Goal: Task Accomplishment & Management: Use online tool/utility

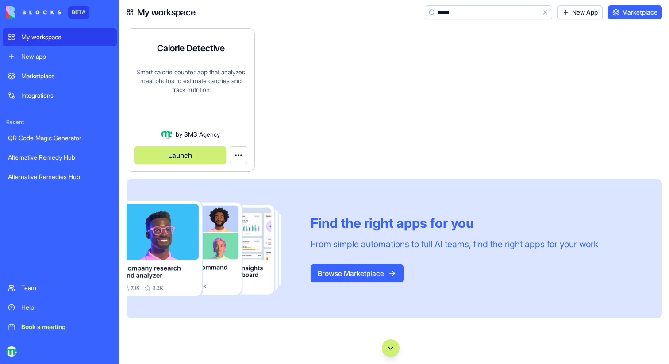
type input "*****"
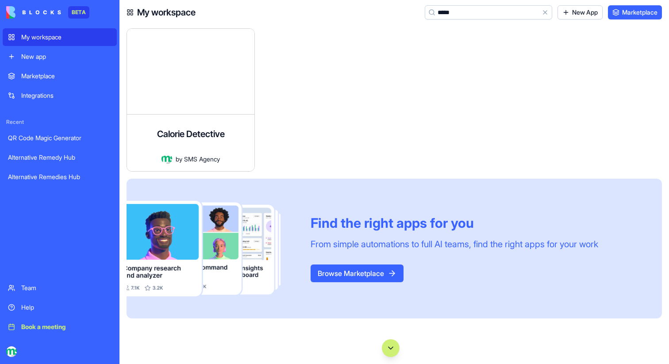
click at [53, 62] on link "New app" at bounding box center [60, 57] width 114 height 18
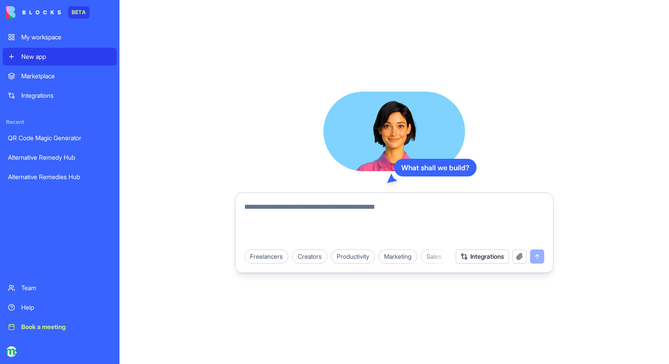
click at [299, 224] on textarea at bounding box center [394, 223] width 300 height 42
click at [432, 204] on textarea "**********" at bounding box center [394, 223] width 300 height 42
paste textarea "**********"
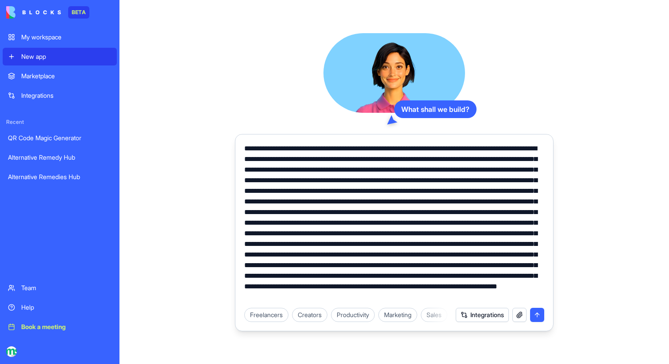
drag, startPoint x: 397, startPoint y: 149, endPoint x: 294, endPoint y: 150, distance: 103.1
click at [294, 150] on textarea at bounding box center [394, 222] width 300 height 159
drag, startPoint x: 442, startPoint y: 149, endPoint x: 355, endPoint y: 150, distance: 87.2
click at [355, 150] on textarea at bounding box center [394, 222] width 300 height 159
click at [454, 148] on textarea at bounding box center [394, 222] width 300 height 159
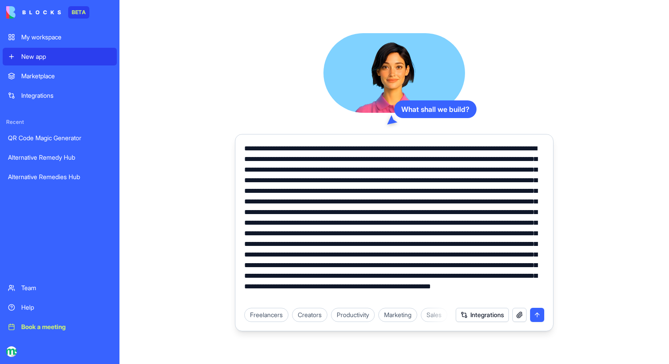
click at [454, 148] on textarea at bounding box center [394, 222] width 300 height 159
paste textarea "***"
click at [374, 147] on textarea at bounding box center [394, 222] width 300 height 159
click at [433, 150] on textarea at bounding box center [394, 222] width 300 height 159
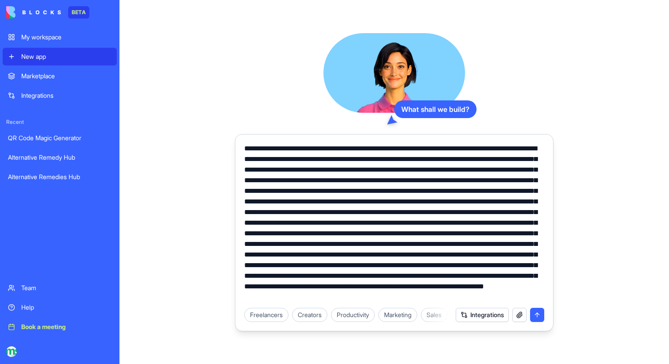
click at [531, 151] on textarea at bounding box center [394, 222] width 300 height 159
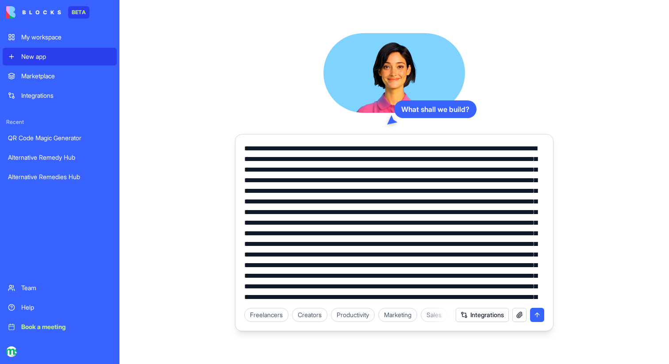
click at [380, 171] on textarea at bounding box center [394, 222] width 300 height 159
click at [425, 171] on textarea at bounding box center [394, 222] width 300 height 159
click at [529, 171] on textarea at bounding box center [394, 222] width 300 height 159
drag, startPoint x: 327, startPoint y: 181, endPoint x: 274, endPoint y: 181, distance: 53.1
click at [274, 181] on textarea at bounding box center [394, 222] width 300 height 159
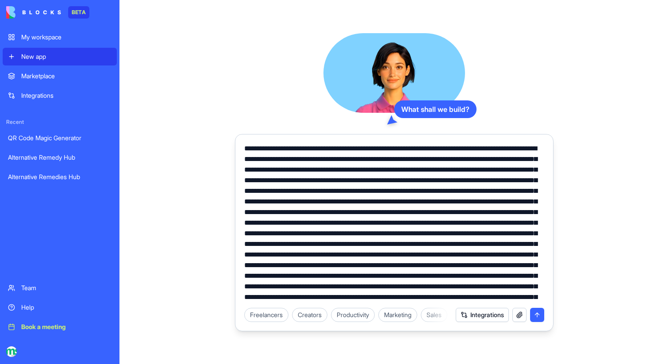
click at [315, 182] on textarea at bounding box center [394, 222] width 300 height 159
click at [314, 192] on textarea at bounding box center [394, 222] width 300 height 159
click at [418, 191] on textarea at bounding box center [394, 222] width 300 height 159
click at [369, 202] on textarea at bounding box center [394, 222] width 300 height 159
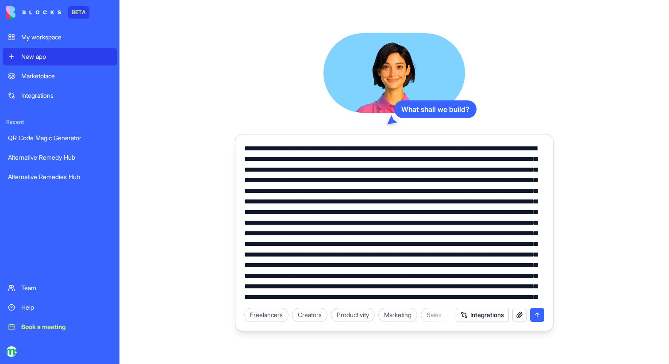
click at [379, 202] on textarea at bounding box center [394, 222] width 300 height 159
drag, startPoint x: 273, startPoint y: 235, endPoint x: 330, endPoint y: 210, distance: 62.1
click at [330, 210] on textarea at bounding box center [394, 222] width 300 height 159
drag, startPoint x: 429, startPoint y: 212, endPoint x: 447, endPoint y: 212, distance: 17.7
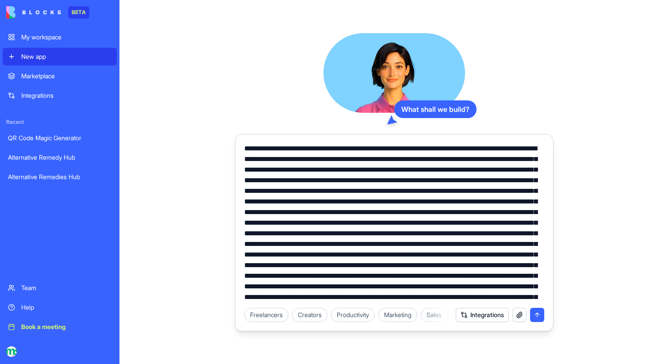
click at [447, 212] on textarea at bounding box center [394, 222] width 300 height 159
drag, startPoint x: 470, startPoint y: 213, endPoint x: 261, endPoint y: 222, distance: 209.1
click at [261, 222] on textarea at bounding box center [394, 222] width 300 height 159
drag, startPoint x: 281, startPoint y: 223, endPoint x: 474, endPoint y: 244, distance: 193.7
click at [474, 244] on textarea at bounding box center [394, 222] width 300 height 159
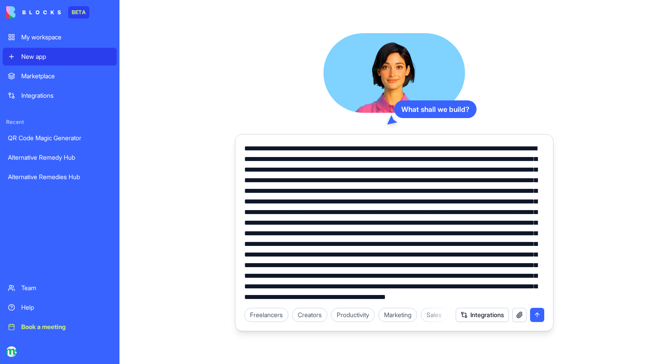
click at [359, 166] on textarea at bounding box center [394, 222] width 300 height 159
click at [355, 167] on textarea at bounding box center [394, 222] width 300 height 159
click at [528, 222] on textarea at bounding box center [394, 222] width 300 height 159
click at [282, 232] on textarea at bounding box center [394, 222] width 300 height 159
click at [318, 235] on textarea at bounding box center [394, 222] width 300 height 159
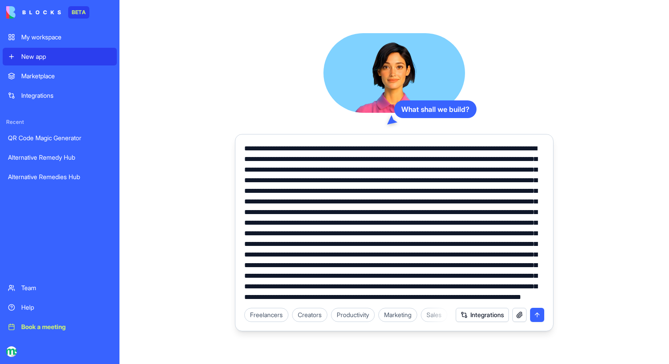
click at [525, 212] on textarea at bounding box center [394, 222] width 300 height 159
click at [381, 236] on textarea at bounding box center [394, 222] width 300 height 159
click at [399, 225] on textarea at bounding box center [394, 222] width 300 height 159
click at [414, 224] on textarea at bounding box center [394, 222] width 300 height 159
click at [417, 237] on textarea at bounding box center [394, 222] width 300 height 159
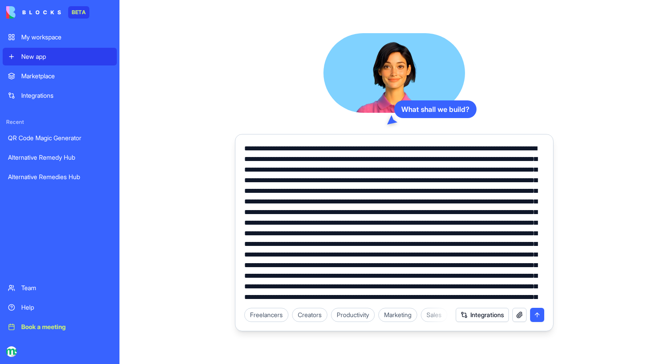
click at [449, 235] on textarea at bounding box center [394, 222] width 300 height 159
click at [452, 234] on textarea at bounding box center [394, 222] width 300 height 159
click at [381, 245] on textarea at bounding box center [394, 222] width 300 height 159
drag, startPoint x: 265, startPoint y: 255, endPoint x: 242, endPoint y: 255, distance: 23.0
click at [242, 255] on div at bounding box center [394, 220] width 311 height 165
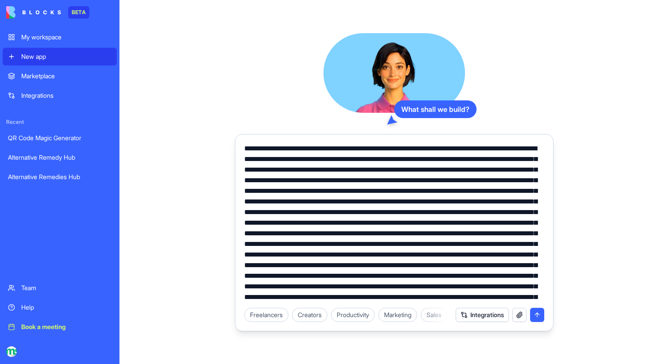
click at [360, 268] on textarea at bounding box center [394, 222] width 300 height 159
drag, startPoint x: 494, startPoint y: 249, endPoint x: 404, endPoint y: 206, distance: 100.0
click at [404, 206] on textarea at bounding box center [394, 222] width 300 height 159
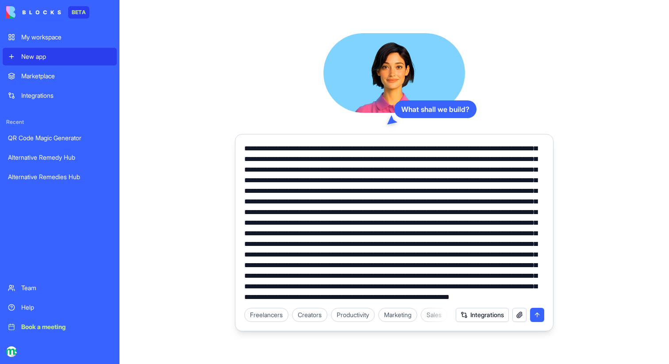
drag, startPoint x: 480, startPoint y: 255, endPoint x: 524, endPoint y: 255, distance: 44.3
click at [524, 255] on textarea at bounding box center [394, 222] width 300 height 159
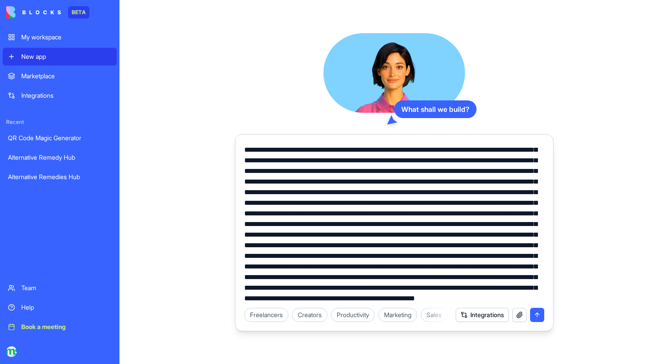
click at [484, 299] on textarea at bounding box center [394, 222] width 300 height 159
click at [486, 299] on textarea at bounding box center [394, 222] width 300 height 159
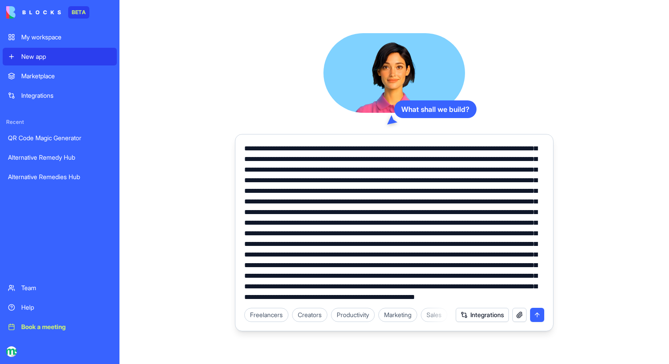
scroll to position [53, 0]
click at [473, 299] on textarea at bounding box center [394, 222] width 300 height 159
type textarea "**********"
click at [539, 317] on button "submit" at bounding box center [537, 315] width 14 height 14
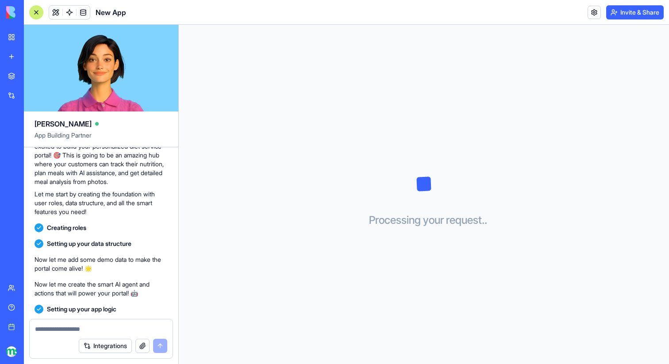
scroll to position [529, 0]
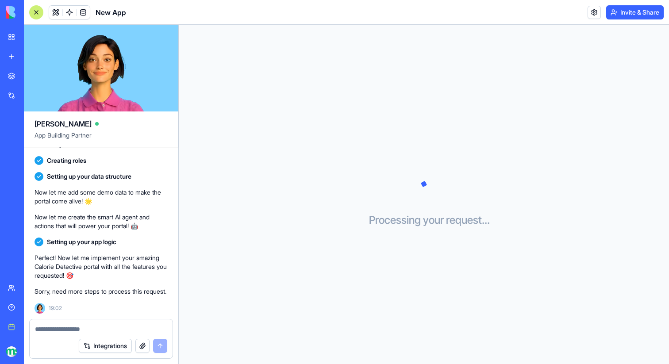
click at [69, 12] on link at bounding box center [69, 12] width 13 height 13
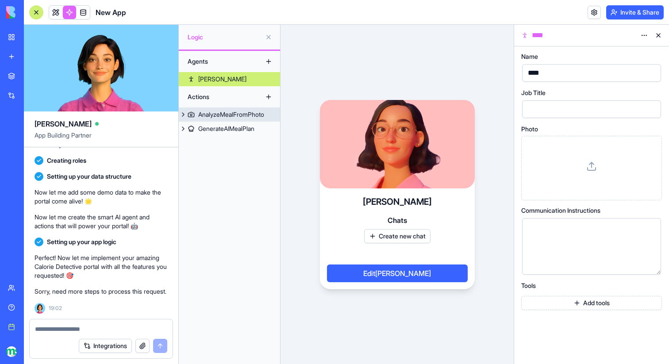
click at [219, 114] on div "AnalyzeMealFromPhoto" at bounding box center [231, 114] width 66 height 9
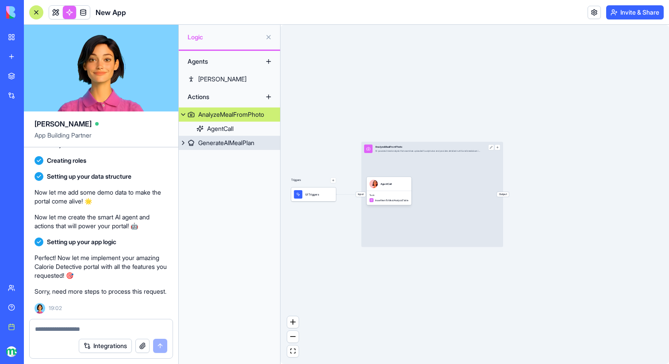
click at [235, 140] on div "GenerateAIMealPlan" at bounding box center [226, 143] width 56 height 9
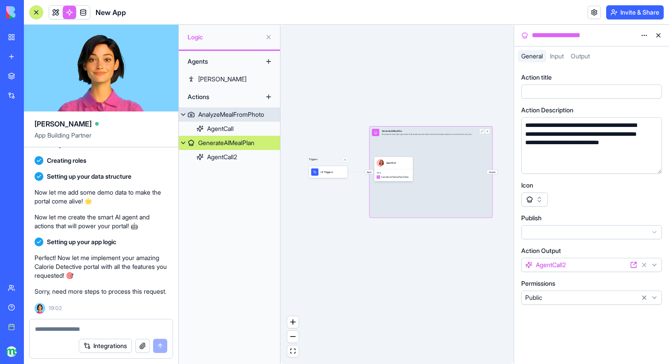
click at [236, 116] on div "AnalyzeMealFromPhoto" at bounding box center [231, 114] width 66 height 9
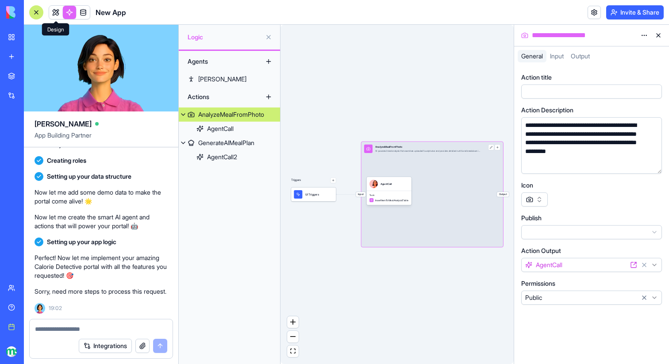
click at [58, 13] on link at bounding box center [55, 12] width 13 height 13
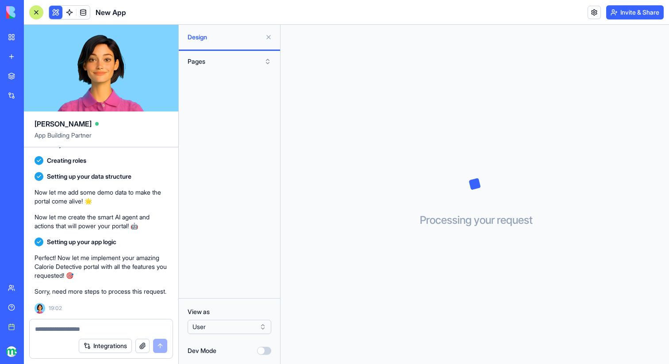
click at [271, 40] on button at bounding box center [269, 37] width 14 height 14
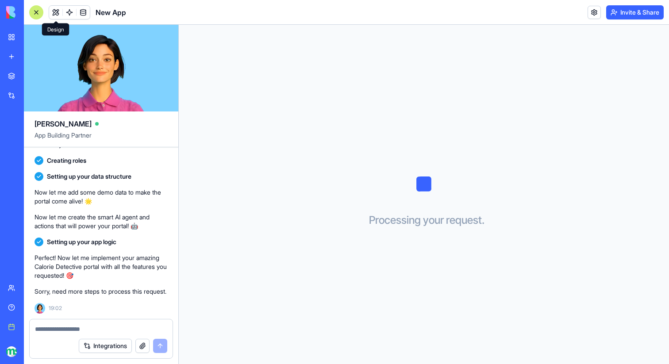
click at [104, 327] on textarea at bounding box center [101, 329] width 132 height 9
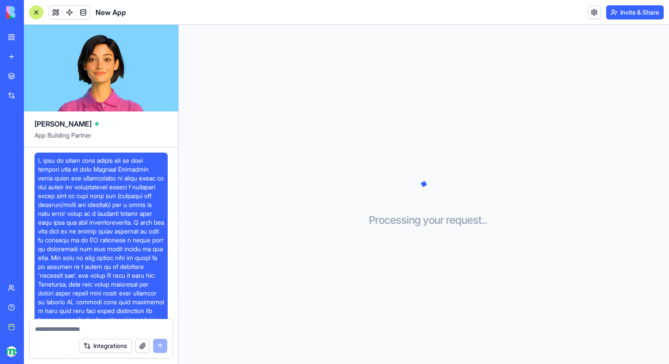
drag, startPoint x: 104, startPoint y: 170, endPoint x: 35, endPoint y: 161, distance: 70.2
click at [35, 161] on div at bounding box center [101, 342] width 133 height 379
copy span "I want to build user portal for my diet service that is call Calorie Detective …"
click at [12, 57] on link "New app" at bounding box center [20, 57] width 35 height 18
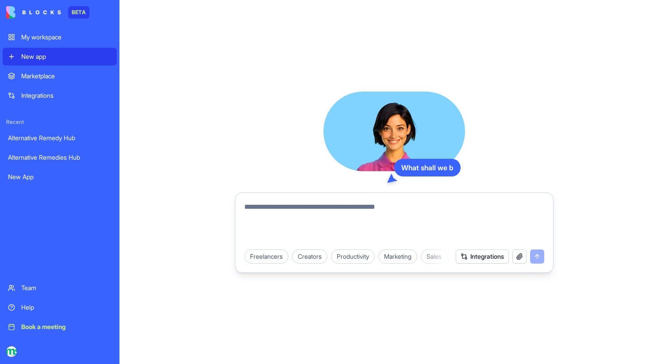
click at [250, 202] on textarea at bounding box center [394, 223] width 300 height 42
paste textarea "**********"
type textarea "**********"
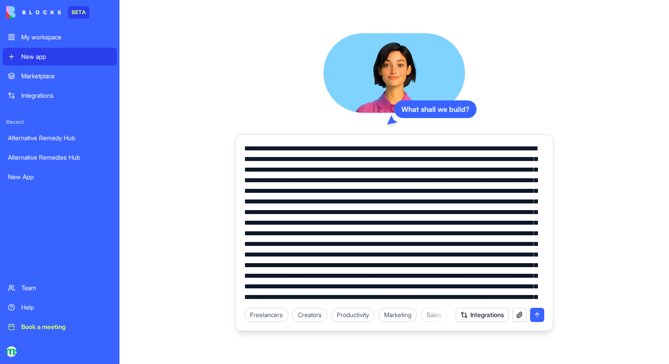
scroll to position [52, 0]
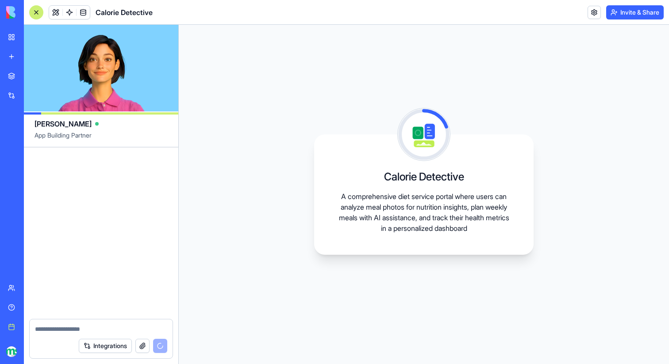
scroll to position [625, 0]
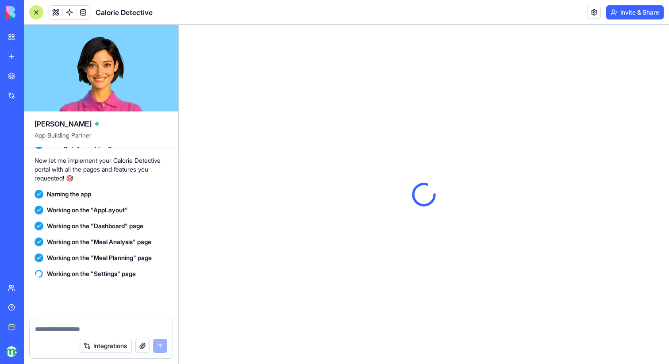
scroll to position [889, 0]
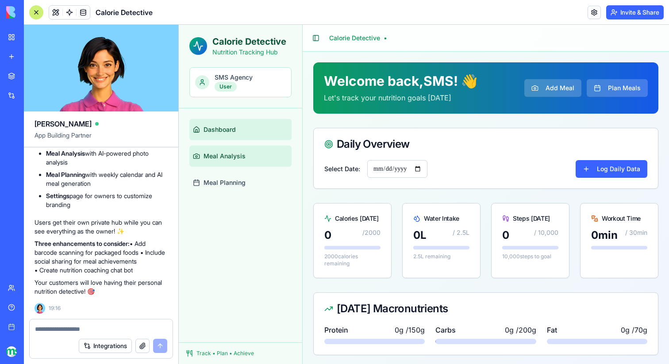
click at [233, 159] on span "Meal Analysis" at bounding box center [225, 156] width 42 height 9
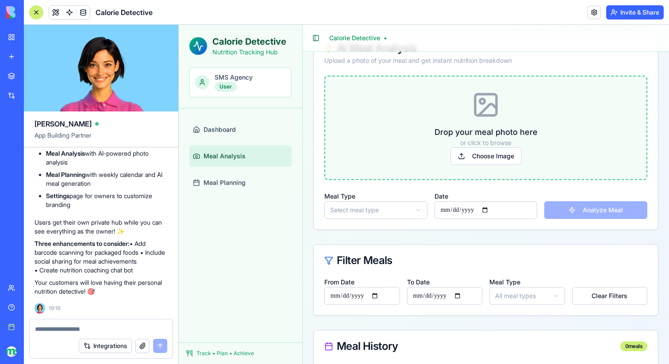
scroll to position [215, 0]
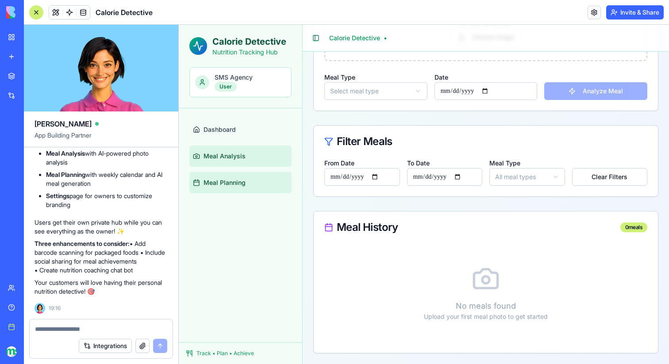
click at [239, 184] on span "Meal Planning" at bounding box center [225, 182] width 42 height 9
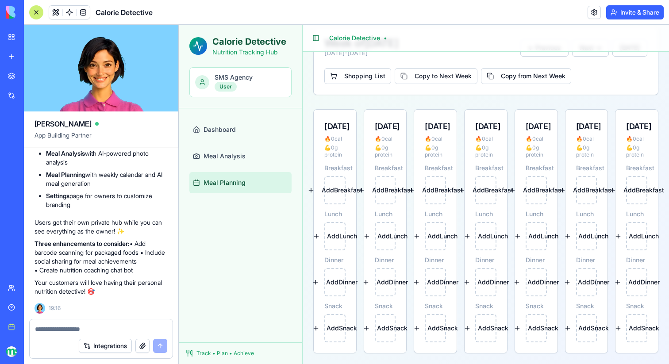
scroll to position [112, 0]
click at [334, 194] on button "Add Breakfast" at bounding box center [334, 190] width 21 height 28
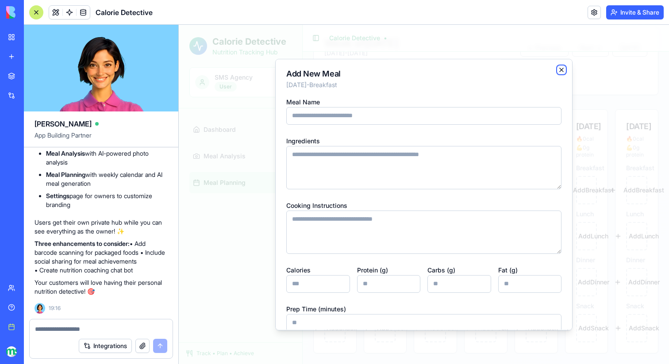
click at [563, 66] on icon "button" at bounding box center [561, 69] width 7 height 7
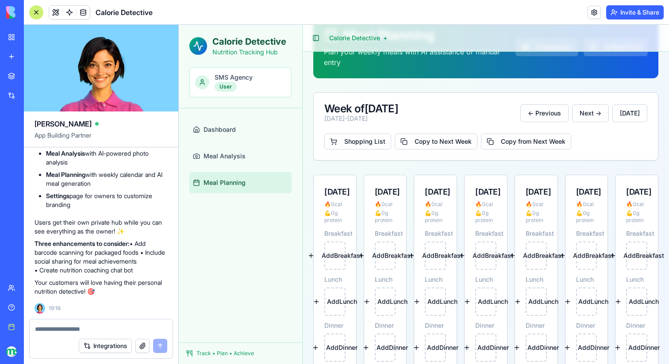
scroll to position [0, 0]
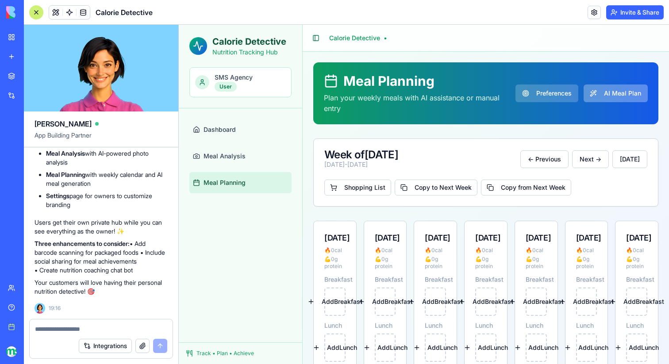
click at [609, 93] on button "AI Meal Plan" at bounding box center [616, 94] width 65 height 18
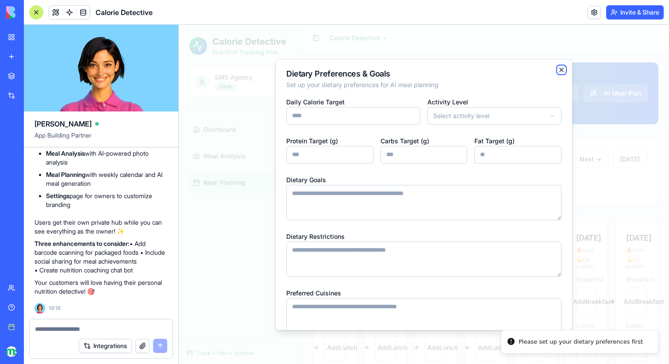
click at [561, 70] on icon "button" at bounding box center [562, 70] width 4 height 4
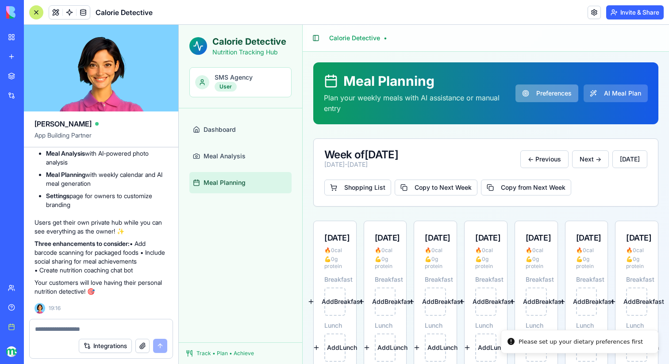
click at [568, 94] on button "Preferences" at bounding box center [547, 94] width 63 height 18
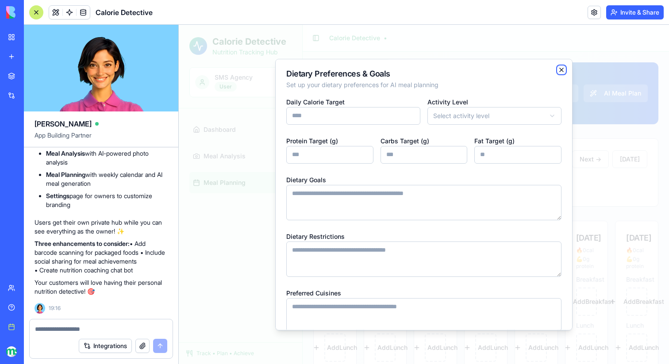
click at [561, 67] on icon "button" at bounding box center [561, 69] width 7 height 7
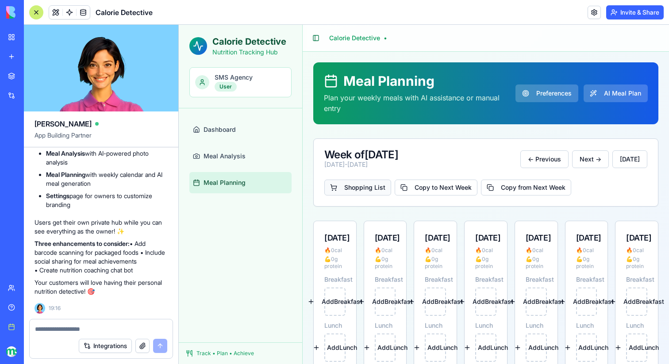
click at [370, 191] on button "Shopping List" at bounding box center [357, 188] width 67 height 16
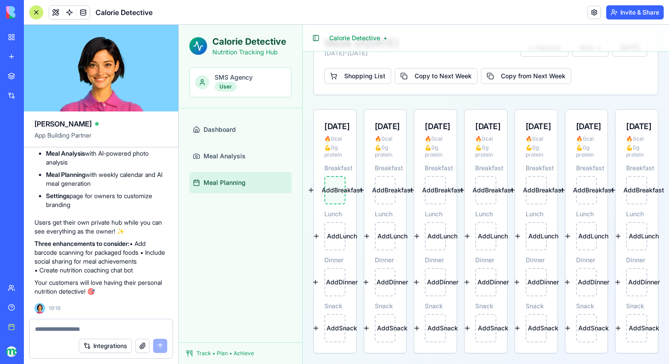
click at [339, 194] on button "Add Breakfast" at bounding box center [334, 190] width 21 height 28
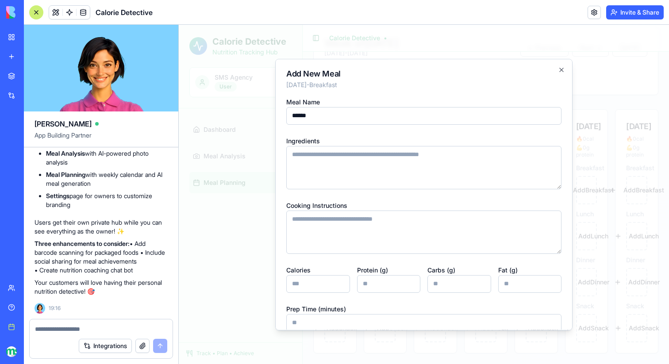
type input "******"
click at [382, 162] on textarea "Ingredients" at bounding box center [423, 167] width 275 height 43
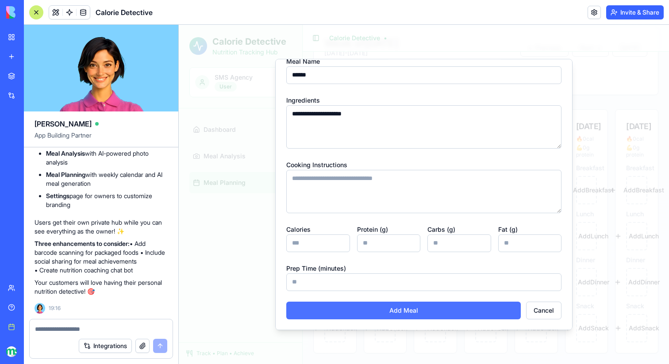
type textarea "**********"
click at [416, 311] on button "Add Meal" at bounding box center [403, 311] width 235 height 18
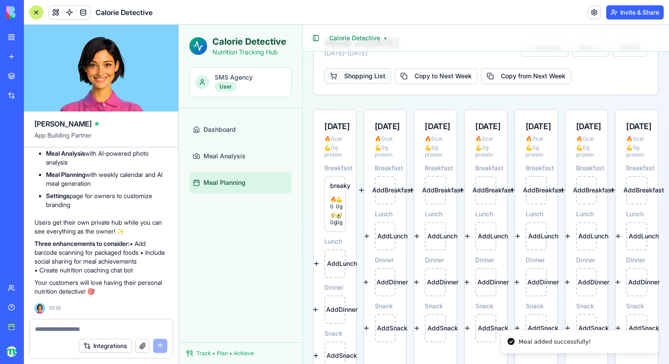
click at [347, 78] on button "Shopping List" at bounding box center [357, 76] width 67 height 16
click at [340, 189] on div at bounding box center [337, 187] width 5 height 11
click at [339, 187] on button at bounding box center [339, 187] width 2 height 11
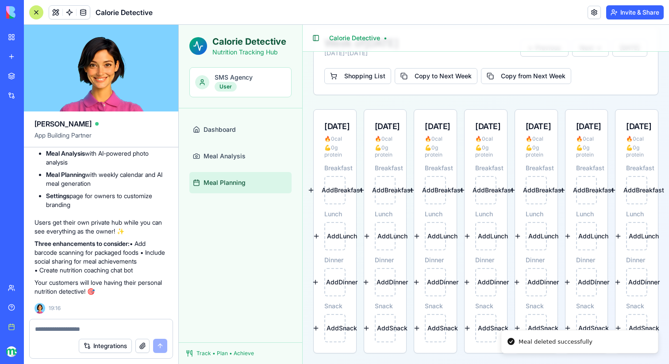
click at [36, 9] on div at bounding box center [36, 12] width 14 height 14
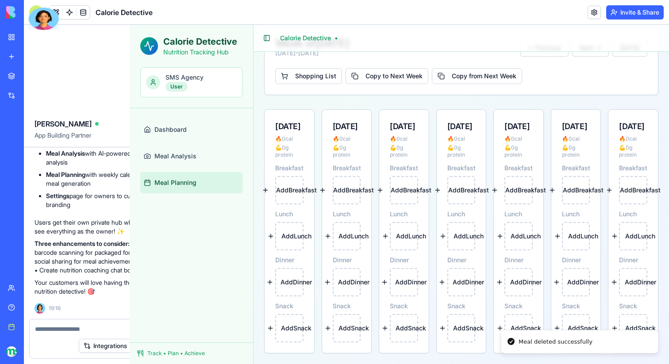
scroll to position [94, 0]
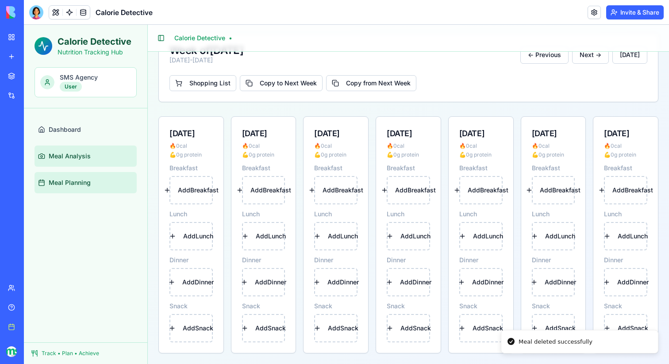
click at [77, 164] on link "Meal Analysis" at bounding box center [86, 156] width 102 height 21
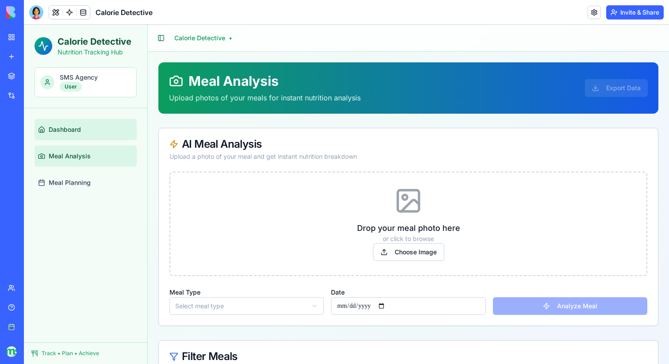
click at [54, 126] on span "Dashboard" at bounding box center [65, 129] width 32 height 9
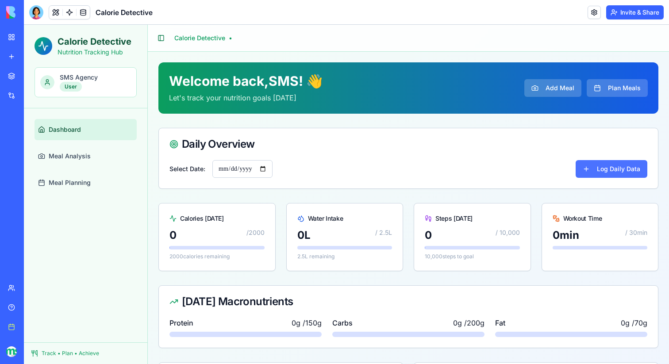
click at [616, 174] on button "Log Daily Data" at bounding box center [612, 169] width 72 height 18
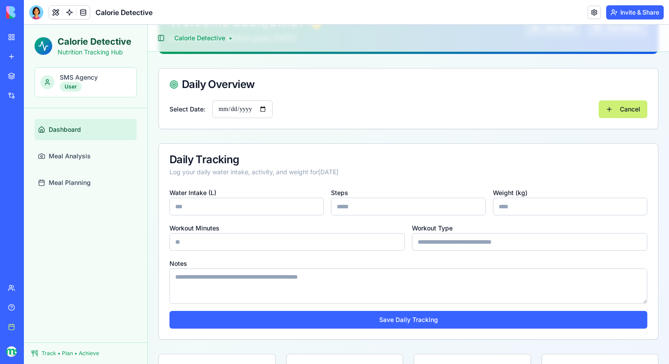
scroll to position [70, 0]
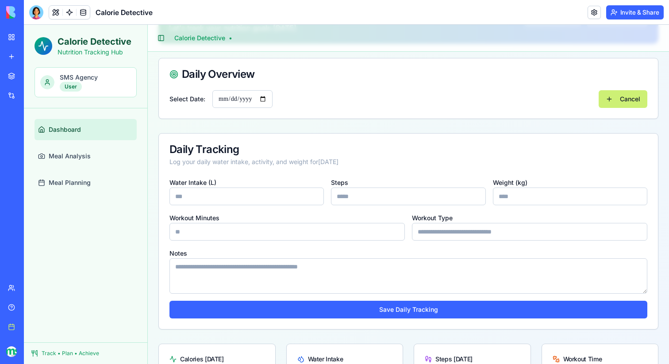
click at [449, 328] on div "Water Intake (L) Steps Weight (kg) Workout Minutes Workout Type Notes Save Dail…" at bounding box center [408, 253] width 499 height 152
click at [613, 93] on button "Cancel" at bounding box center [623, 99] width 49 height 18
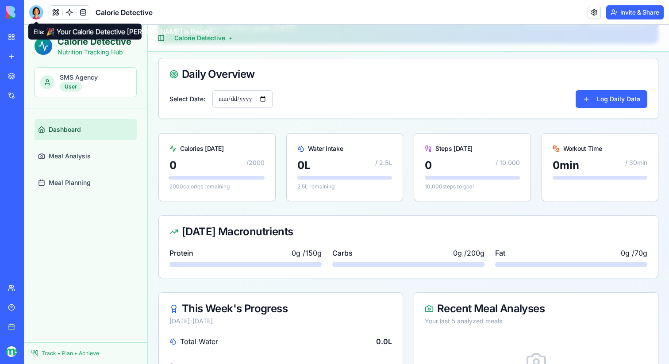
click at [35, 14] on div at bounding box center [36, 12] width 14 height 14
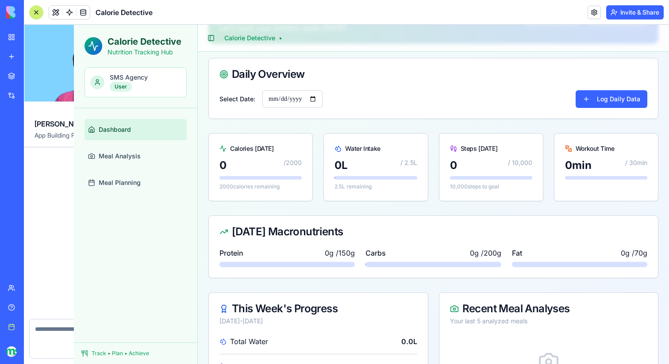
scroll to position [889, 0]
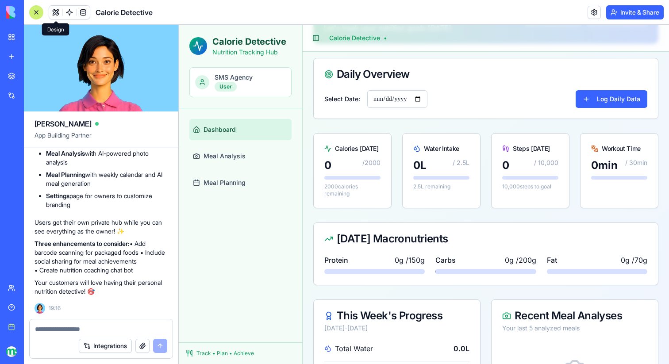
click at [53, 13] on button at bounding box center [55, 12] width 13 height 13
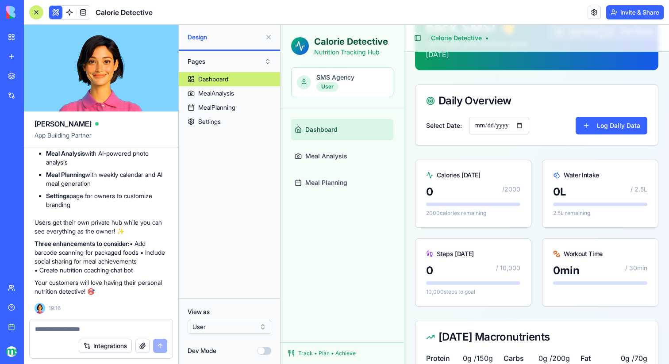
click at [221, 325] on html "BETA My workspace New app Marketplace Integrations Recent Alternative Remedies …" at bounding box center [334, 182] width 669 height 364
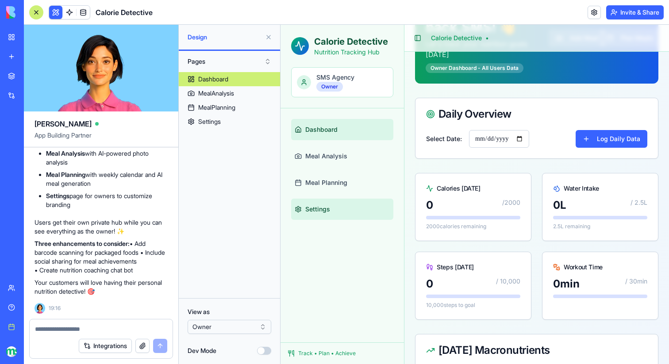
click at [332, 204] on link "Settings" at bounding box center [342, 209] width 102 height 21
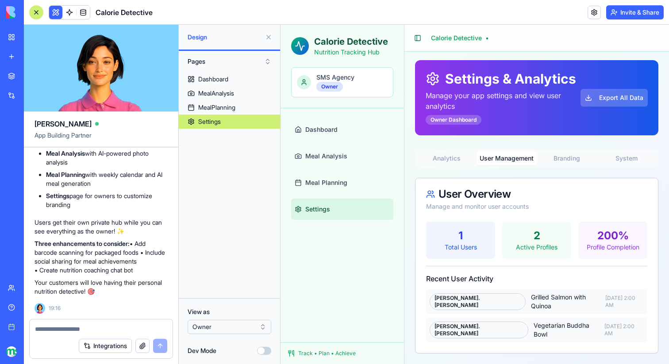
click at [517, 90] on div "Settings & Analytics Manage your app settings and view user analytics Owner Das…" at bounding box center [536, 206] width 243 height 293
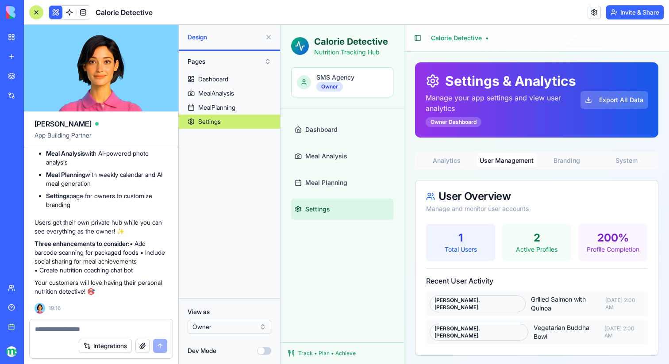
click at [567, 161] on button "Branding" at bounding box center [567, 161] width 60 height 14
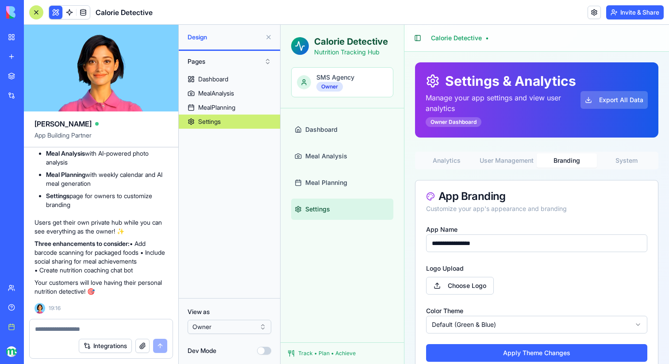
scroll to position [19, 0]
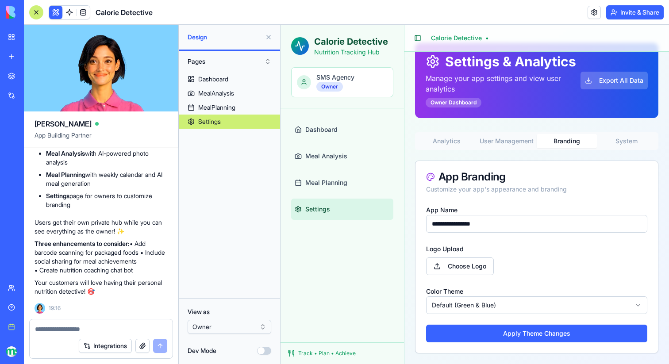
click at [629, 137] on button "System" at bounding box center [627, 141] width 60 height 14
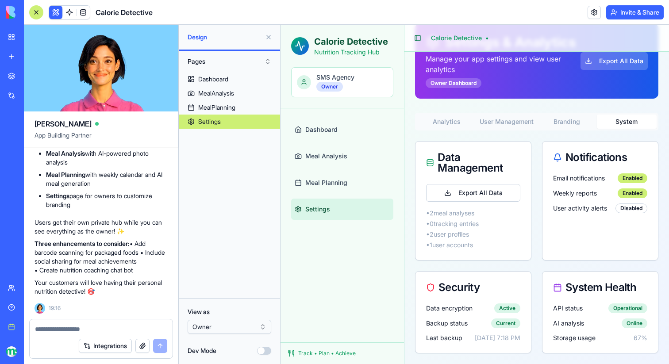
scroll to position [0, 0]
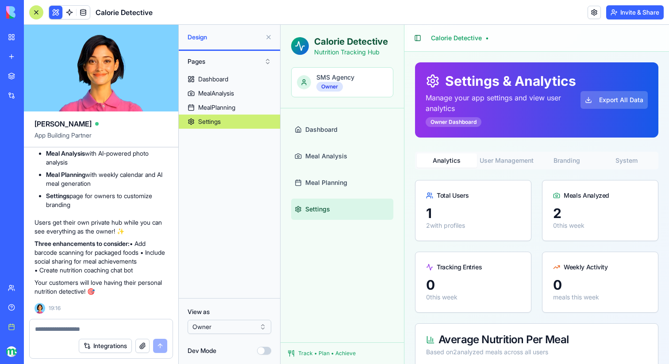
click at [443, 158] on button "Analytics" at bounding box center [447, 161] width 60 height 14
click at [613, 96] on button "Export All Data" at bounding box center [614, 100] width 67 height 18
click at [635, 14] on button "Invite & Share" at bounding box center [635, 12] width 58 height 14
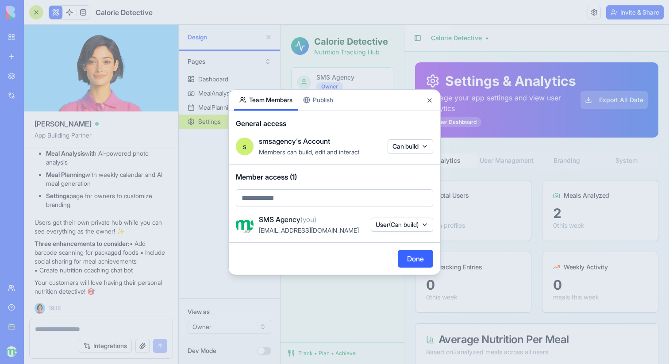
click at [318, 106] on div "Share App Team Members Publish General access s smsagency's Account Members can…" at bounding box center [334, 182] width 212 height 186
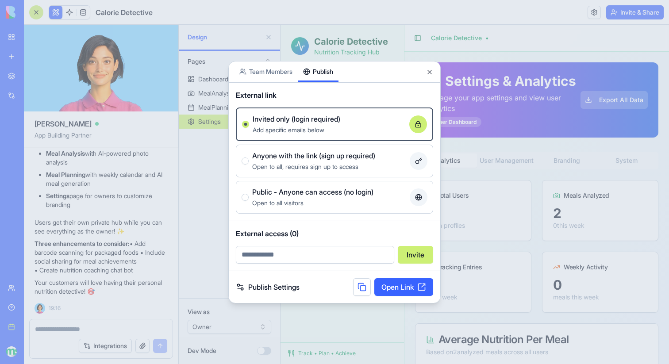
click at [281, 291] on link "Publish Settings" at bounding box center [268, 287] width 64 height 11
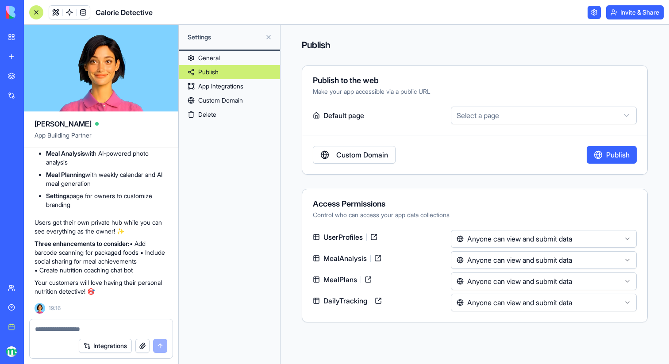
click at [548, 118] on html "BETA My workspace New app Marketplace Integrations Recent Alternative Remedies …" at bounding box center [334, 182] width 669 height 364
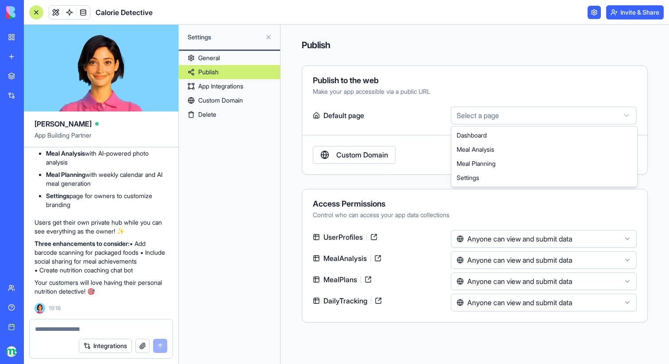
click at [487, 92] on html "BETA My workspace New app Marketplace Integrations Recent Alternative Remedies …" at bounding box center [334, 182] width 669 height 364
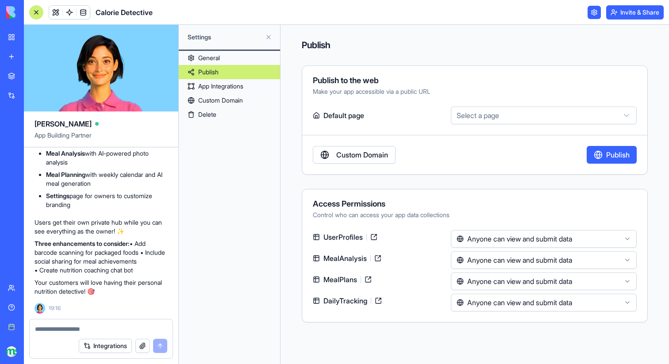
click at [629, 10] on button "Invite & Share" at bounding box center [635, 12] width 58 height 14
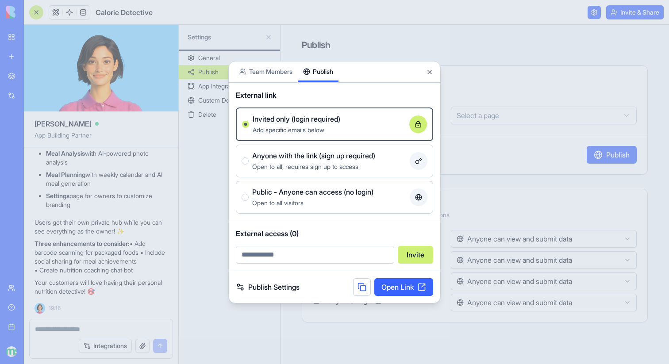
click at [328, 162] on div "Open to all, requires sign up to access" at bounding box center [329, 166] width 154 height 11
click at [249, 162] on button "Anyone with the link (sign up required) Open to all, requires sign up to access" at bounding box center [245, 161] width 7 height 7
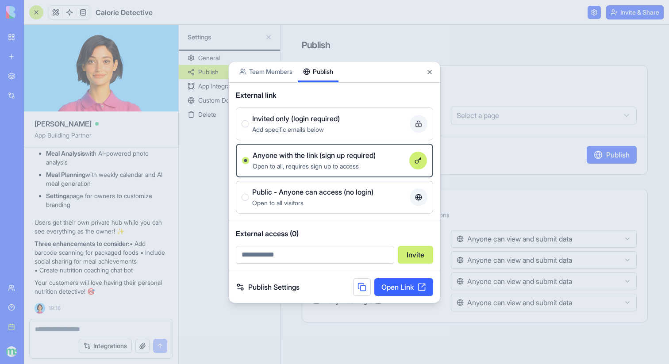
click at [359, 288] on button at bounding box center [362, 287] width 18 height 18
click at [517, 50] on div at bounding box center [334, 182] width 669 height 364
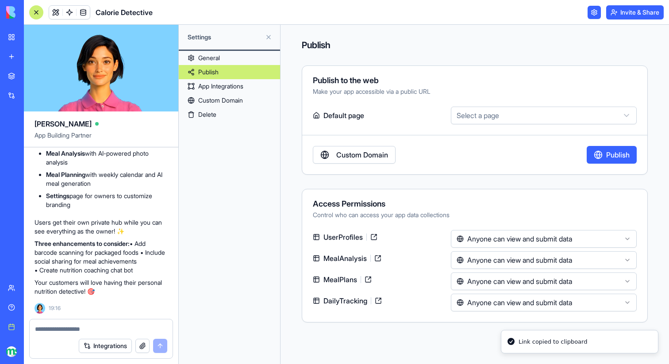
click at [216, 61] on link "General" at bounding box center [229, 58] width 101 height 14
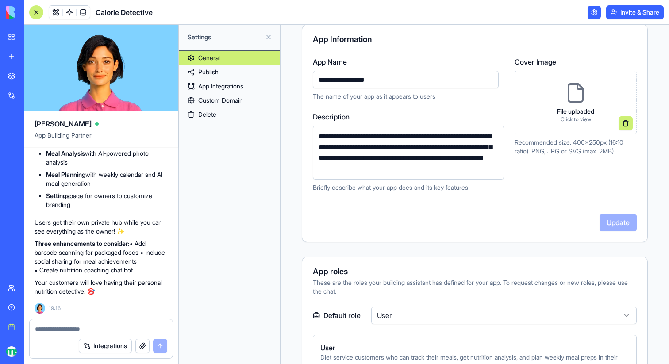
scroll to position [95, 0]
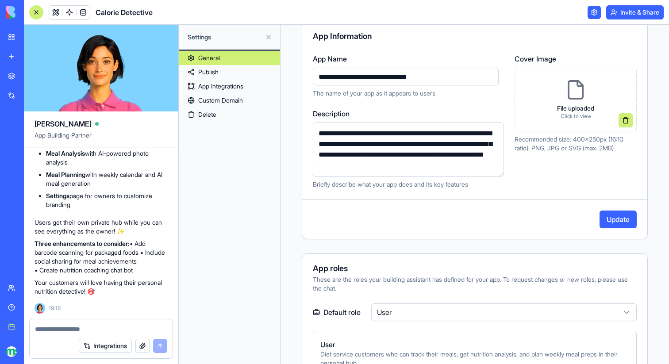
type input "**********"
click at [465, 248] on div "**********" at bounding box center [475, 295] width 346 height 731
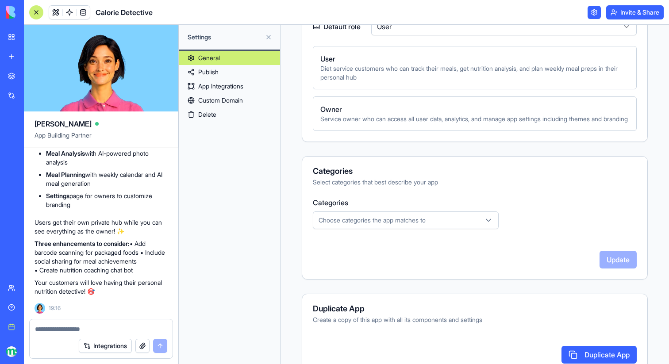
scroll to position [0, 0]
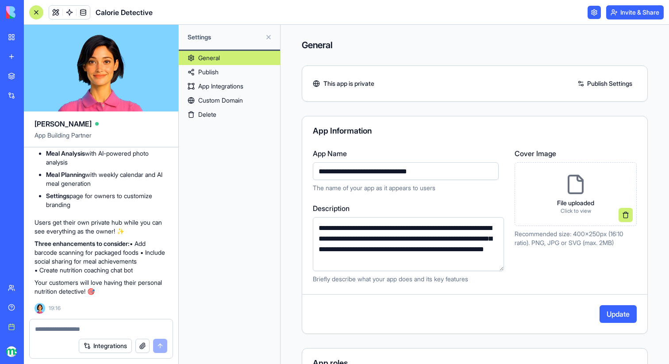
click at [625, 312] on button "Update" at bounding box center [618, 314] width 37 height 18
click at [266, 36] on button at bounding box center [269, 37] width 14 height 14
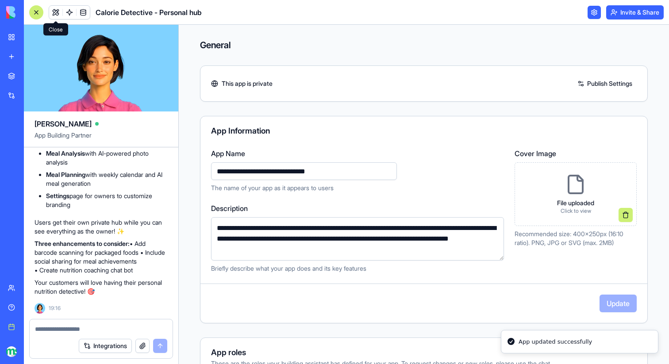
click at [59, 13] on link at bounding box center [55, 12] width 13 height 13
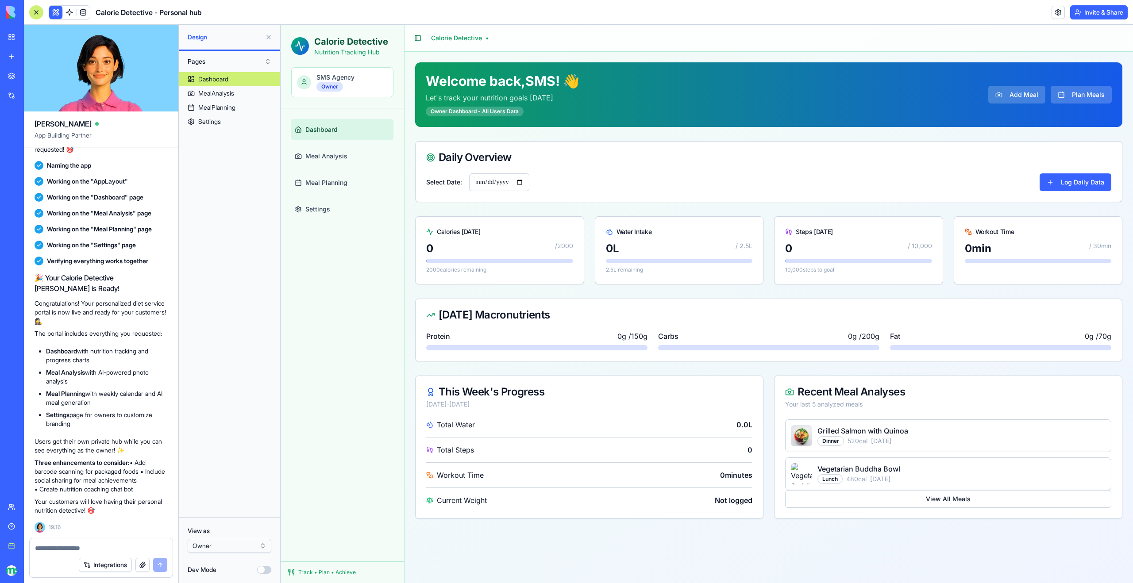
scroll to position [670, 0]
click at [669, 16] on button "Invite & Share" at bounding box center [1099, 12] width 58 height 14
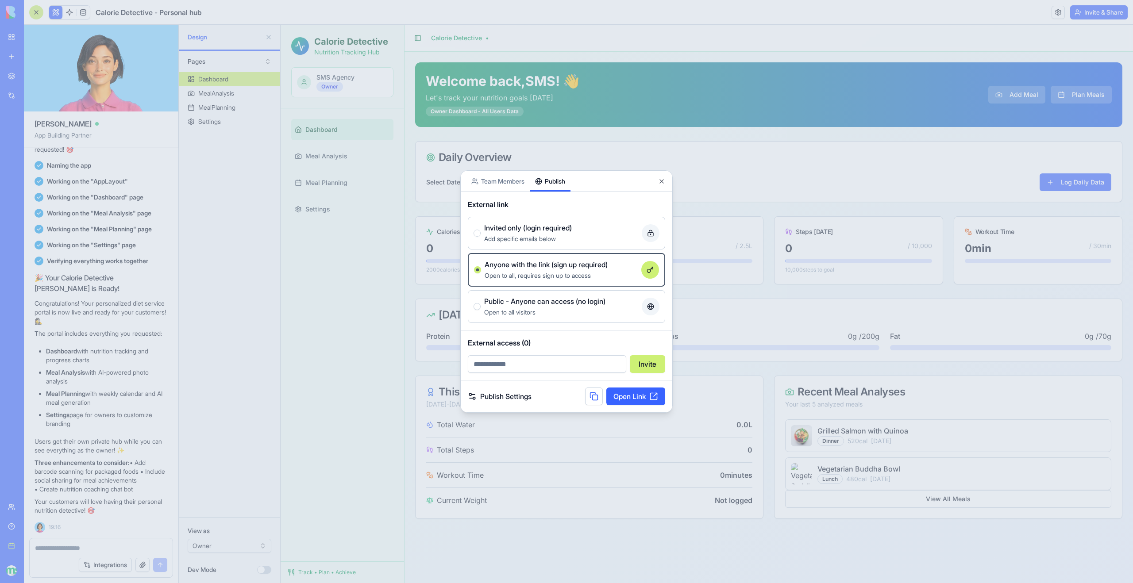
click at [593, 364] on button at bounding box center [594, 397] width 18 height 18
click at [669, 83] on div at bounding box center [566, 291] width 1133 height 583
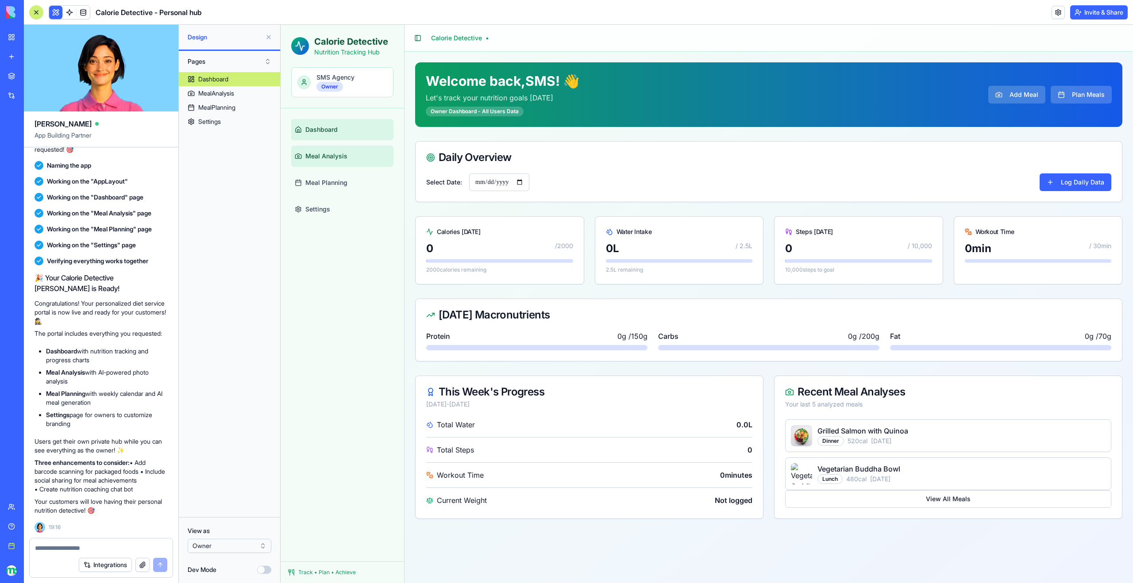
click at [324, 153] on span "Meal Analysis" at bounding box center [326, 156] width 42 height 9
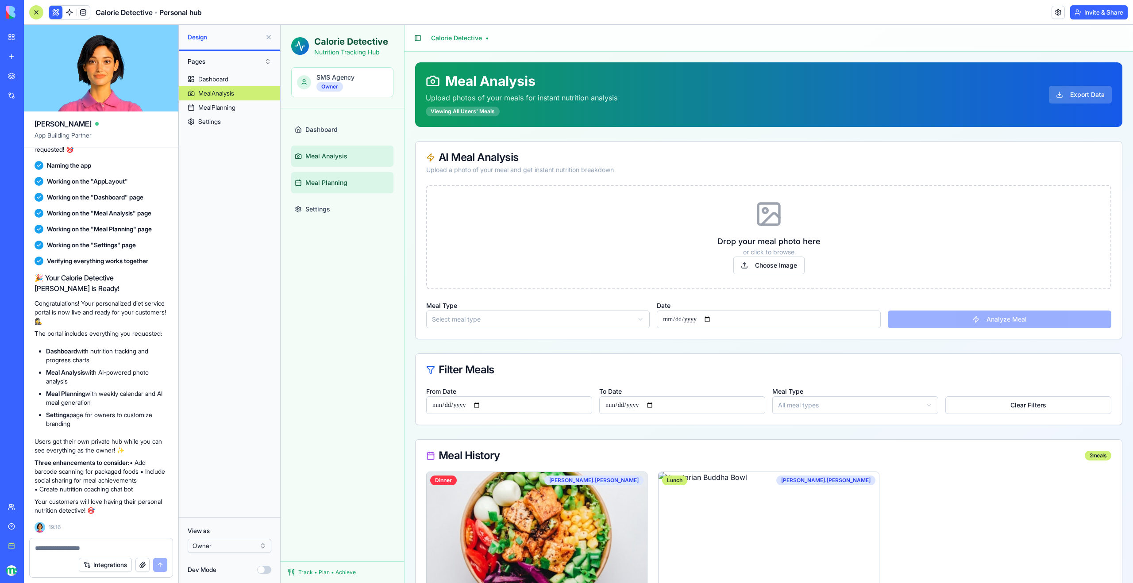
click at [326, 178] on span "Meal Planning" at bounding box center [326, 182] width 42 height 9
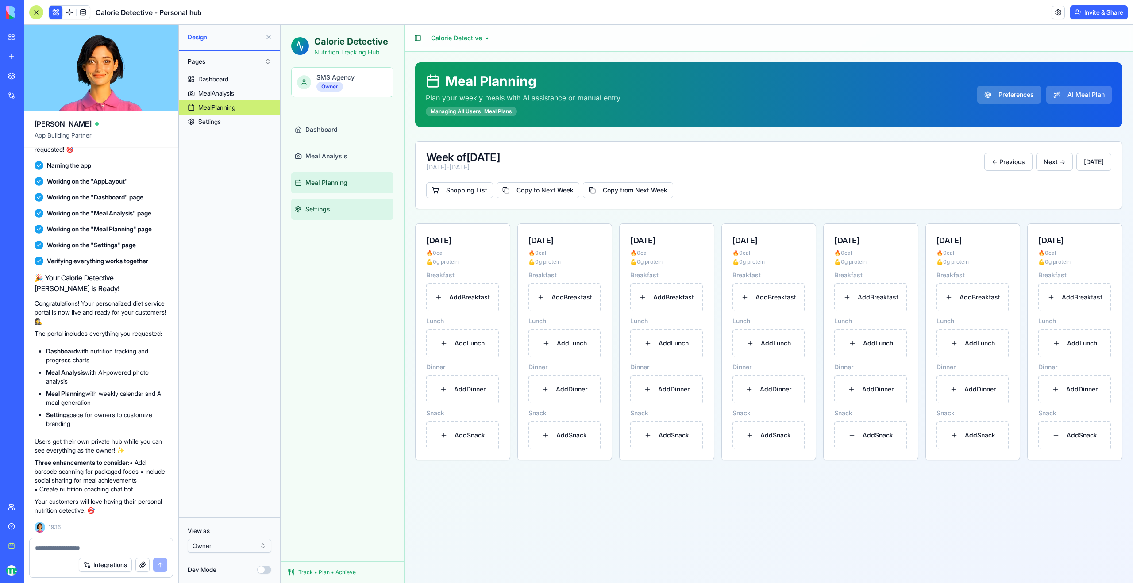
click at [327, 203] on link "Settings" at bounding box center [342, 209] width 102 height 21
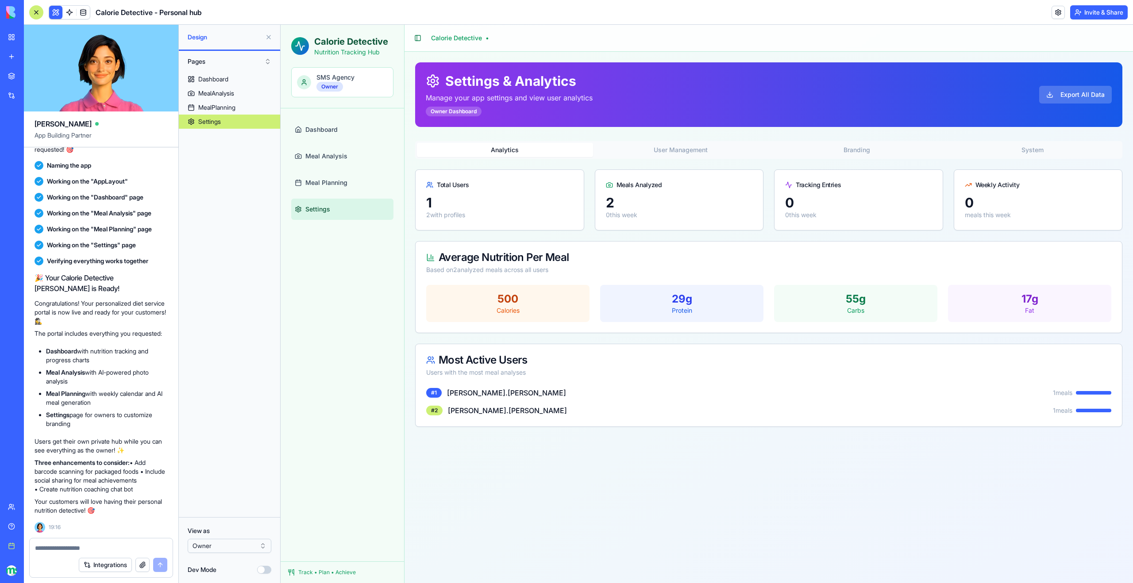
scroll to position [670, 0]
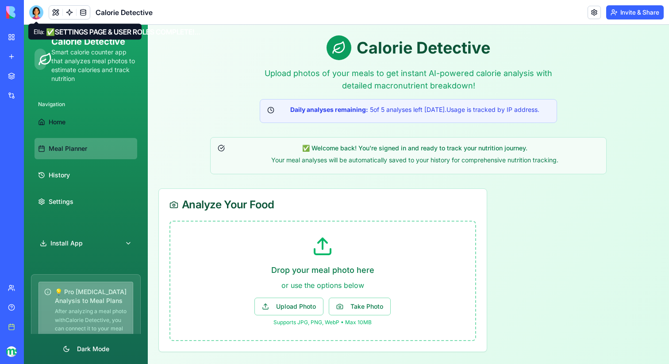
click at [66, 153] on span "Meal Planner" at bounding box center [68, 148] width 39 height 9
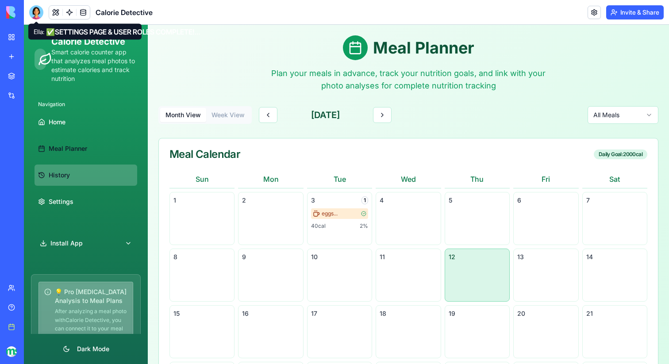
click at [67, 179] on span "History" at bounding box center [59, 175] width 21 height 9
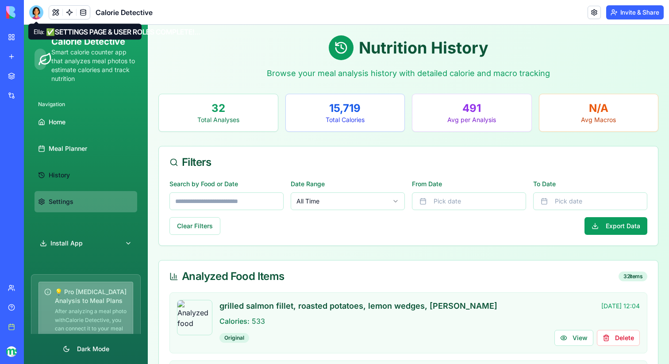
click at [66, 206] on span "Settings" at bounding box center [61, 201] width 25 height 9
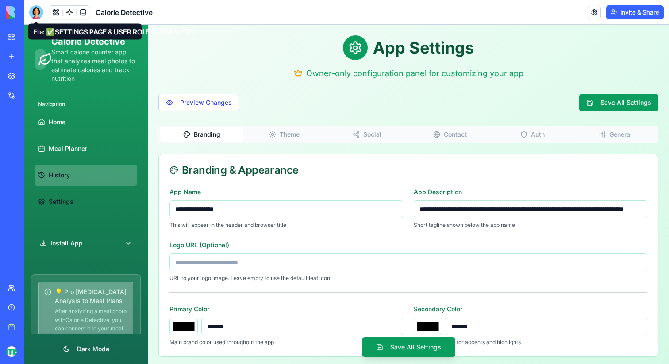
click at [62, 172] on span "History" at bounding box center [59, 175] width 21 height 9
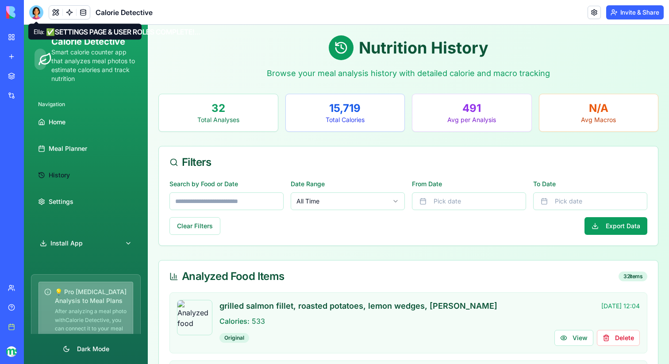
click at [31, 8] on div at bounding box center [36, 12] width 14 height 14
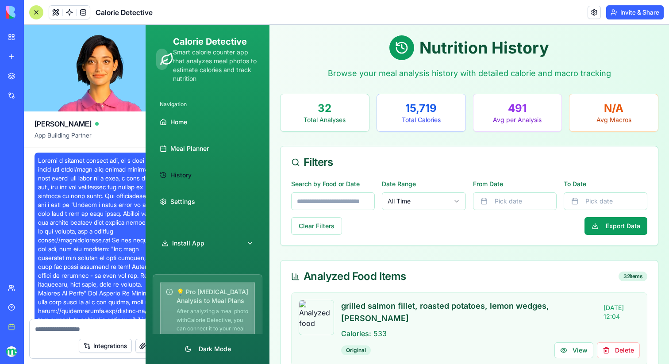
click at [35, 11] on div at bounding box center [36, 12] width 14 height 14
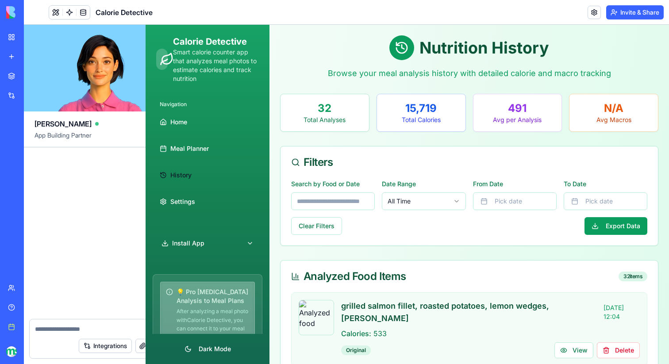
scroll to position [50069, 0]
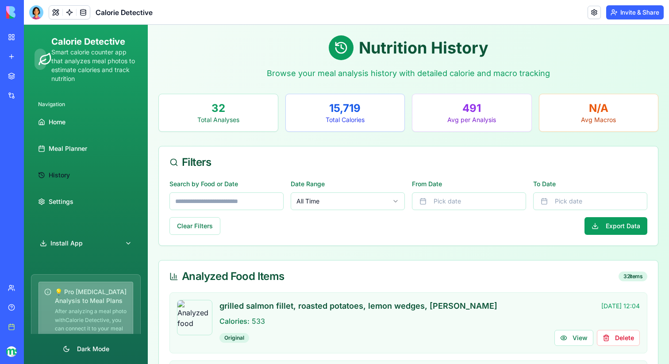
click at [35, 11] on div at bounding box center [36, 12] width 14 height 14
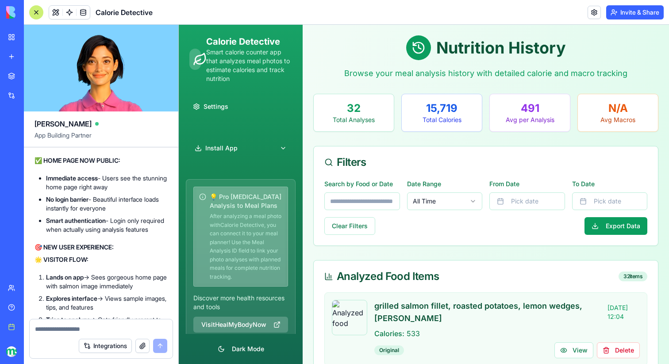
scroll to position [101, 0]
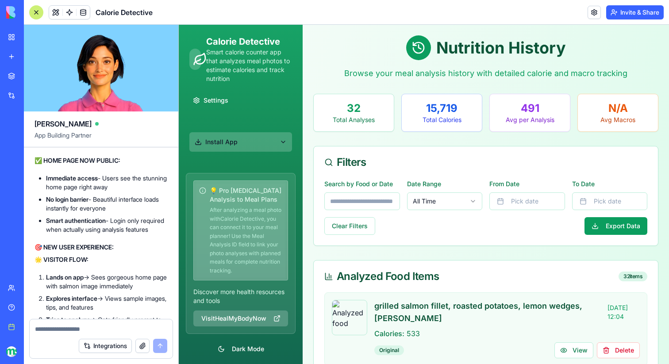
click at [282, 144] on button "Install App" at bounding box center [240, 141] width 103 height 19
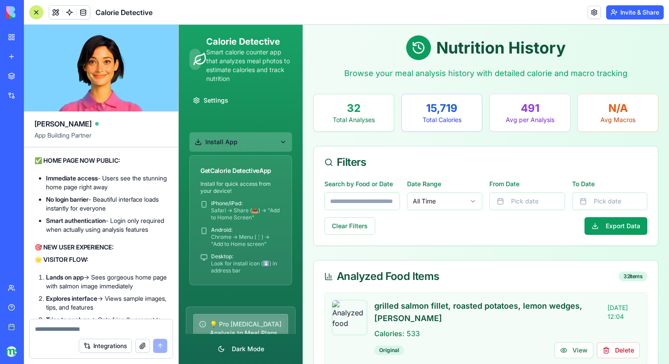
click at [278, 144] on button "Install App" at bounding box center [240, 141] width 103 height 19
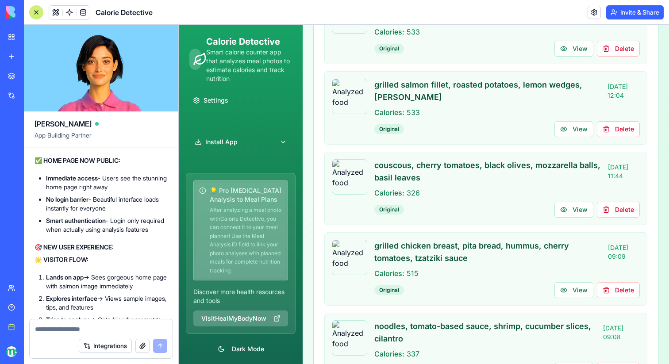
scroll to position [0, 0]
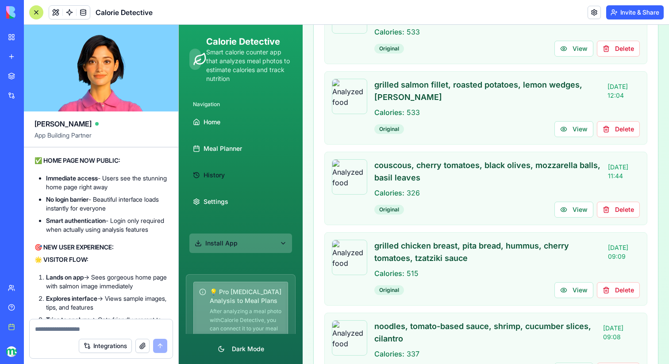
click at [260, 237] on button "Install App" at bounding box center [240, 243] width 103 height 19
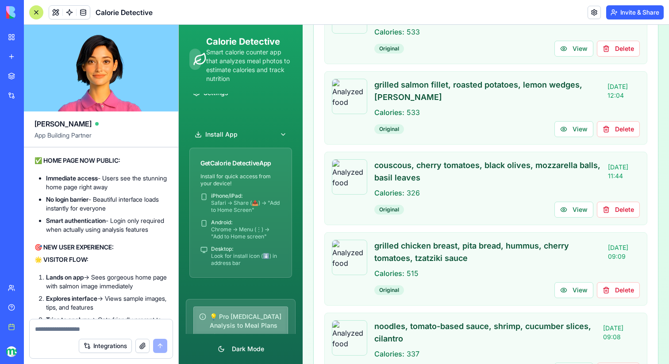
scroll to position [111, 0]
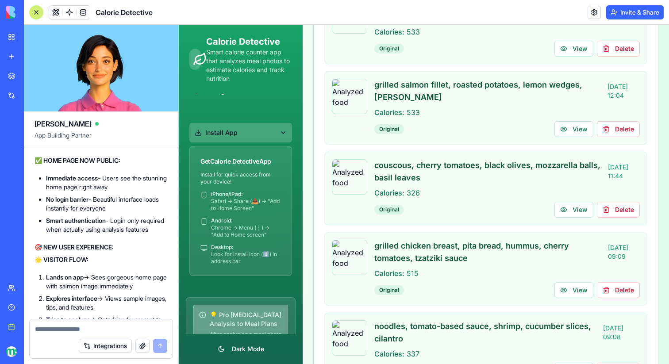
click at [282, 138] on button "Install App" at bounding box center [240, 132] width 103 height 19
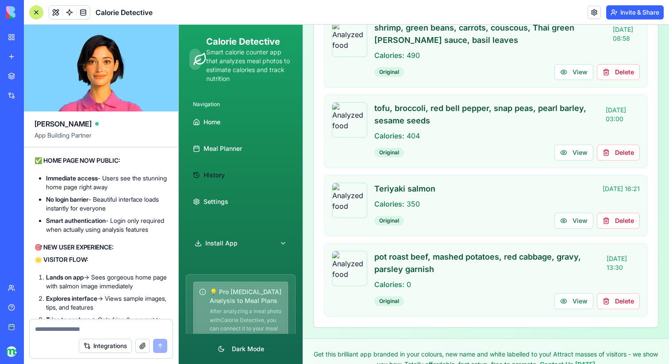
scroll to position [2440, 0]
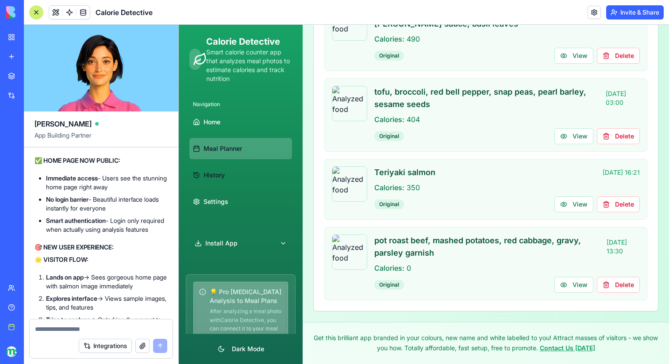
click at [239, 147] on span "Meal Planner" at bounding box center [223, 148] width 39 height 9
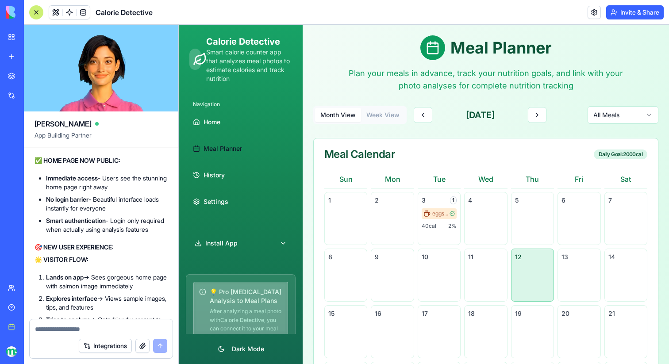
click at [75, 331] on textarea at bounding box center [101, 329] width 132 height 9
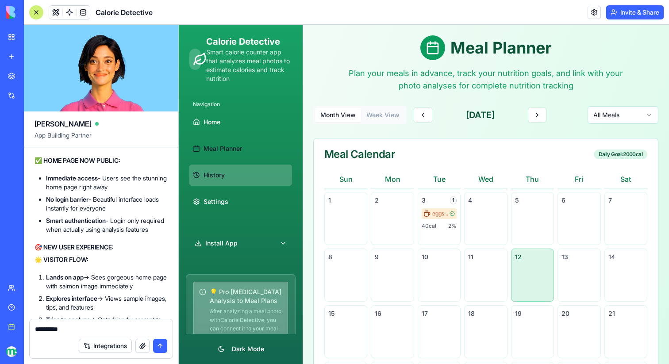
click at [226, 175] on link "History" at bounding box center [240, 175] width 103 height 21
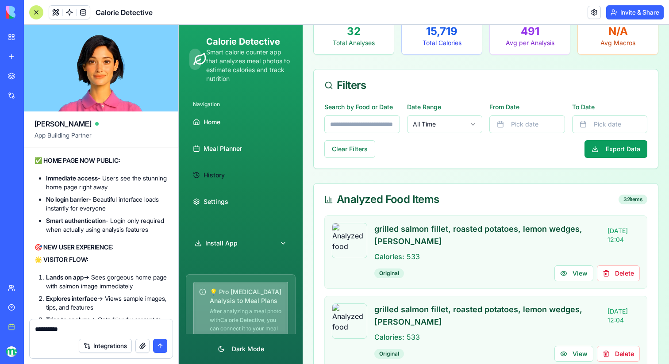
scroll to position [79, 0]
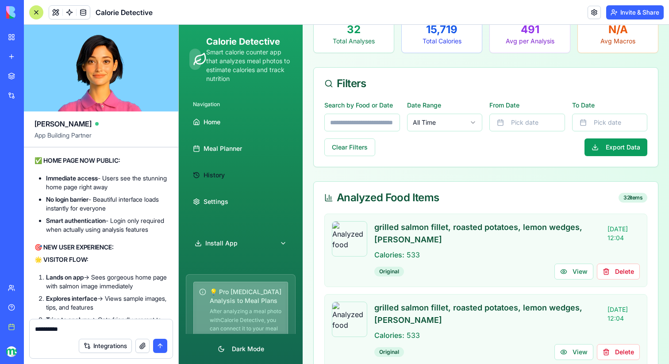
click at [50, 329] on textarea "*********" at bounding box center [101, 329] width 132 height 9
click at [56, 328] on textarea "*********" at bounding box center [101, 329] width 132 height 9
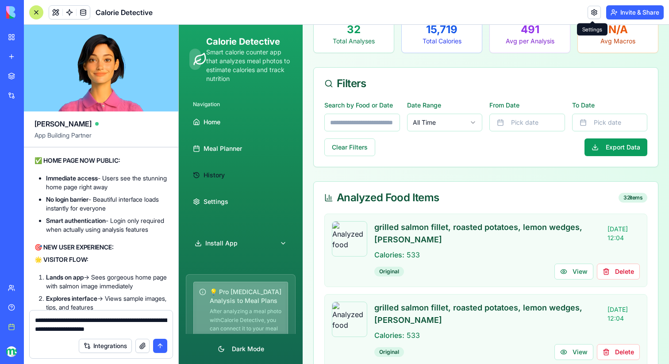
click at [595, 9] on link at bounding box center [594, 12] width 13 height 13
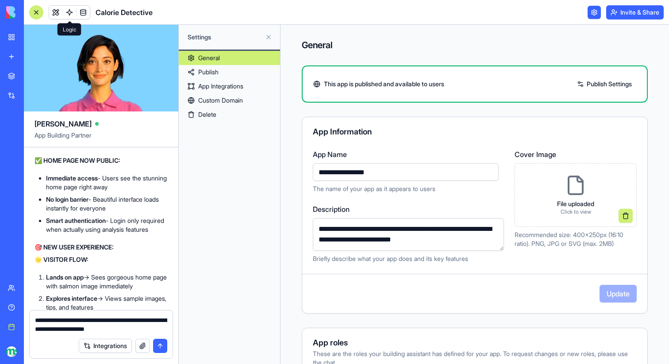
click at [71, 14] on link at bounding box center [69, 12] width 13 height 13
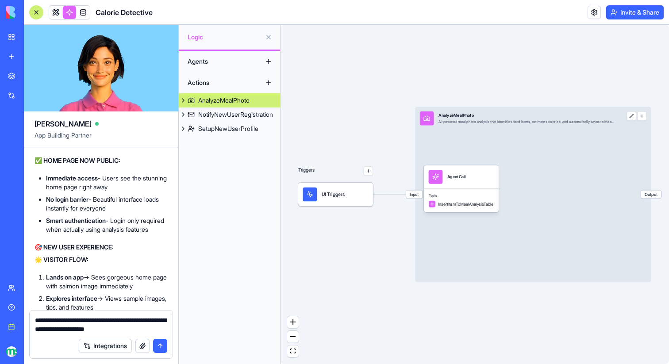
click at [242, 40] on span "Logic" at bounding box center [225, 37] width 74 height 9
click at [56, 14] on link at bounding box center [55, 12] width 13 height 13
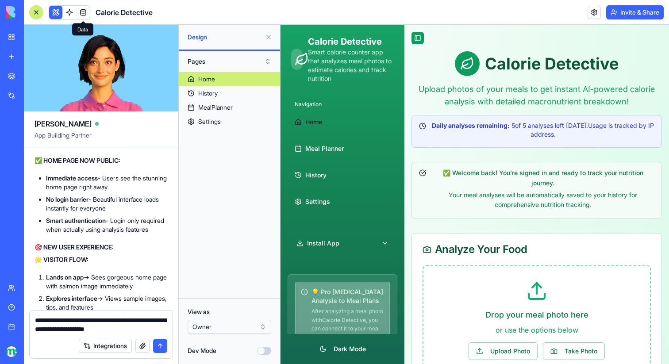
click at [88, 11] on link at bounding box center [83, 12] width 13 height 13
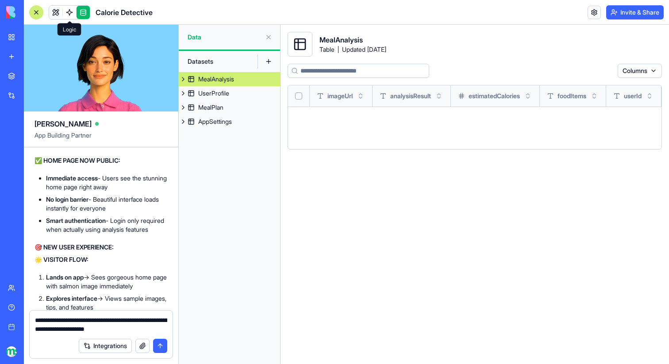
click at [57, 13] on link at bounding box center [55, 12] width 13 height 13
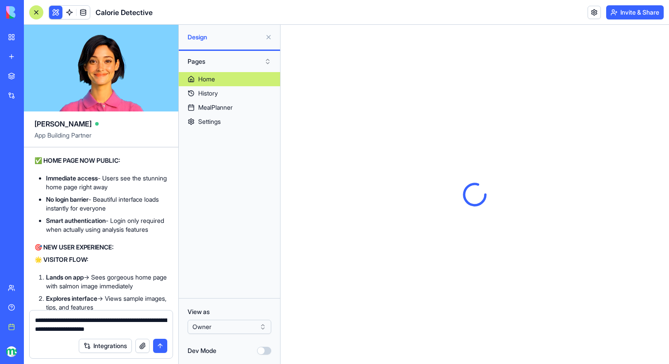
click at [229, 324] on html "BETA My workspace New app Marketplace Integrations Recent QR Code Magic Generat…" at bounding box center [334, 182] width 669 height 364
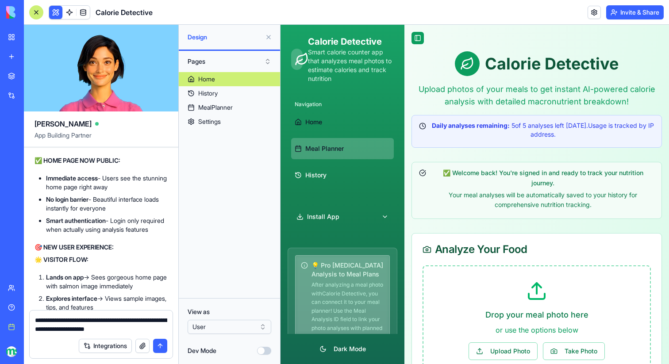
click at [333, 150] on span "Meal Planner" at bounding box center [324, 148] width 39 height 9
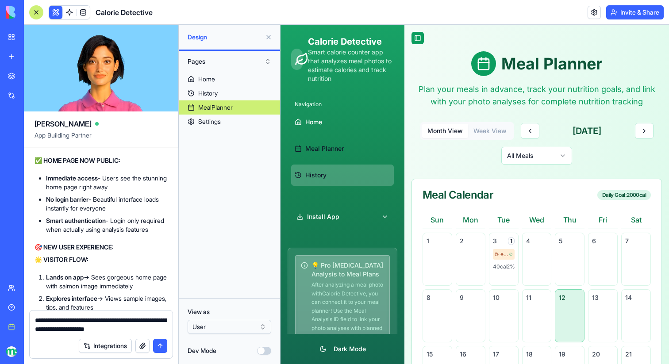
click at [326, 177] on span "History" at bounding box center [315, 175] width 21 height 9
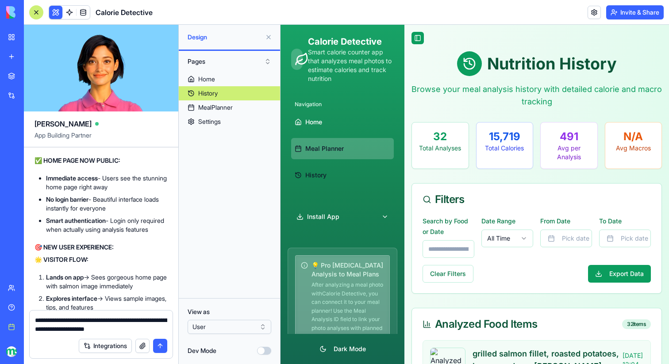
click at [334, 148] on span "Meal Planner" at bounding box center [324, 148] width 39 height 9
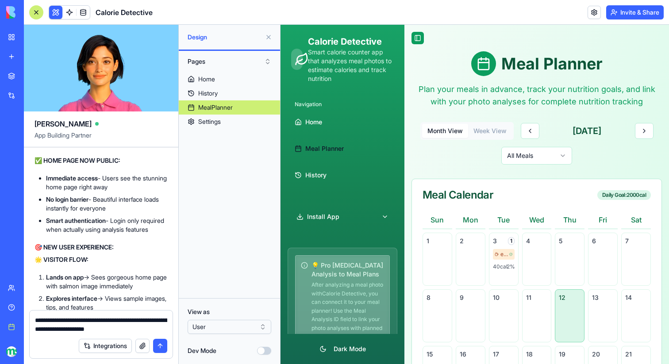
click at [214, 331] on html "BETA My workspace New app Marketplace Integrations Recent QR Code Magic Generat…" at bounding box center [334, 182] width 669 height 364
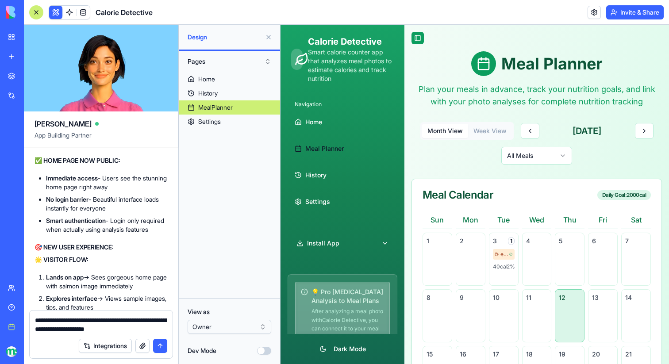
click at [151, 329] on textarea "**********" at bounding box center [101, 325] width 132 height 18
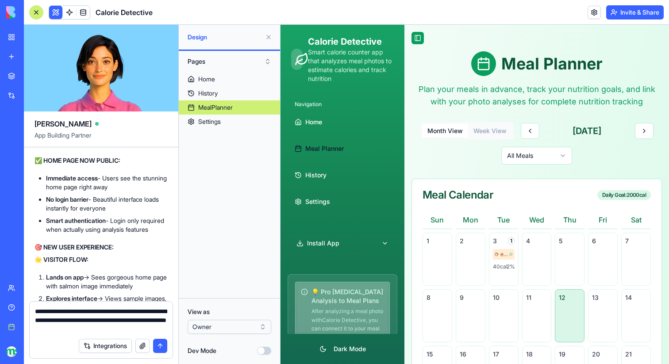
click at [148, 321] on textarea "**********" at bounding box center [101, 320] width 132 height 27
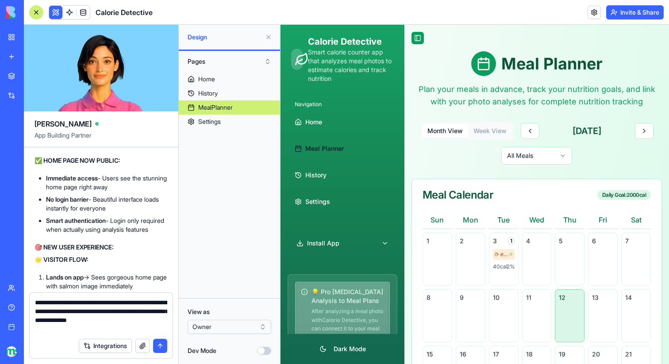
click at [116, 321] on textarea "**********" at bounding box center [101, 315] width 132 height 35
click at [115, 329] on textarea "**********" at bounding box center [101, 311] width 132 height 44
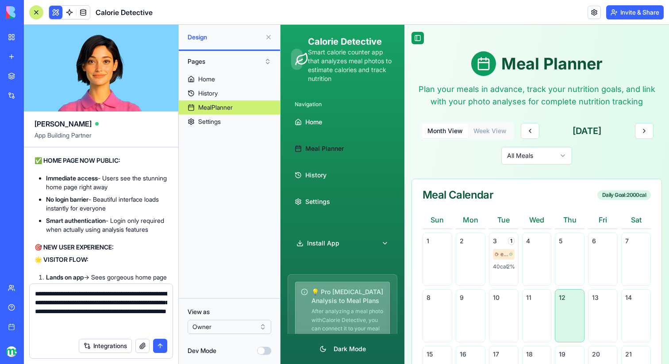
paste textarea
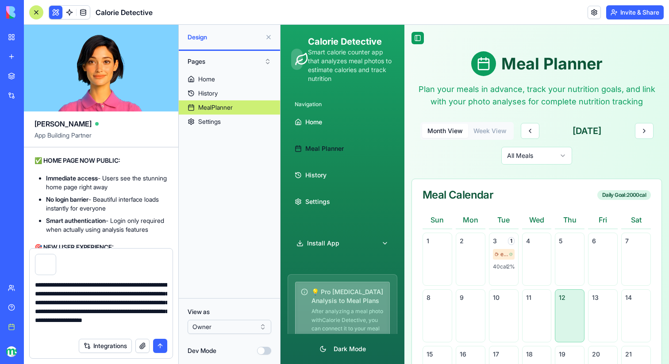
scroll to position [8, 0]
click at [58, 329] on textarea "**********" at bounding box center [101, 307] width 132 height 53
type textarea "**********"
click at [151, 331] on textarea "**********" at bounding box center [101, 307] width 132 height 53
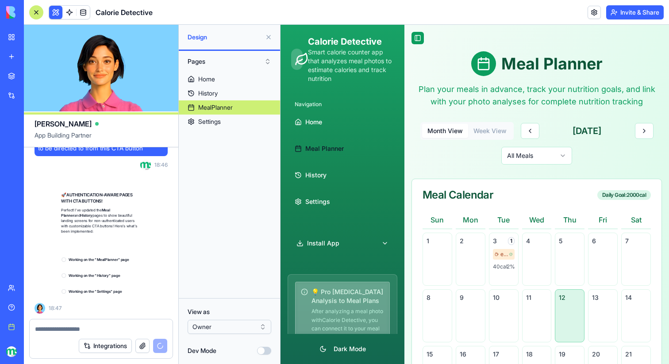
scroll to position [50333, 0]
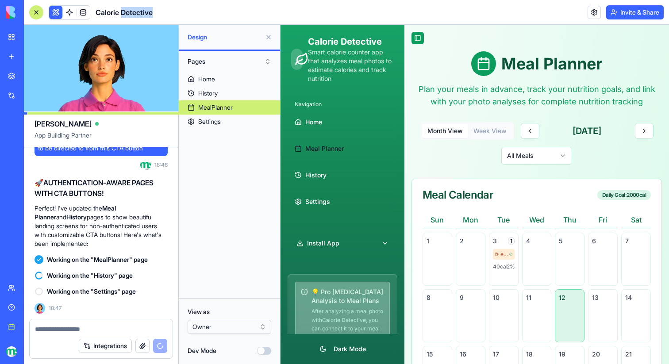
drag, startPoint x: 154, startPoint y: 14, endPoint x: 123, endPoint y: 14, distance: 30.5
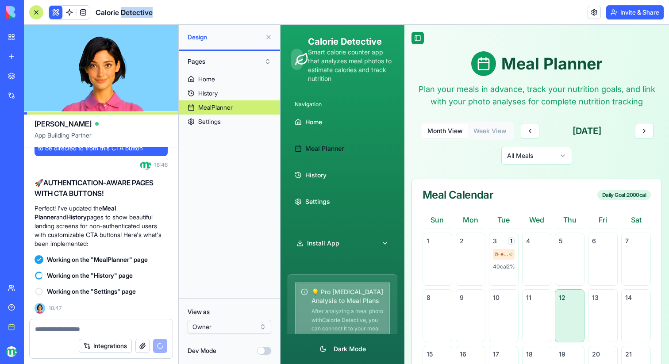
click at [123, 14] on h1 "Calorie Detective" at bounding box center [124, 12] width 57 height 11
copy h1 "Detective"
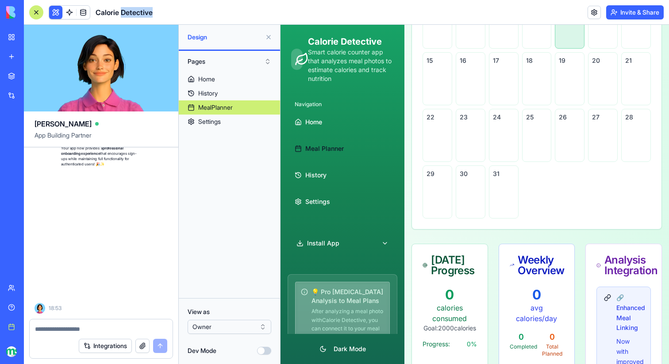
scroll to position [51029, 0]
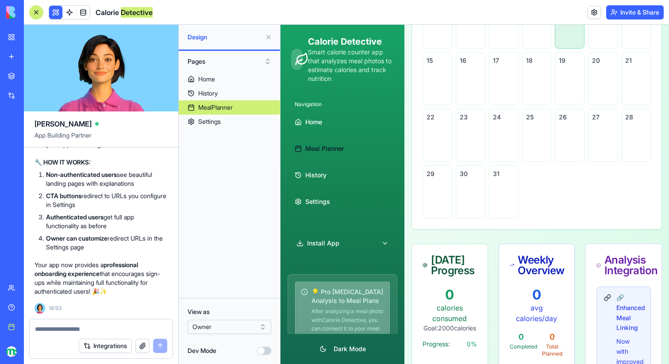
click at [326, 148] on span "Meal Planner" at bounding box center [324, 148] width 39 height 9
click at [308, 178] on span "History" at bounding box center [315, 175] width 21 height 9
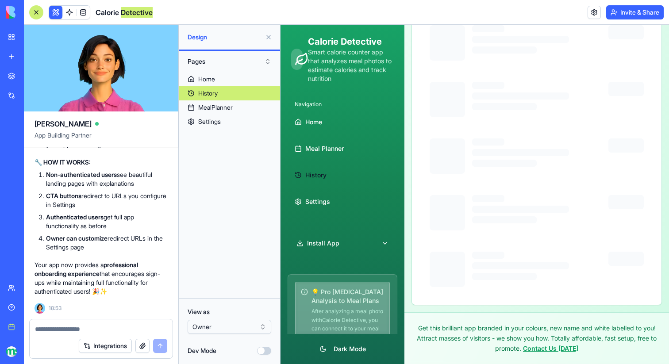
scroll to position [294, 0]
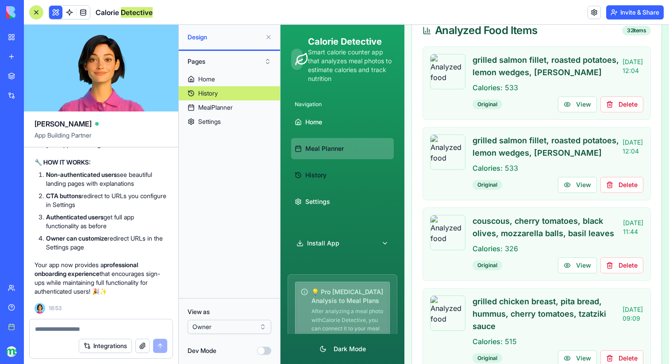
click at [324, 148] on span "Meal Planner" at bounding box center [324, 148] width 39 height 9
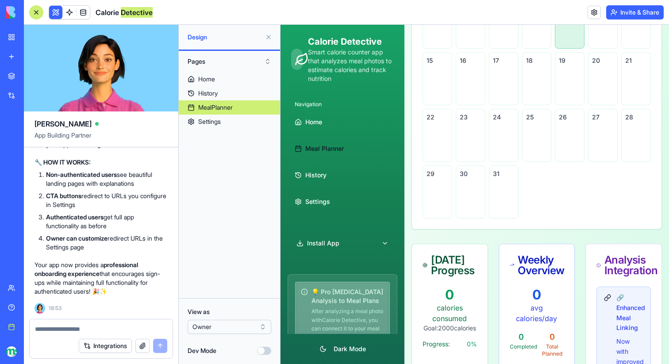
click at [324, 214] on div "Navigation Home Meal Planner History Settings" at bounding box center [343, 155] width 110 height 122
click at [324, 208] on link "Settings" at bounding box center [342, 201] width 103 height 21
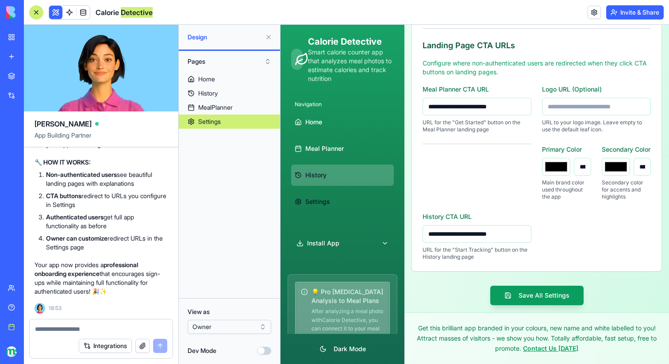
click at [325, 178] on span "History" at bounding box center [315, 175] width 21 height 9
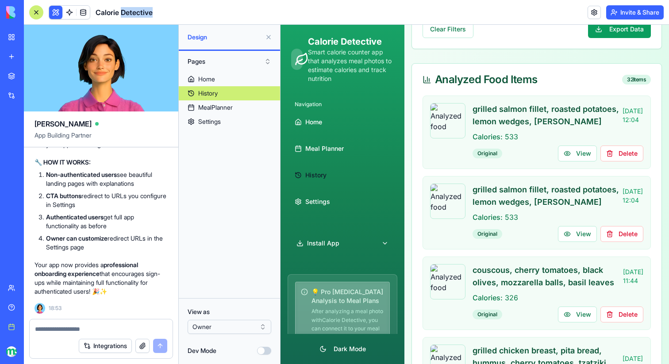
click at [248, 324] on html "BETA My workspace New app Marketplace Integrations Recent QR Code Magic Generat…" at bounding box center [334, 182] width 669 height 364
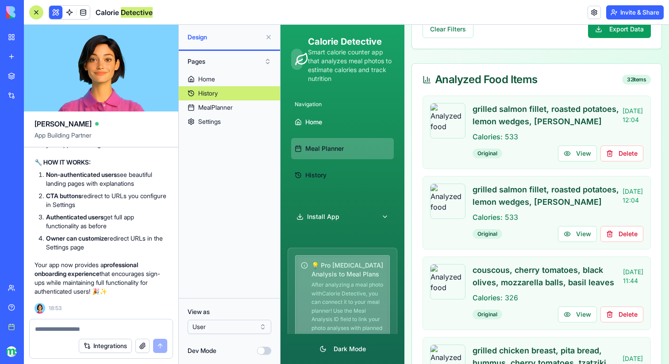
click at [336, 147] on span "Meal Planner" at bounding box center [324, 148] width 39 height 9
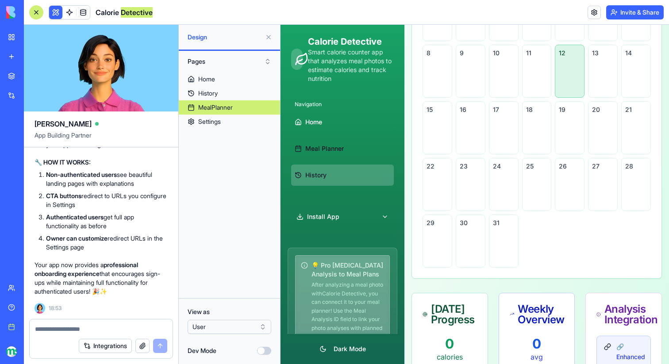
click at [318, 180] on link "History" at bounding box center [342, 175] width 103 height 21
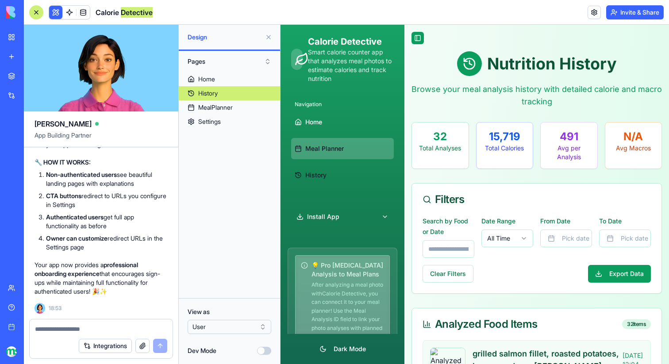
click at [314, 148] on span "Meal Planner" at bounding box center [324, 148] width 39 height 9
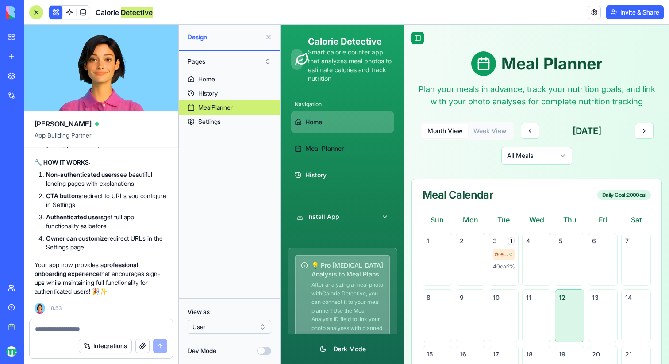
click at [325, 121] on link "Home" at bounding box center [342, 122] width 103 height 21
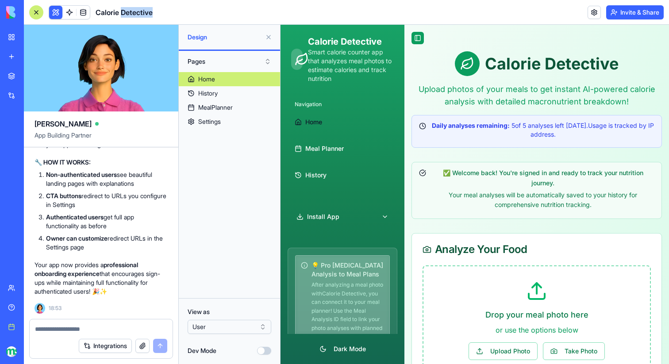
click at [228, 329] on html "BETA My workspace New app Marketplace Integrations Recent QR Code Magic Generat…" at bounding box center [334, 182] width 669 height 364
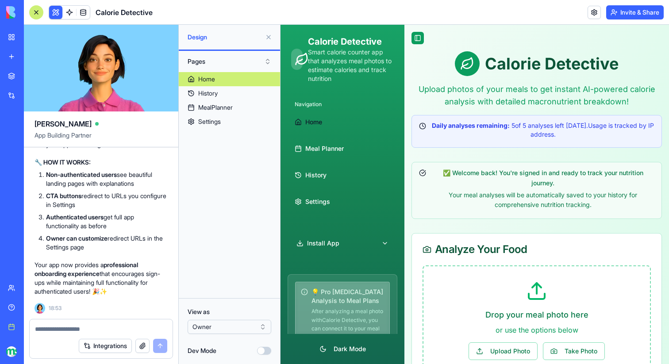
click at [75, 326] on textarea at bounding box center [101, 329] width 132 height 9
click at [214, 104] on div "MealPlanner" at bounding box center [215, 107] width 35 height 9
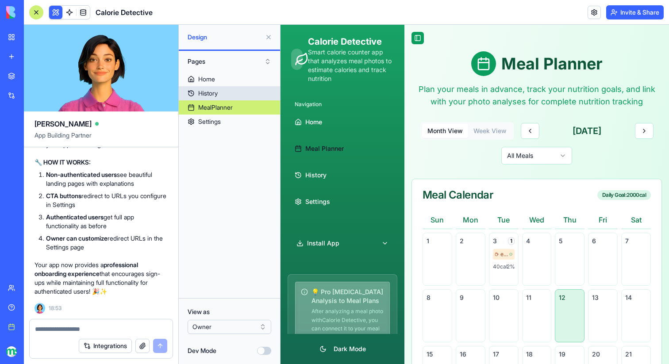
click at [209, 95] on div "History" at bounding box center [207, 93] width 19 height 9
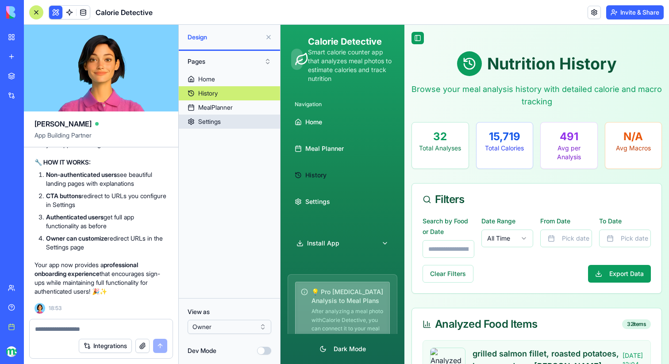
click at [208, 124] on div "Settings" at bounding box center [209, 121] width 23 height 9
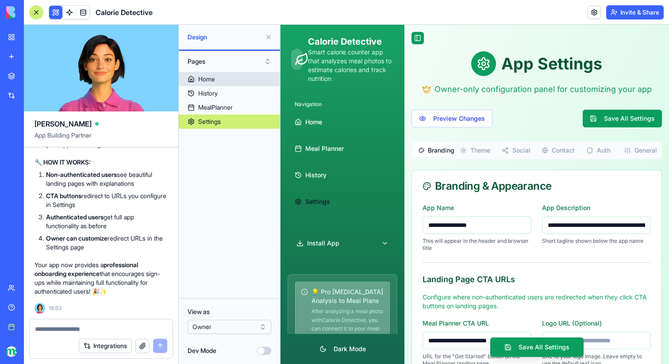
click at [207, 84] on link "Home" at bounding box center [229, 79] width 101 height 14
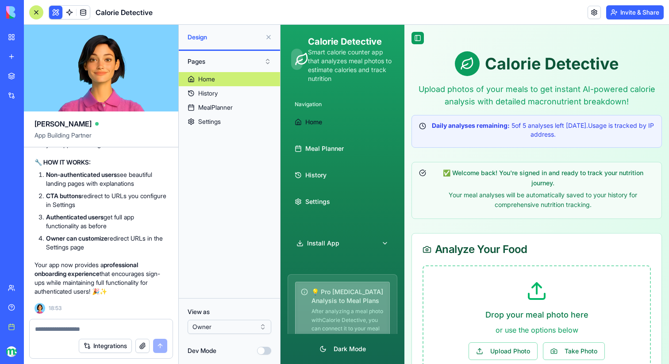
scroll to position [50887, 0]
click at [313, 142] on link "Meal Planner" at bounding box center [342, 148] width 103 height 21
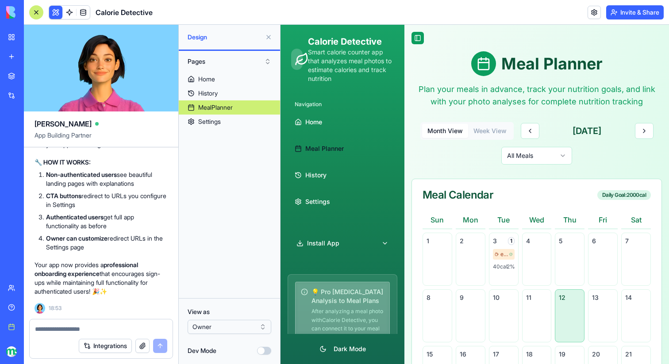
click at [102, 332] on textarea at bounding box center [101, 329] width 132 height 9
paste textarea
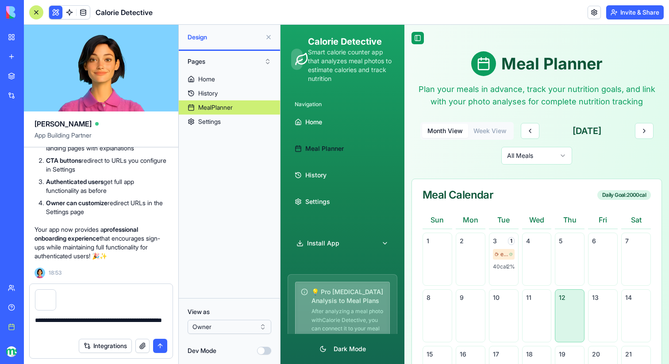
click at [148, 321] on textarea "**********" at bounding box center [101, 325] width 132 height 18
click at [110, 325] on textarea "**********" at bounding box center [101, 325] width 132 height 18
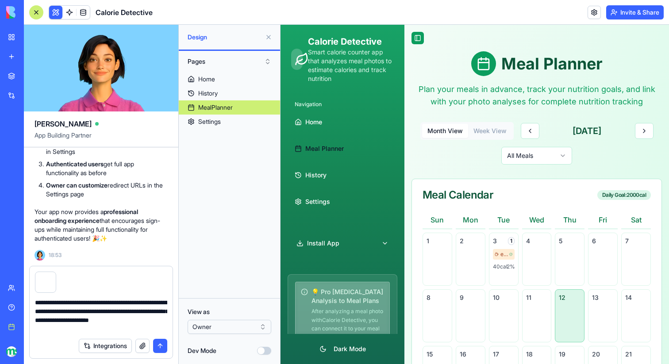
scroll to position [50267, 0]
drag, startPoint x: 127, startPoint y: 171, endPoint x: 156, endPoint y: 212, distance: 50.7
copy span "xplanation on what they could see here if they log in and CTA button with 'open…"
click at [86, 329] on textarea "**********" at bounding box center [101, 315] width 132 height 35
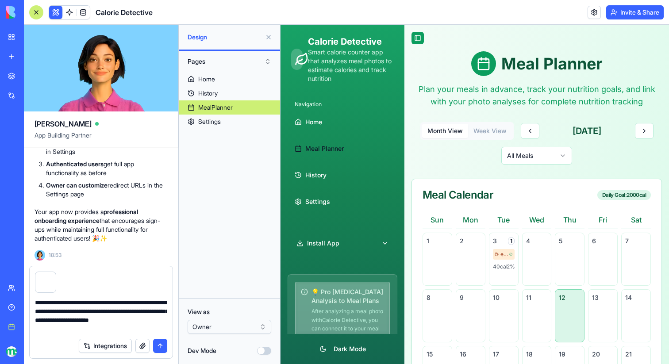
paste textarea "**********"
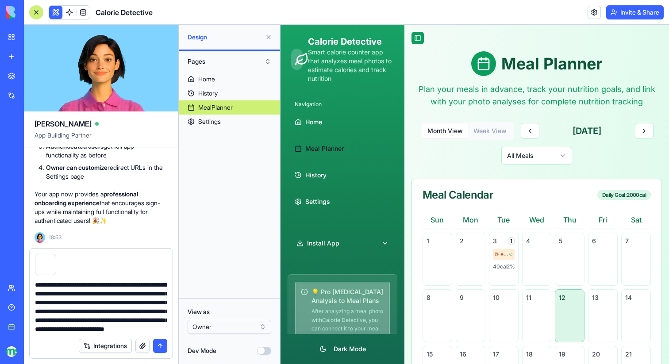
click at [104, 296] on textarea "**********" at bounding box center [101, 307] width 132 height 53
click at [84, 296] on textarea "**********" at bounding box center [101, 307] width 132 height 53
click at [83, 312] on textarea "**********" at bounding box center [101, 307] width 132 height 53
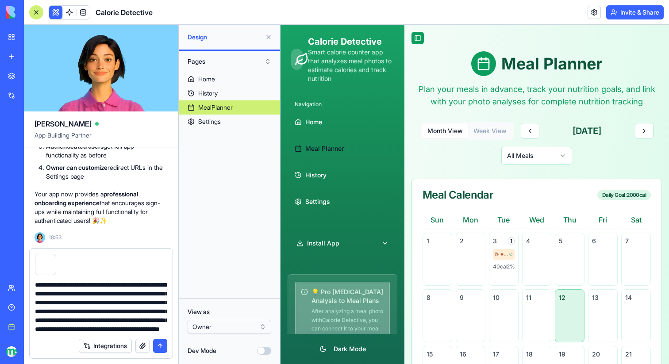
click at [148, 294] on textarea "**********" at bounding box center [101, 307] width 132 height 53
click at [97, 329] on textarea "**********" at bounding box center [101, 307] width 132 height 53
type textarea "**********"
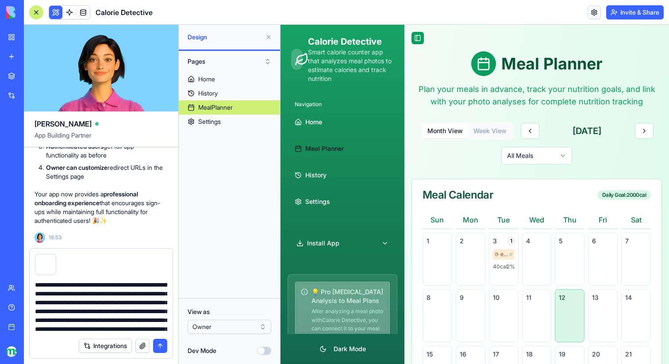
click at [161, 346] on button "submit" at bounding box center [160, 346] width 14 height 14
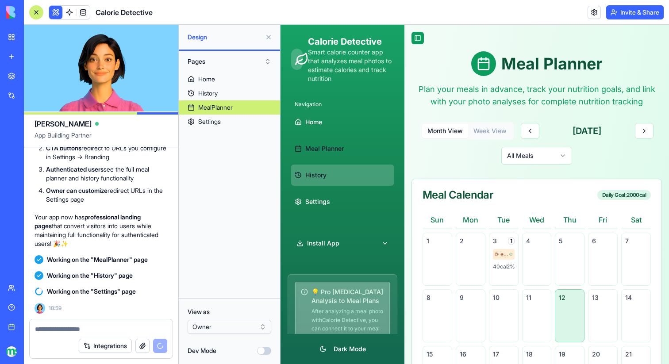
click at [316, 177] on span "History" at bounding box center [315, 175] width 21 height 9
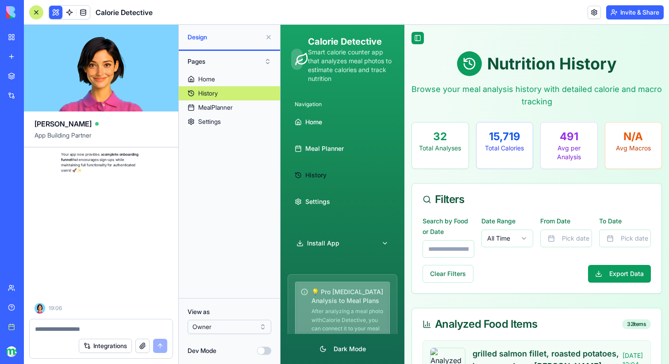
scroll to position [52601, 0]
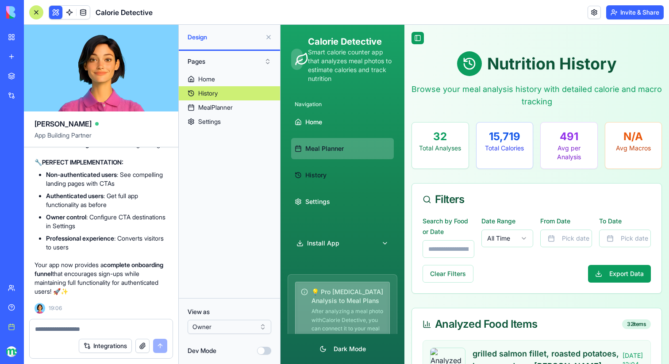
click at [310, 146] on span "Meal Planner" at bounding box center [324, 148] width 39 height 9
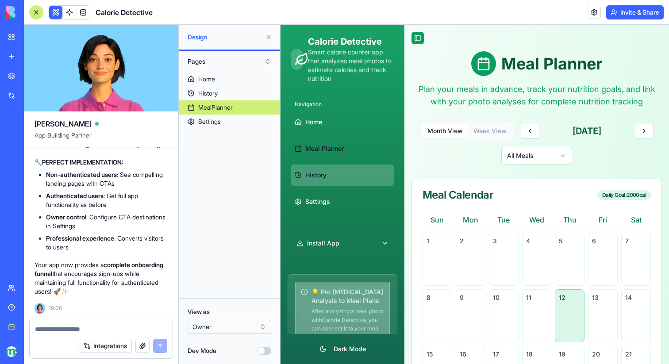
click at [317, 179] on span "History" at bounding box center [315, 175] width 21 height 9
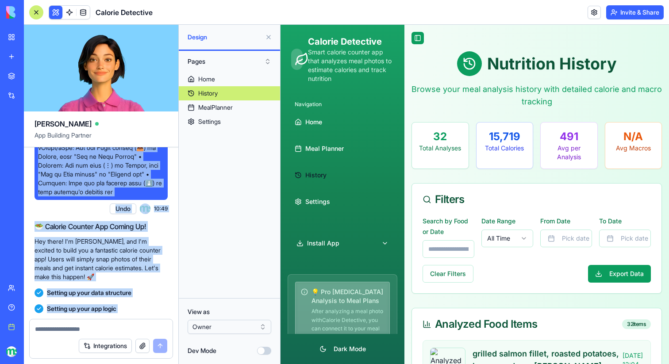
scroll to position [275, 0]
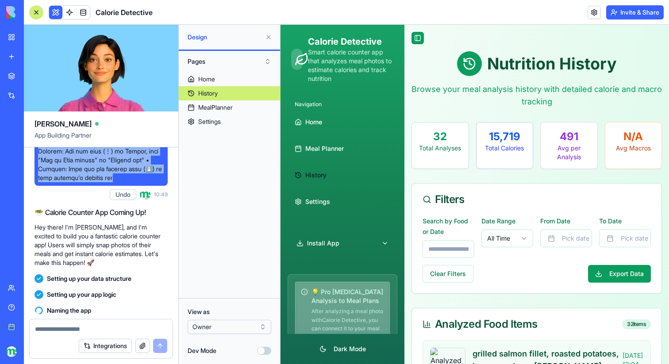
drag, startPoint x: 39, startPoint y: 161, endPoint x: 160, endPoint y: 208, distance: 130.2
click at [160, 182] on span at bounding box center [101, 31] width 126 height 301
copy span "Create a calorie counter app, in a nice green theme and light/dark mode option …"
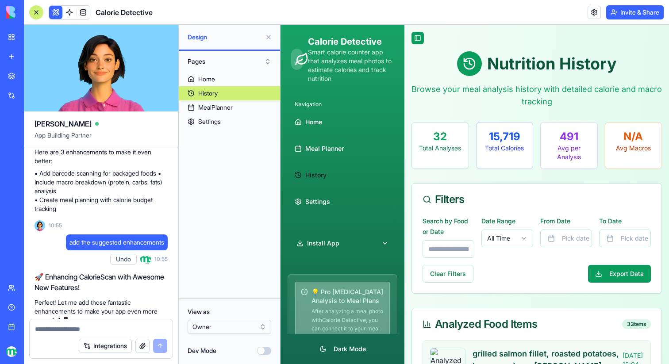
scroll to position [540, 0]
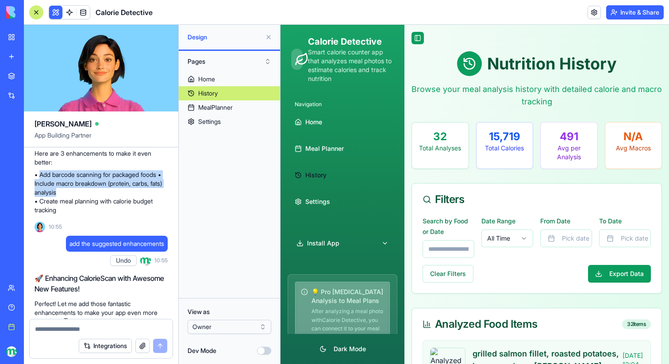
drag, startPoint x: 40, startPoint y: 201, endPoint x: 160, endPoint y: 220, distance: 121.3
click at [160, 215] on p "• Add barcode scanning for packaged foods • Include macro breakdown (protein, c…" at bounding box center [101, 192] width 133 height 44
copy p "Add barcode scanning for packaged foods • Include macro breakdown (protein, car…"
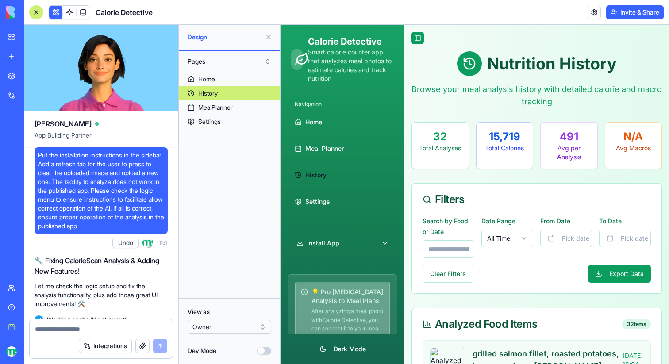
scroll to position [1741, 0]
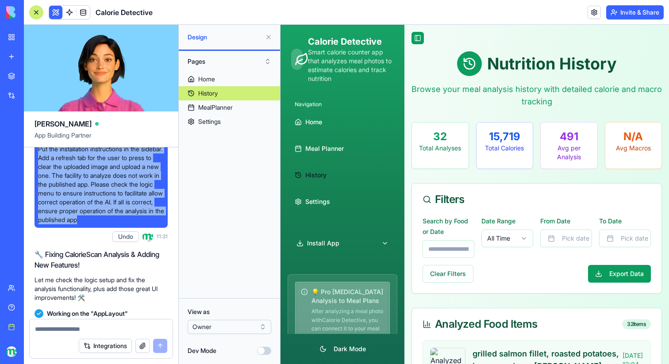
drag, startPoint x: 37, startPoint y: 210, endPoint x: 120, endPoint y: 289, distance: 114.9
click at [120, 228] on div "Put the installation instructions in the sidebar. Add a refresh tab for the use…" at bounding box center [101, 184] width 133 height 87
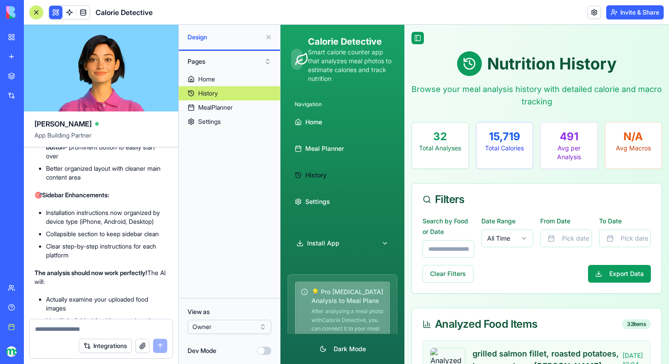
scroll to position [2152, 0]
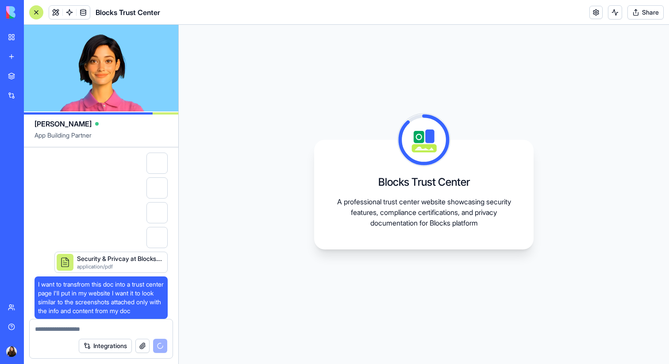
scroll to position [22, 0]
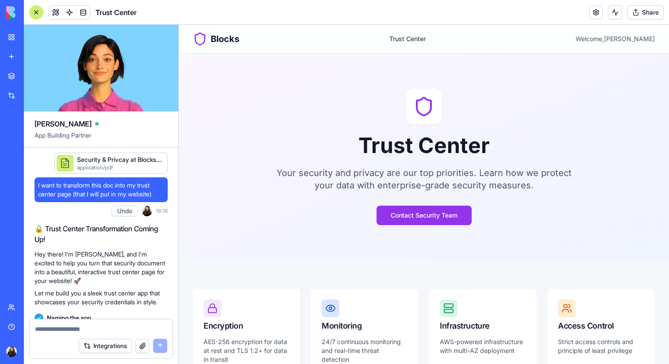
scroll to position [484, 0]
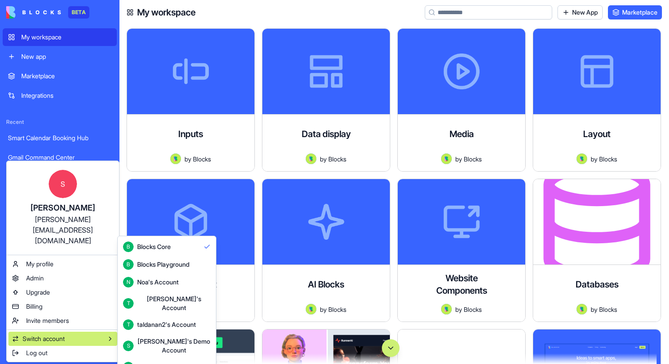
click at [158, 337] on div "Shelly's Demo Account" at bounding box center [173, 346] width 73 height 18
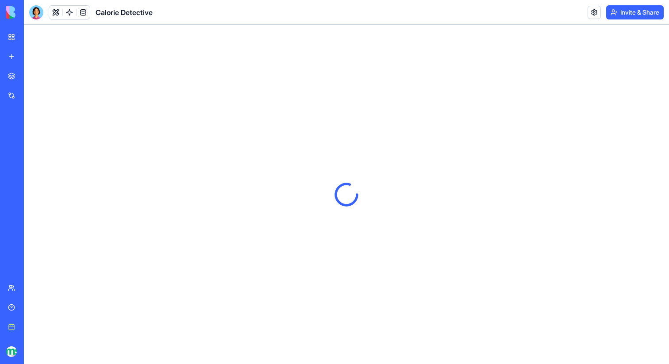
click at [28, 56] on div "New app" at bounding box center [27, 56] width 12 height 9
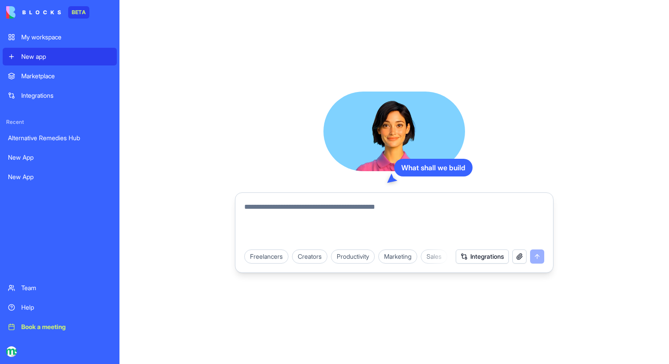
click at [340, 219] on textarea at bounding box center [394, 223] width 300 height 42
paste textarea "**********"
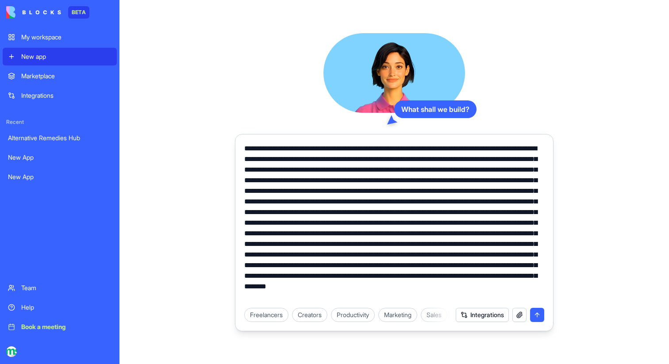
scroll to position [20, 0]
paste textarea "**********"
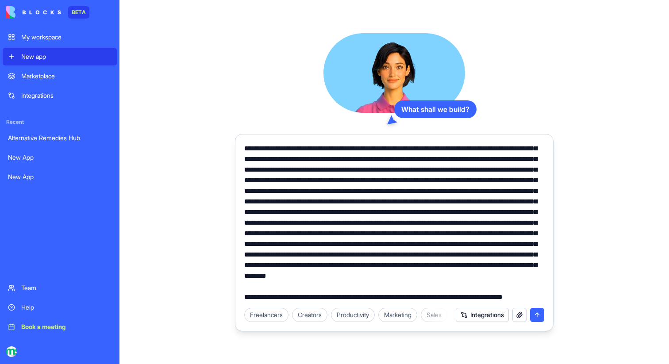
scroll to position [0, 0]
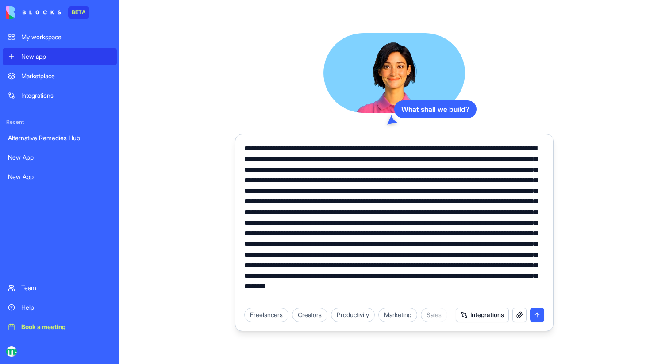
click at [246, 150] on textarea at bounding box center [394, 222] width 300 height 159
click at [324, 170] on textarea at bounding box center [394, 222] width 300 height 159
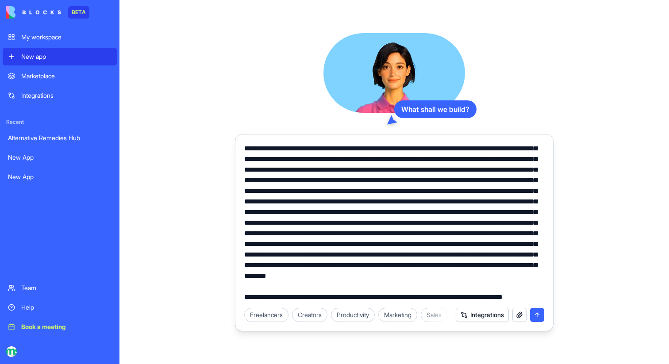
drag, startPoint x: 422, startPoint y: 288, endPoint x: 469, endPoint y: 297, distance: 48.4
click at [469, 298] on textarea at bounding box center [394, 222] width 300 height 159
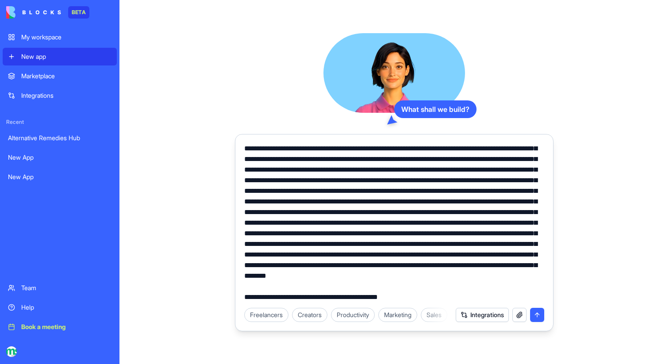
scroll to position [0, 0]
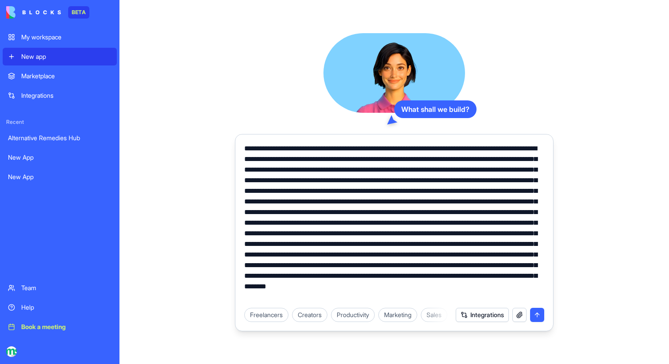
click at [279, 171] on textarea at bounding box center [394, 222] width 300 height 159
paste textarea "**********"
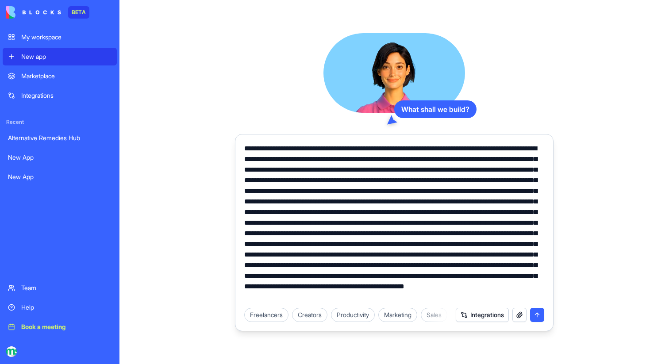
click at [440, 192] on textarea at bounding box center [394, 222] width 300 height 159
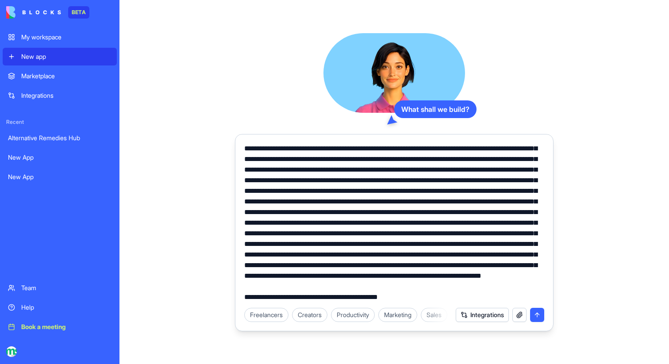
scroll to position [49, 0]
click at [378, 280] on textarea at bounding box center [394, 222] width 300 height 159
drag, startPoint x: 429, startPoint y: 299, endPoint x: 240, endPoint y: 290, distance: 189.2
click at [240, 290] on div at bounding box center [394, 220] width 311 height 165
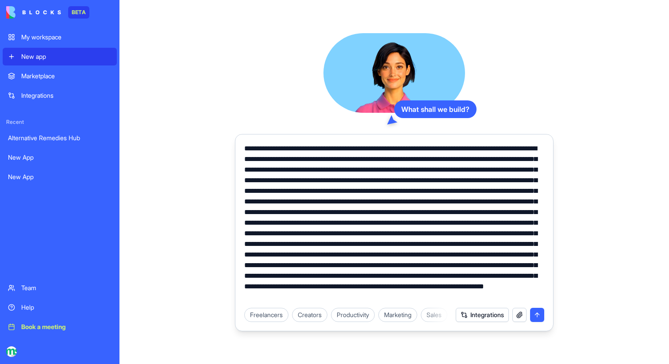
scroll to position [0, 0]
click at [284, 203] on textarea at bounding box center [394, 222] width 300 height 159
click at [533, 191] on textarea at bounding box center [394, 222] width 300 height 159
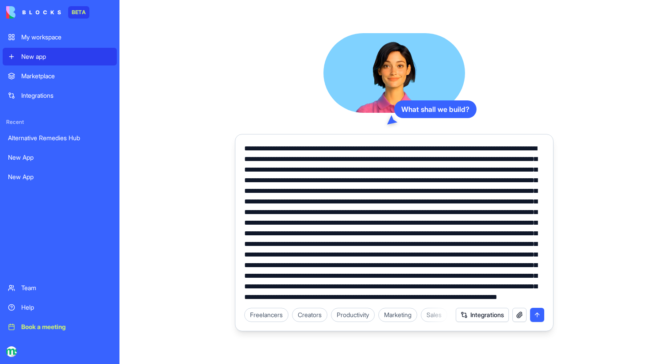
drag, startPoint x: 349, startPoint y: 212, endPoint x: 273, endPoint y: 215, distance: 75.7
click at [273, 215] on textarea at bounding box center [394, 222] width 300 height 159
paste textarea "**********"
click at [274, 214] on textarea at bounding box center [394, 222] width 300 height 159
drag, startPoint x: 485, startPoint y: 213, endPoint x: 409, endPoint y: 223, distance: 76.3
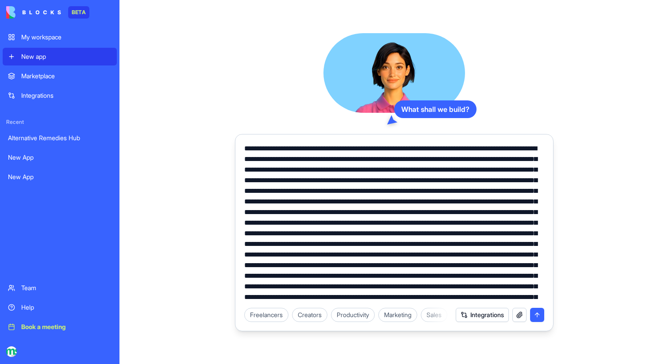
click at [409, 223] on textarea at bounding box center [394, 222] width 300 height 159
drag, startPoint x: 266, startPoint y: 224, endPoint x: 482, endPoint y: 214, distance: 216.2
click at [482, 214] on textarea at bounding box center [394, 222] width 300 height 159
drag, startPoint x: 319, startPoint y: 224, endPoint x: 392, endPoint y: 224, distance: 73.0
click at [392, 224] on textarea at bounding box center [394, 222] width 300 height 159
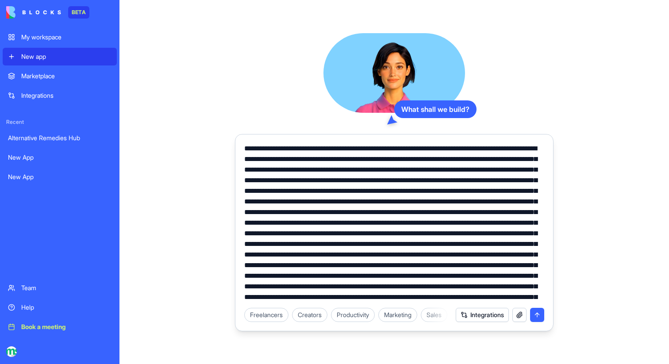
click at [320, 223] on textarea at bounding box center [394, 222] width 300 height 159
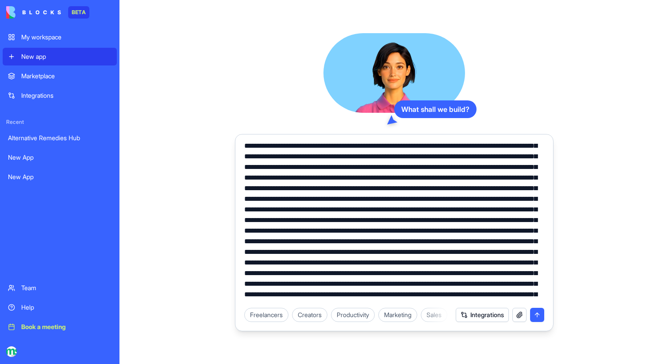
scroll to position [17, 0]
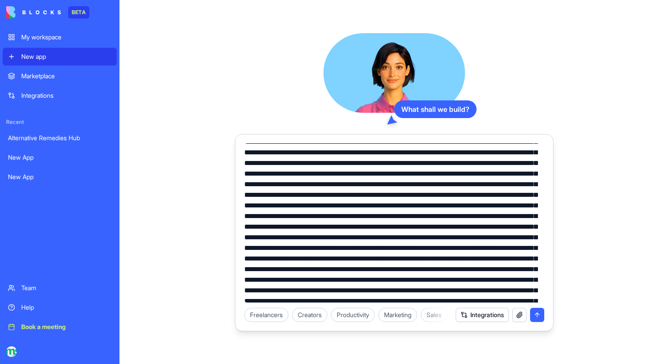
drag, startPoint x: 478, startPoint y: 248, endPoint x: 536, endPoint y: 249, distance: 58.0
click at [536, 249] on textarea at bounding box center [394, 222] width 300 height 159
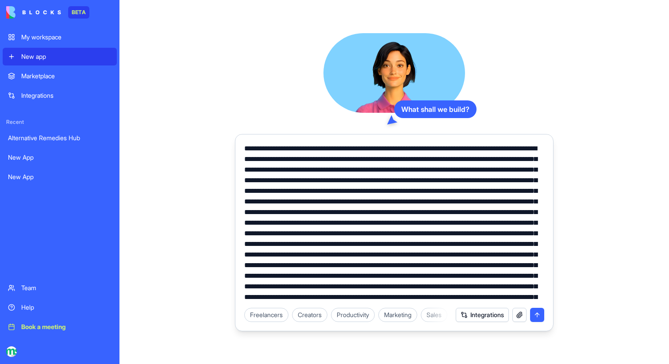
drag, startPoint x: 316, startPoint y: 277, endPoint x: 246, endPoint y: 275, distance: 70.4
click at [246, 275] on textarea at bounding box center [394, 222] width 300 height 159
drag, startPoint x: 514, startPoint y: 213, endPoint x: 502, endPoint y: 213, distance: 12.8
click at [502, 213] on textarea at bounding box center [394, 222] width 300 height 159
type textarea "**********"
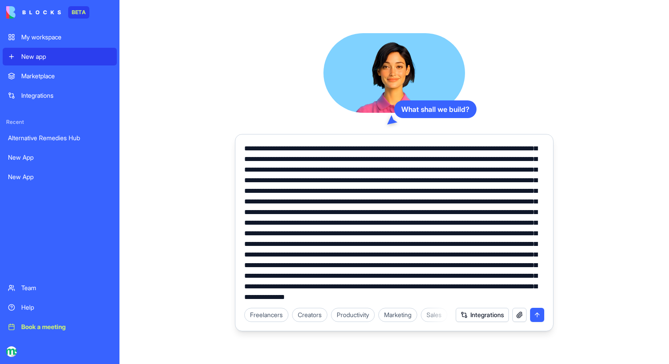
scroll to position [138, 0]
click at [384, 291] on textarea at bounding box center [394, 222] width 300 height 159
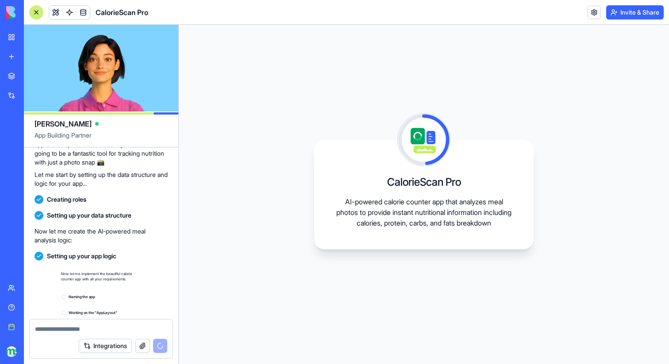
scroll to position [673, 0]
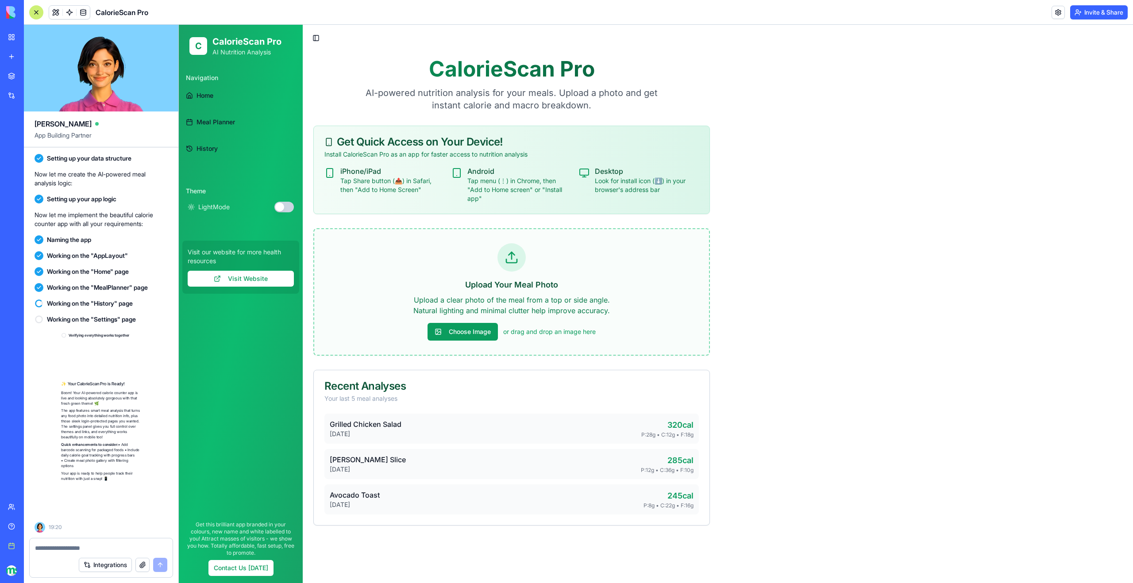
scroll to position [654, 0]
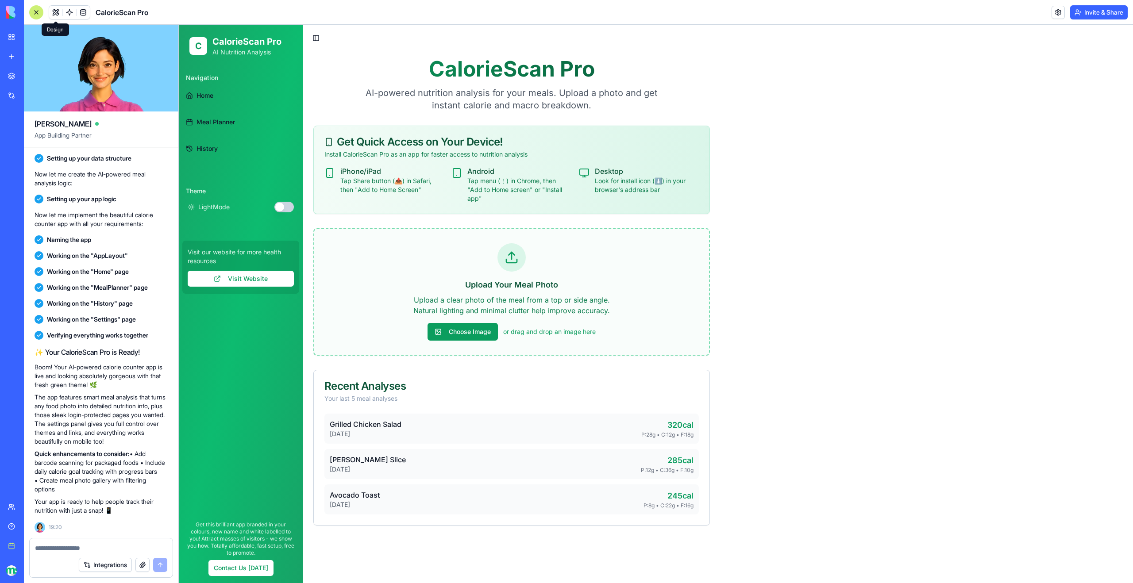
click at [58, 11] on button at bounding box center [55, 12] width 13 height 13
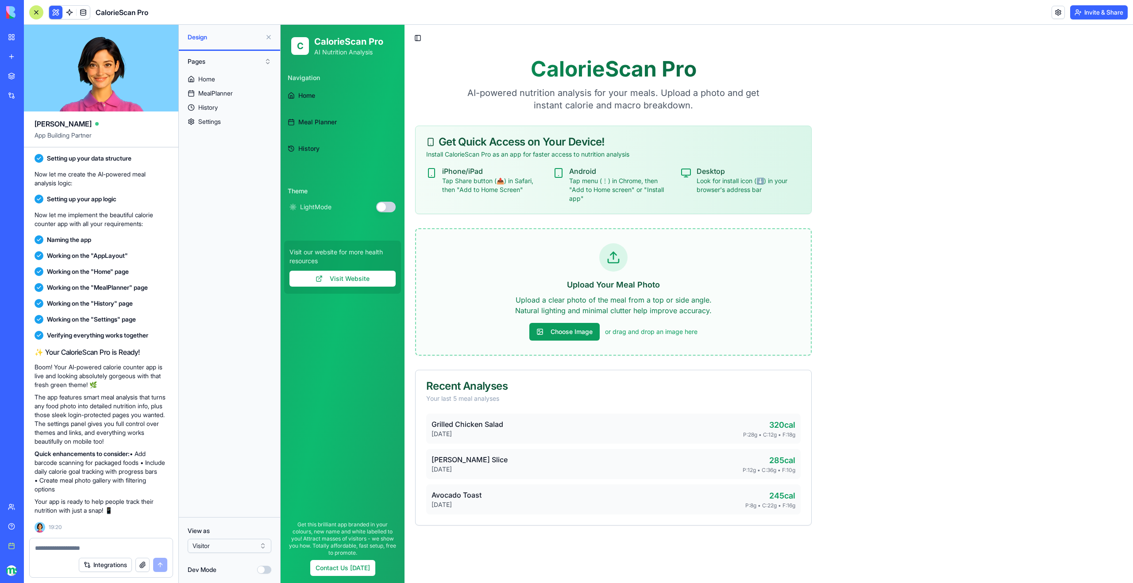
click at [307, 122] on span "Meal Planner" at bounding box center [317, 122] width 39 height 9
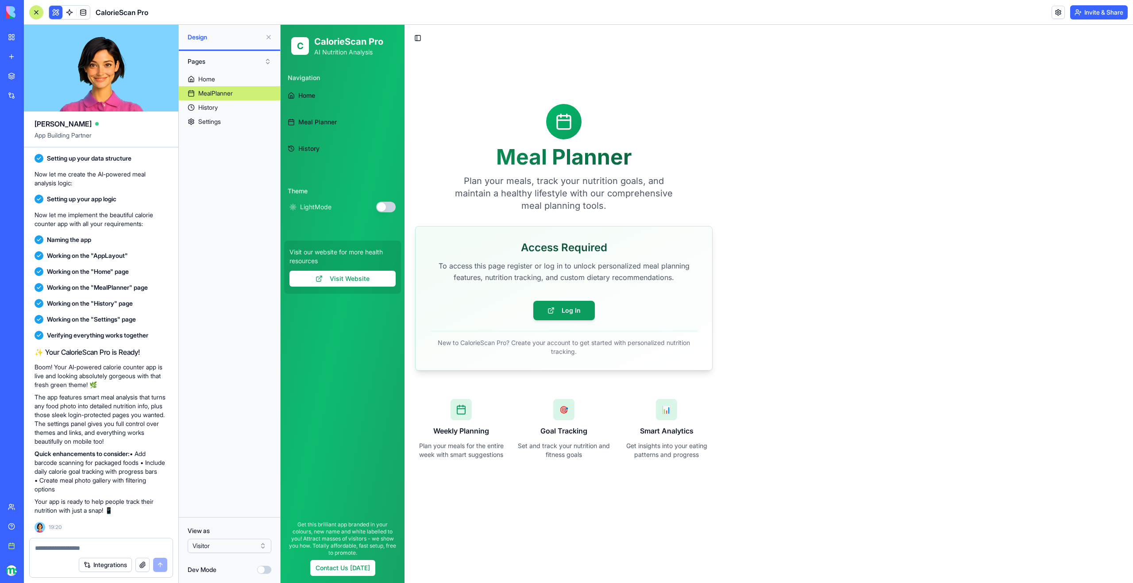
click at [310, 150] on span "History" at bounding box center [308, 148] width 21 height 9
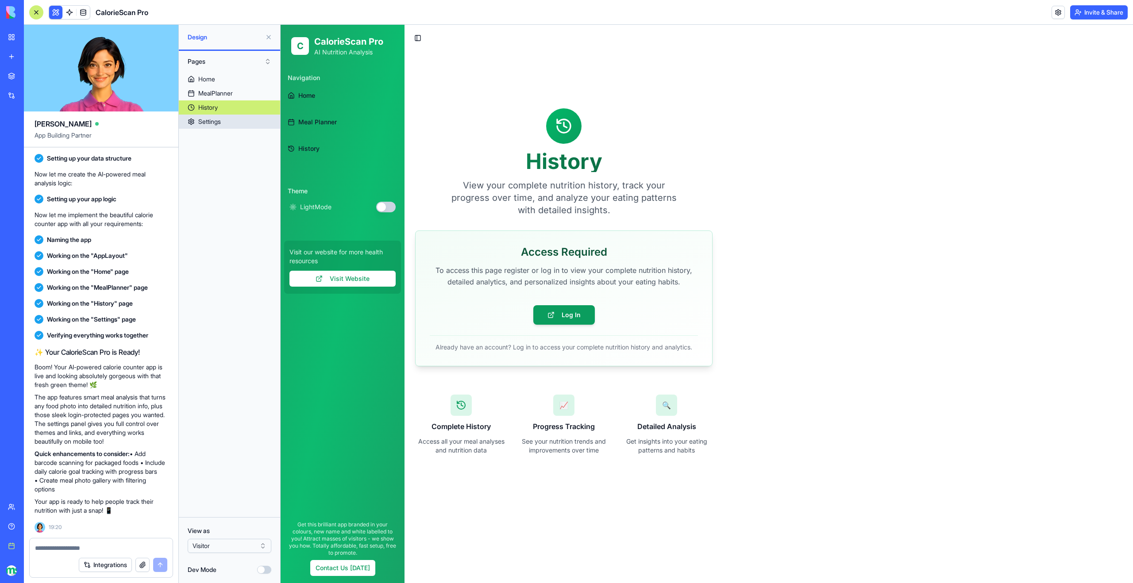
click at [222, 122] on link "Settings" at bounding box center [229, 122] width 101 height 14
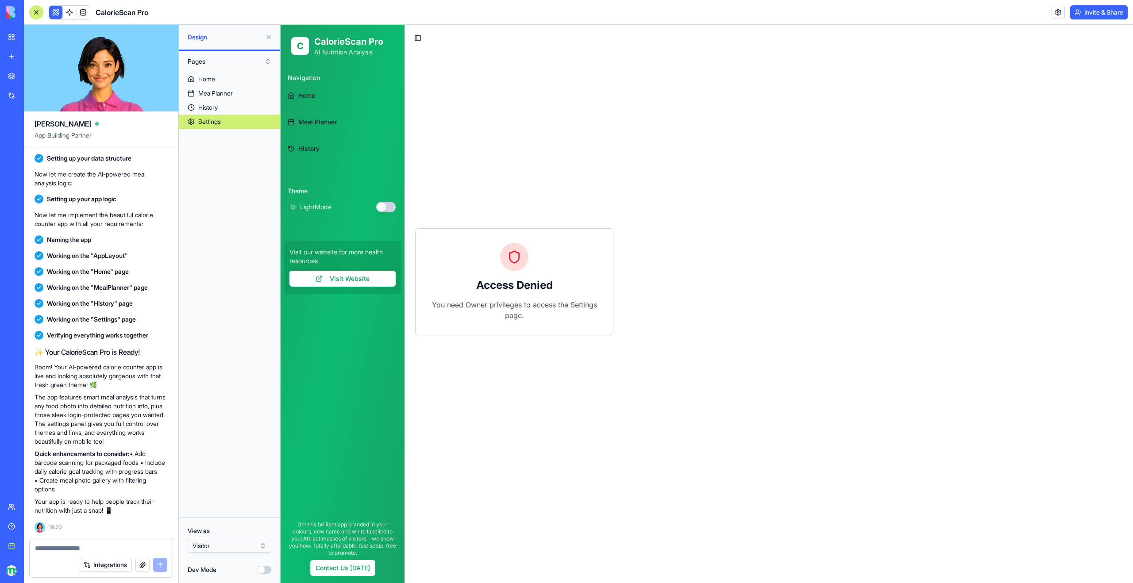
click at [210, 364] on html "BETA My workspace New app Marketplace Integrations Recent New App Calorie Detec…" at bounding box center [566, 291] width 1133 height 583
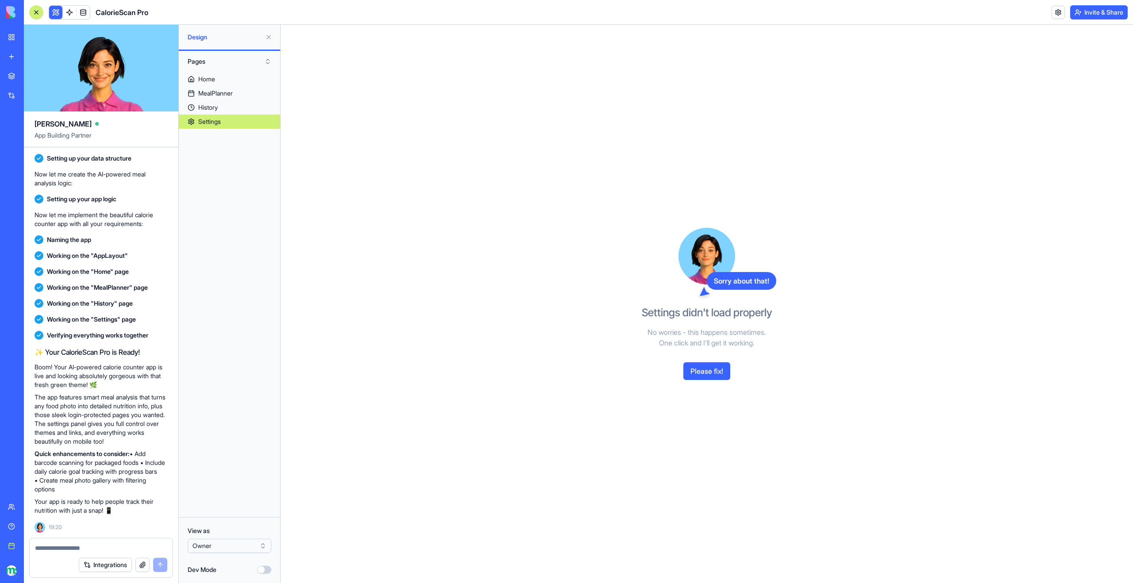
click at [669, 364] on button "Please fix!" at bounding box center [706, 372] width 47 height 18
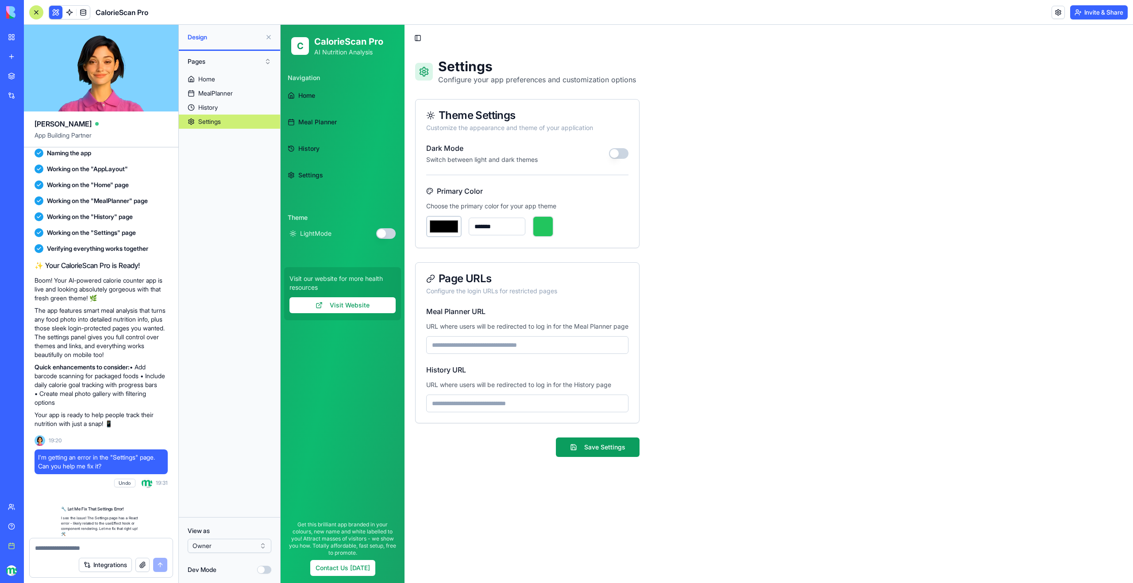
scroll to position [914, 0]
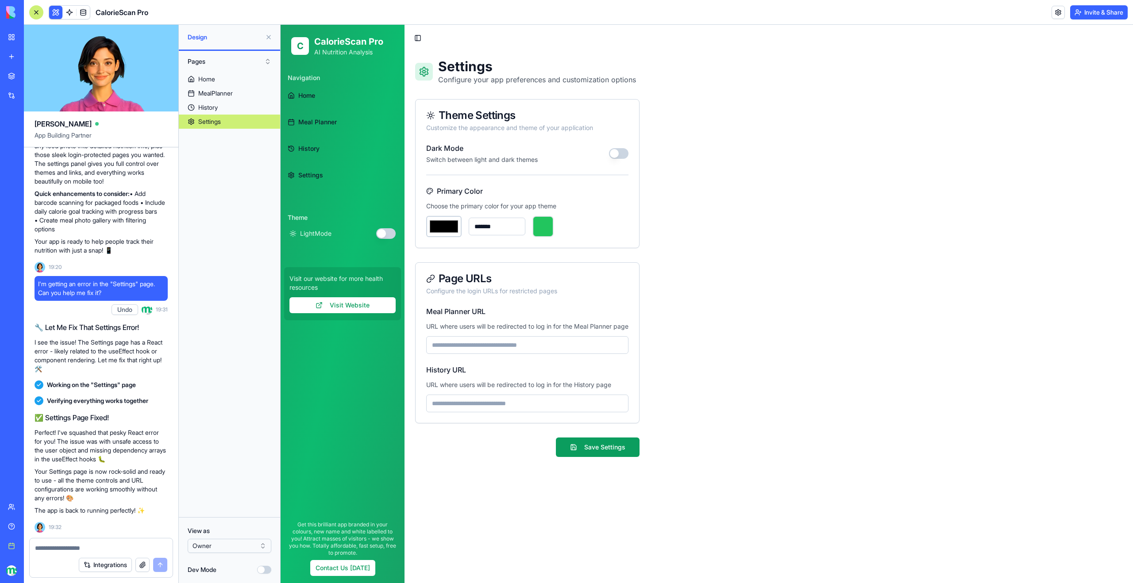
click at [519, 336] on div "Meal Planner URL URL where users will be redirected to log in for the Meal Plan…" at bounding box center [527, 330] width 202 height 48
click at [519, 347] on input "Meal Planner URL" at bounding box center [527, 345] width 202 height 18
paste input "**********"
type input "**********"
click at [524, 364] on input "History URL" at bounding box center [527, 404] width 202 height 18
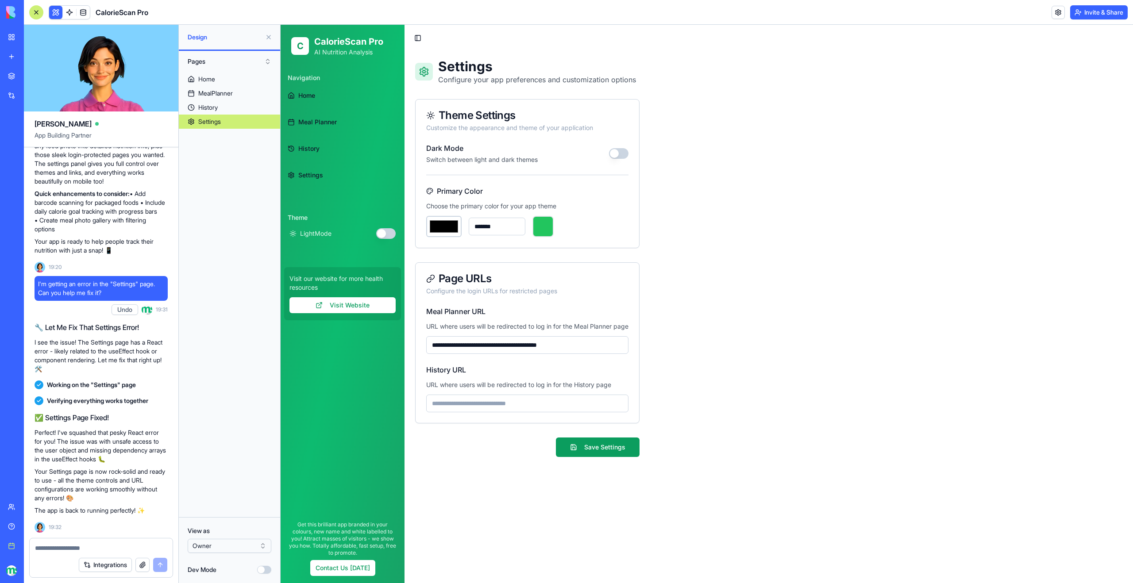
paste input "**********"
type input "**********"
click at [578, 364] on button "Save Settings" at bounding box center [598, 447] width 84 height 19
click at [350, 364] on link "Contact Us [DATE]" at bounding box center [342, 568] width 65 height 16
click at [330, 308] on link "Visit Website" at bounding box center [342, 305] width 106 height 16
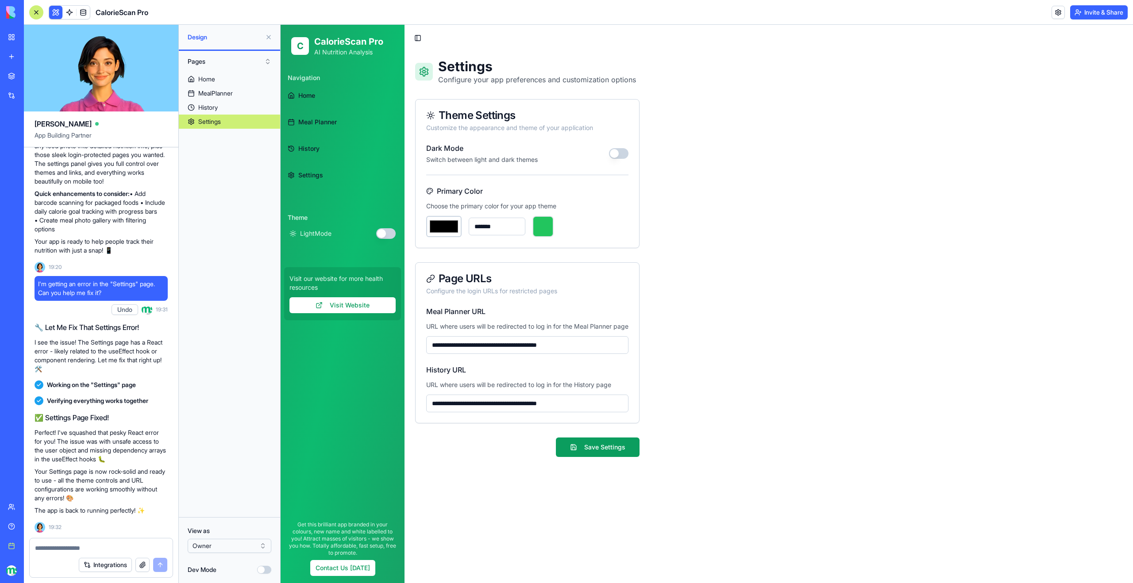
click at [108, 364] on textarea at bounding box center [101, 548] width 132 height 9
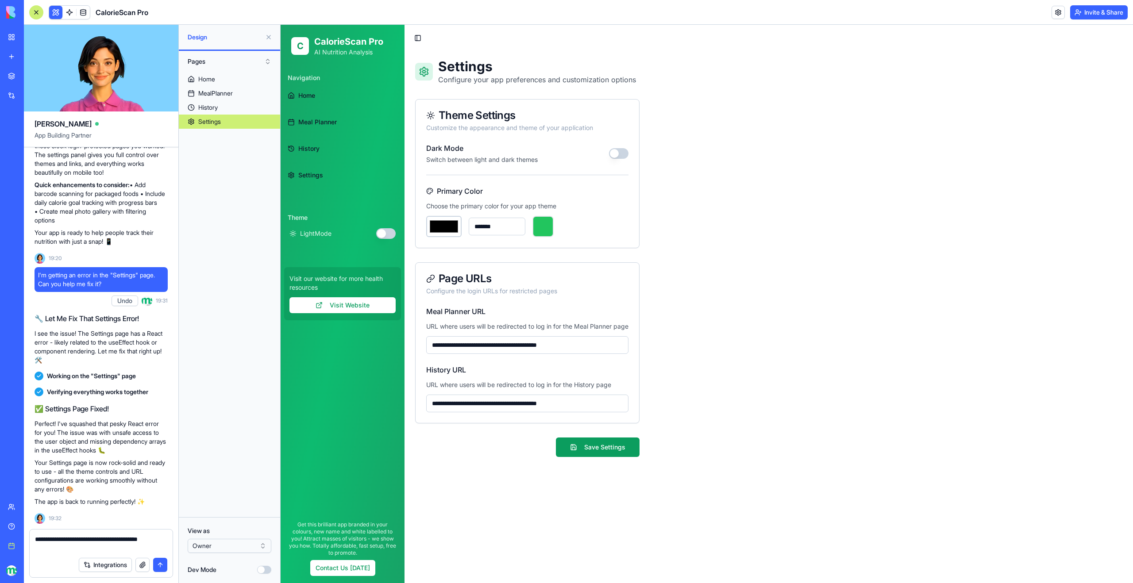
paste textarea "**********"
click at [161, 364] on textarea "**********" at bounding box center [101, 544] width 132 height 18
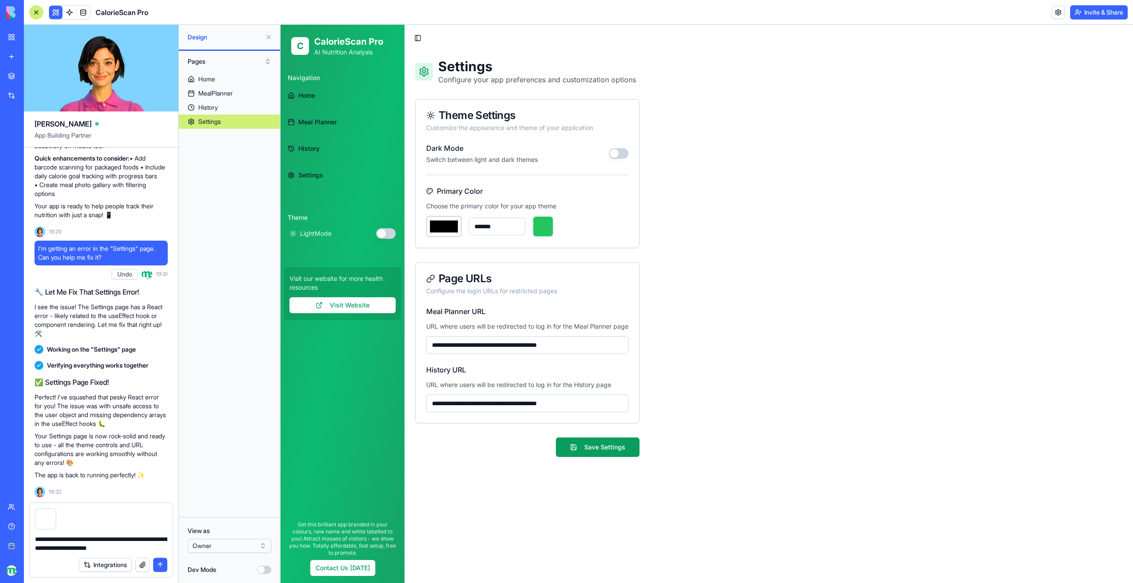
type textarea "**********"
click at [298, 128] on link "Meal Planner" at bounding box center [342, 122] width 117 height 21
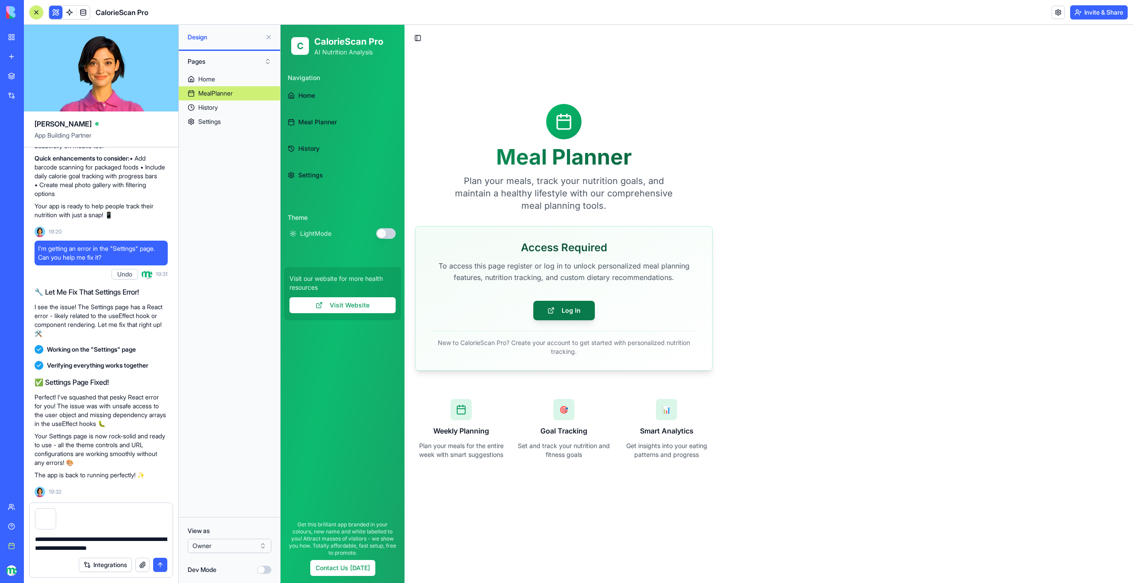
click at [558, 312] on link "Log In" at bounding box center [564, 310] width 62 height 19
click at [158, 364] on button "submit" at bounding box center [160, 565] width 14 height 14
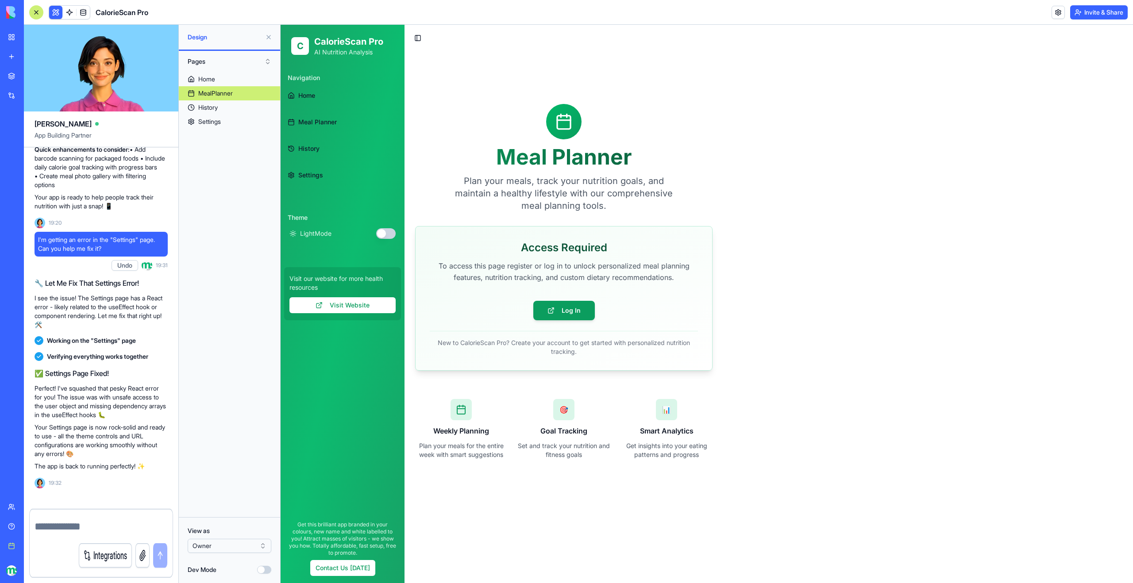
scroll to position [990, 0]
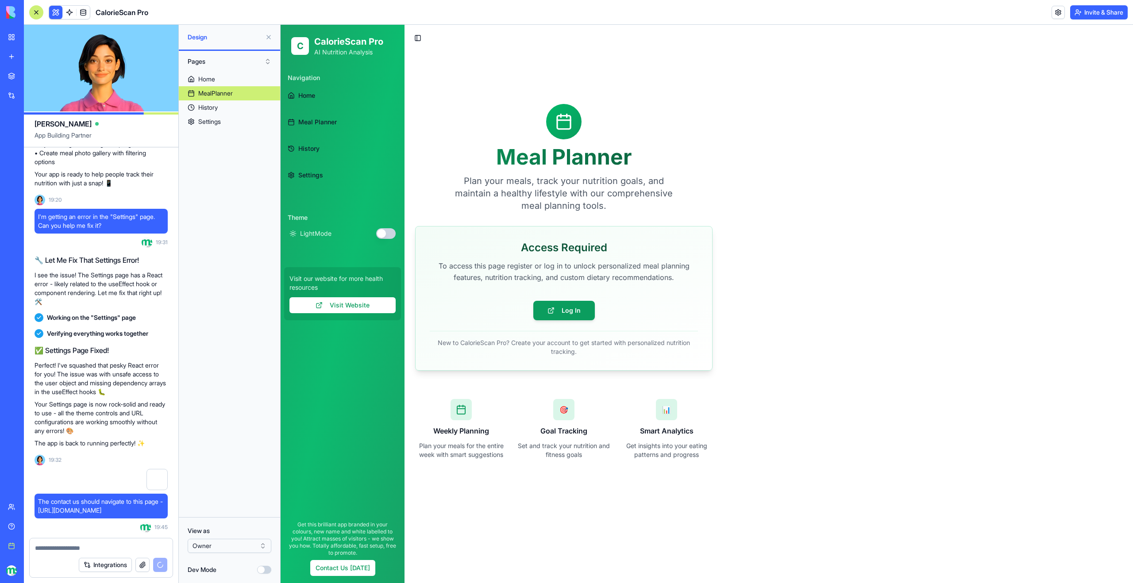
click at [389, 233] on button "button" at bounding box center [385, 233] width 19 height 11
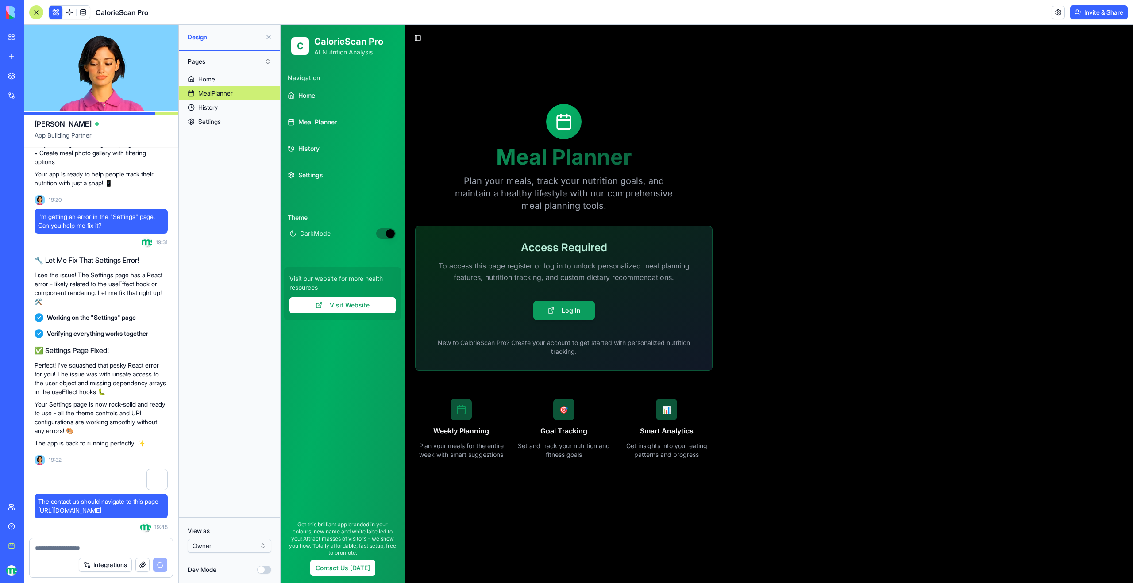
click at [389, 233] on button "button" at bounding box center [385, 233] width 19 height 11
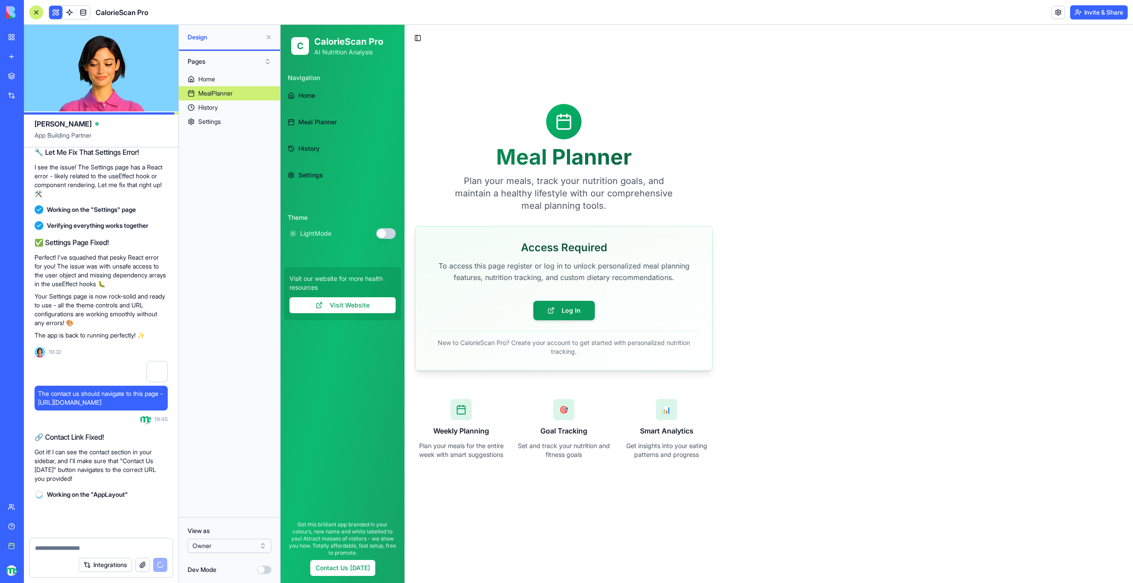
scroll to position [1098, 0]
click at [128, 364] on textarea at bounding box center [101, 548] width 132 height 9
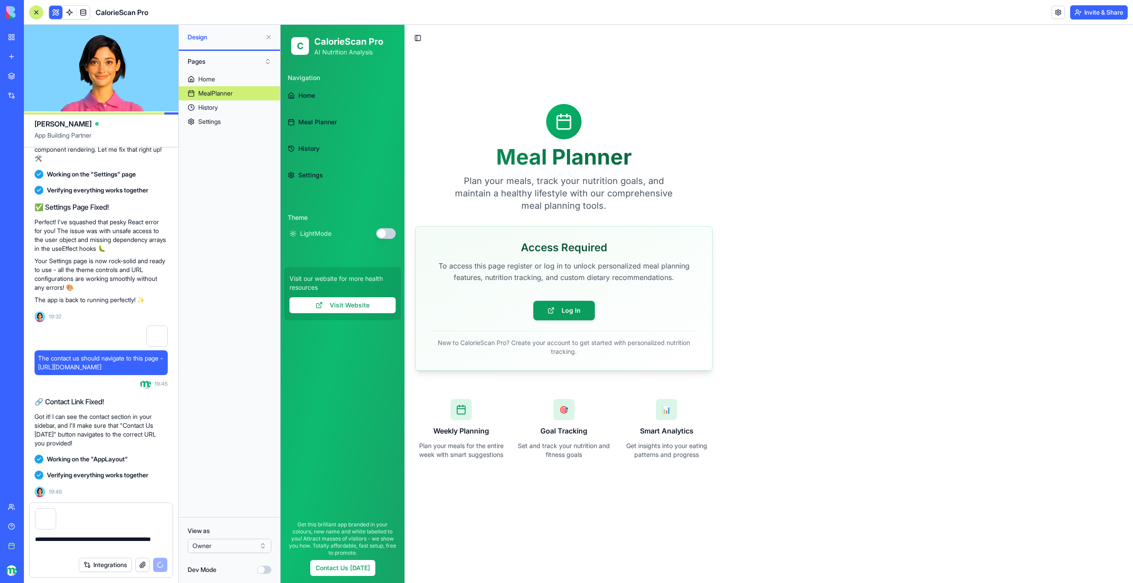
scroll to position [1213, 0]
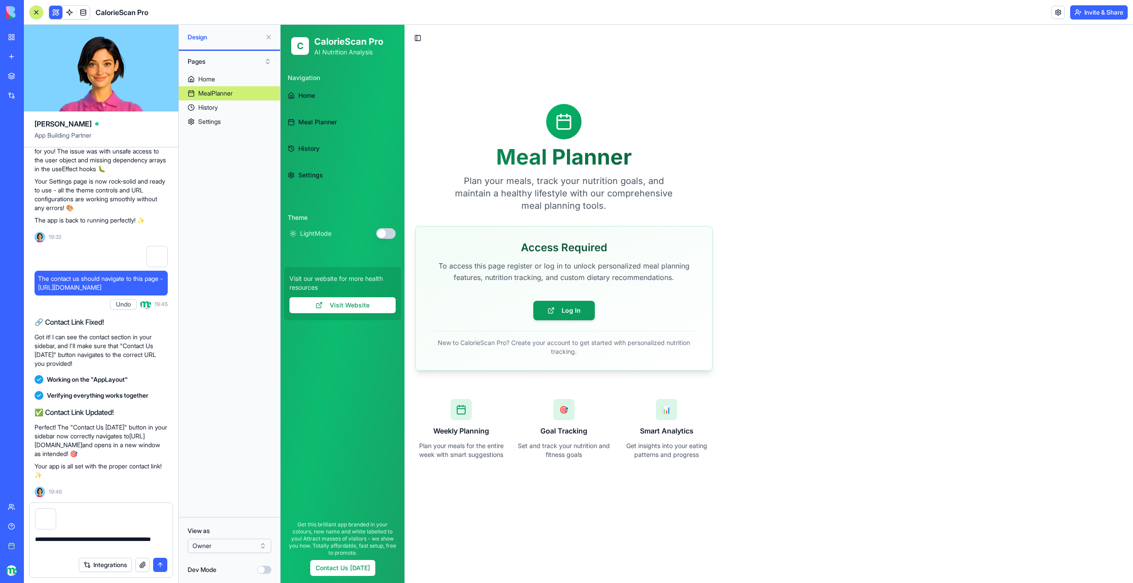
paste textarea
drag, startPoint x: 82, startPoint y: 546, endPoint x: 100, endPoint y: 541, distance: 17.9
click at [100, 364] on textarea "**********" at bounding box center [101, 544] width 132 height 18
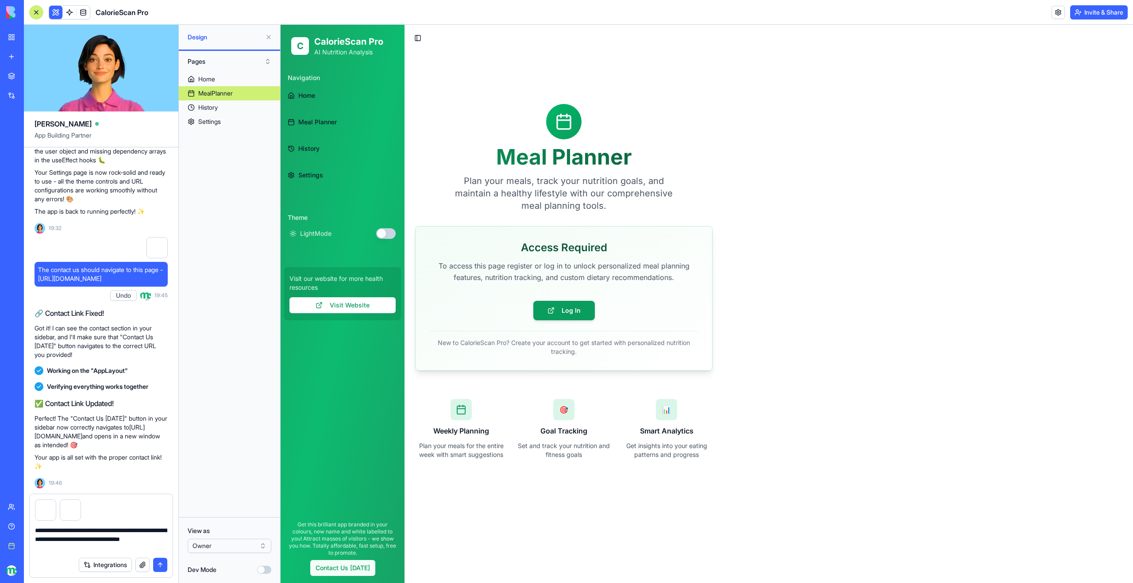
type textarea "**********"
click at [360, 364] on link "Contact Us [DATE]" at bounding box center [342, 568] width 65 height 16
click at [158, 364] on button "submit" at bounding box center [160, 565] width 14 height 14
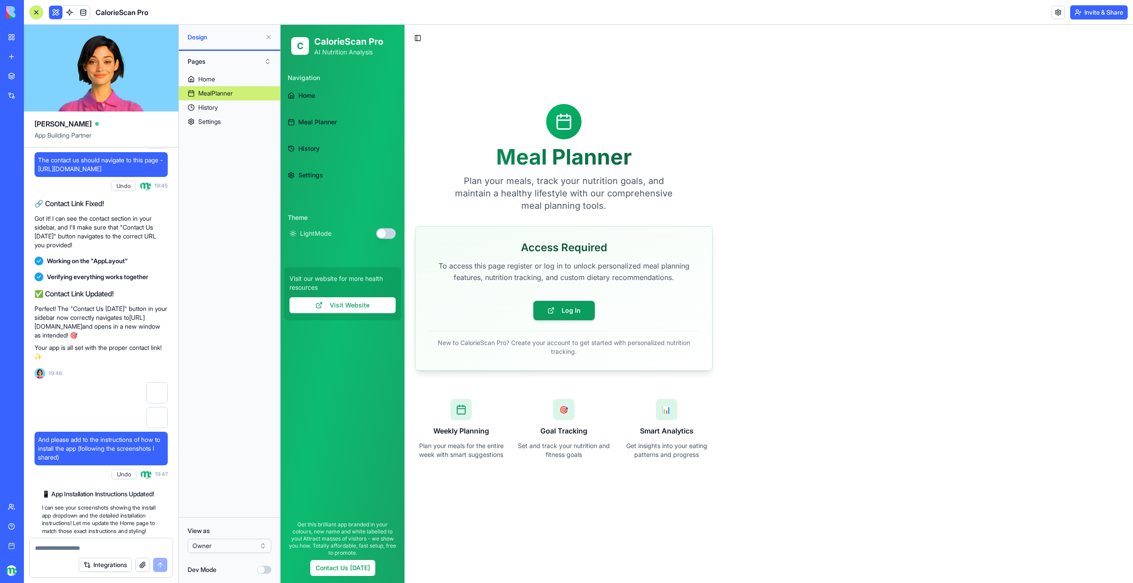
scroll to position [1596, 0]
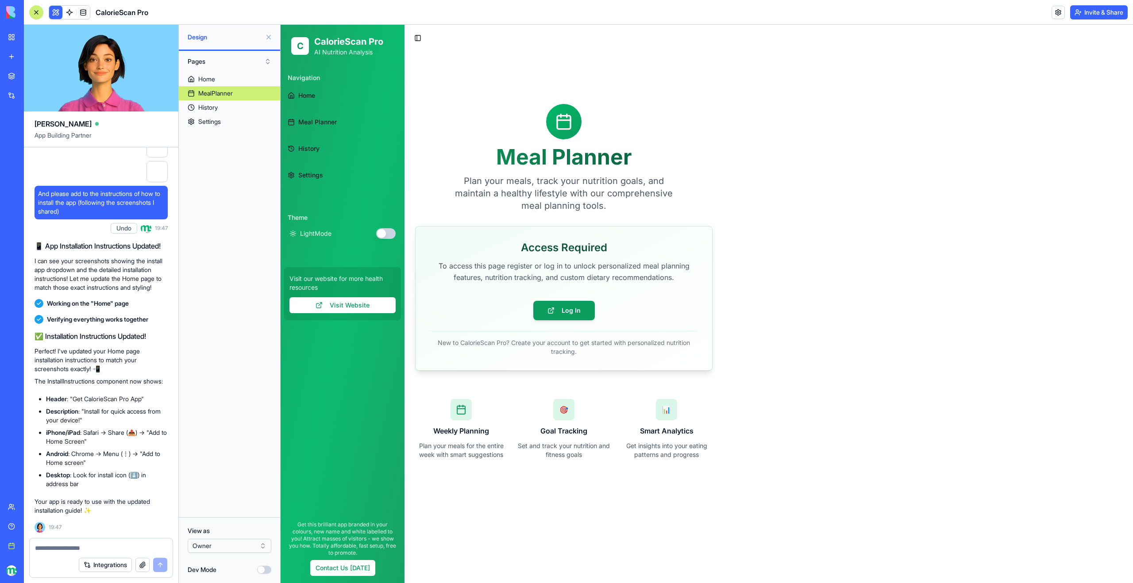
click at [317, 117] on link "Meal Planner" at bounding box center [342, 122] width 117 height 21
click at [308, 122] on span "Meal Planner" at bounding box center [317, 122] width 39 height 9
click at [312, 146] on span "History" at bounding box center [308, 148] width 21 height 9
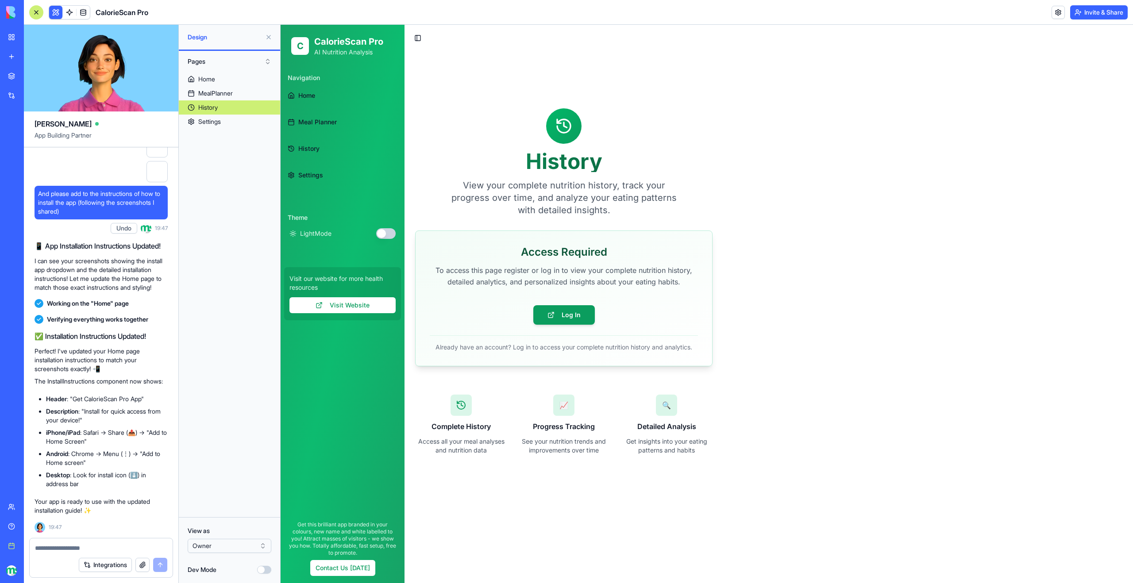
click at [303, 95] on span "Home" at bounding box center [306, 95] width 17 height 9
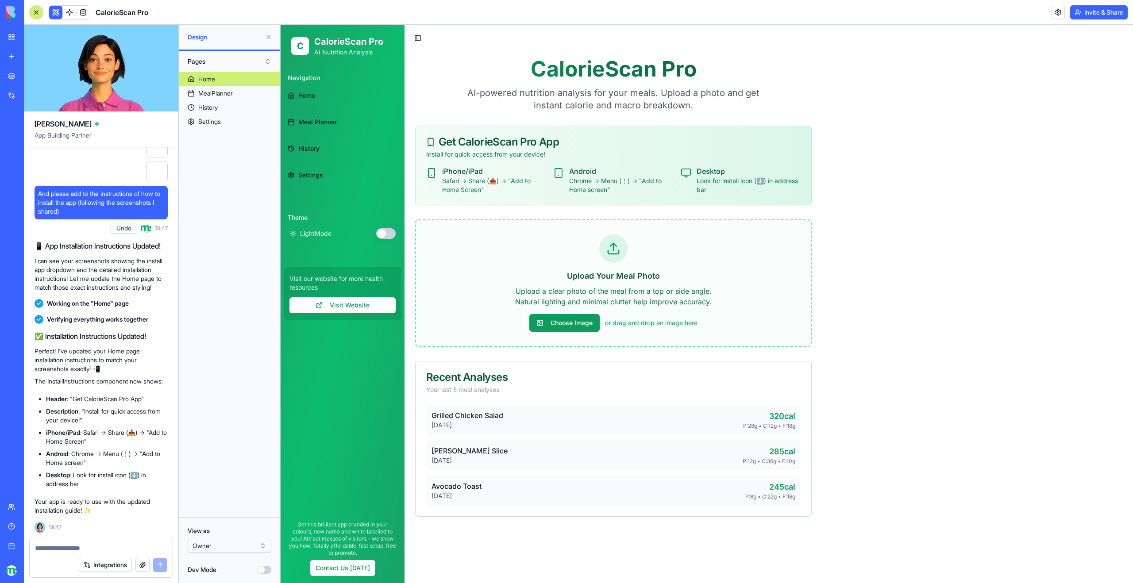
click at [308, 116] on link "Meal Planner" at bounding box center [342, 122] width 117 height 21
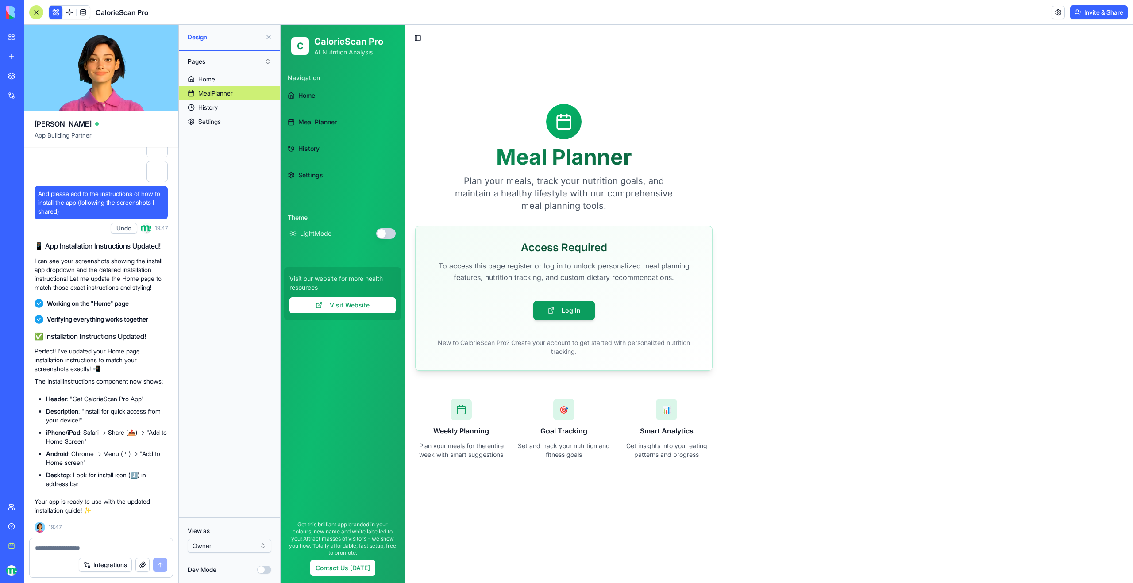
click at [306, 96] on span "Home" at bounding box center [306, 95] width 17 height 9
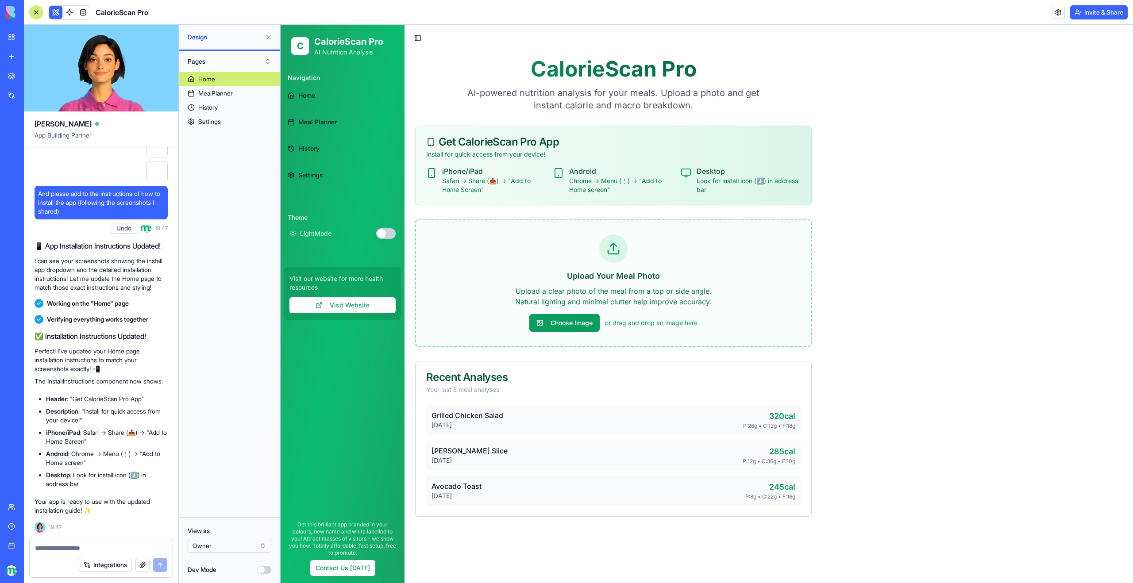
click at [89, 364] on textarea at bounding box center [101, 548] width 132 height 9
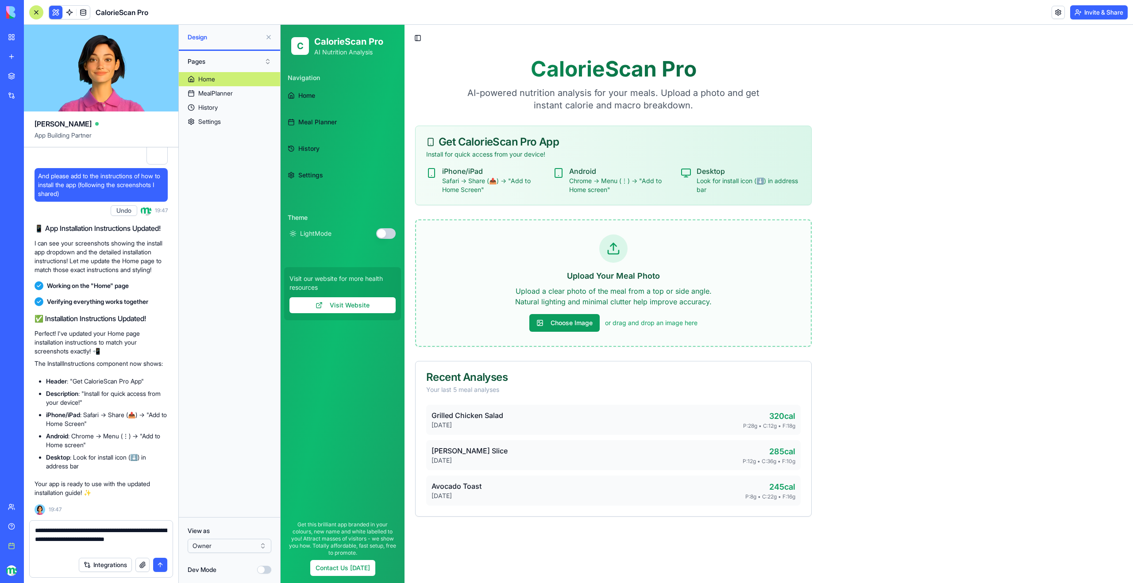
type textarea "**********"
click at [119, 212] on button "Undo" at bounding box center [124, 210] width 27 height 11
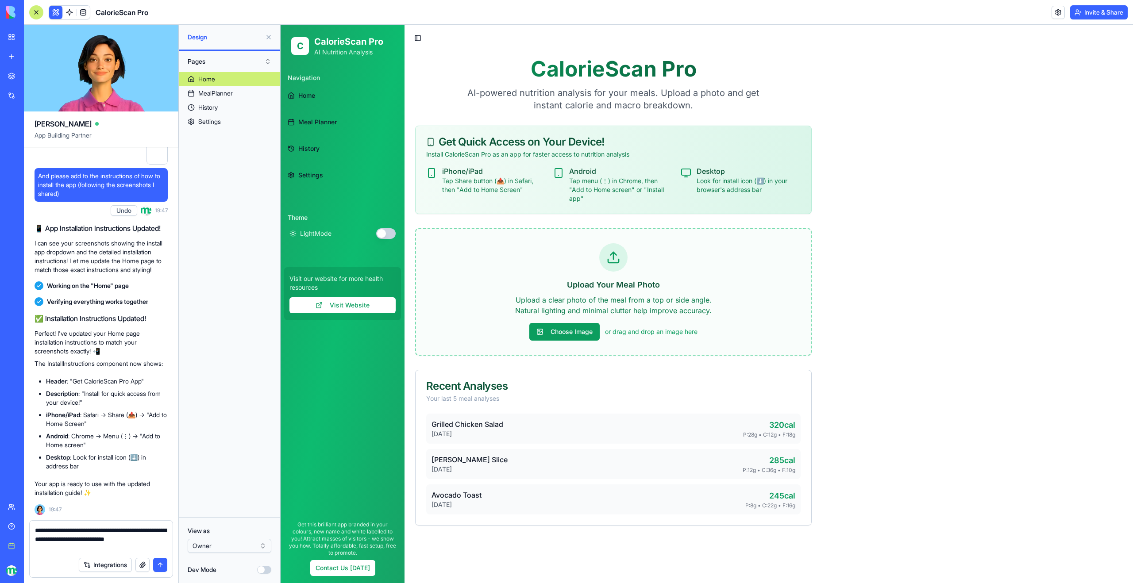
scroll to position [1613, 0]
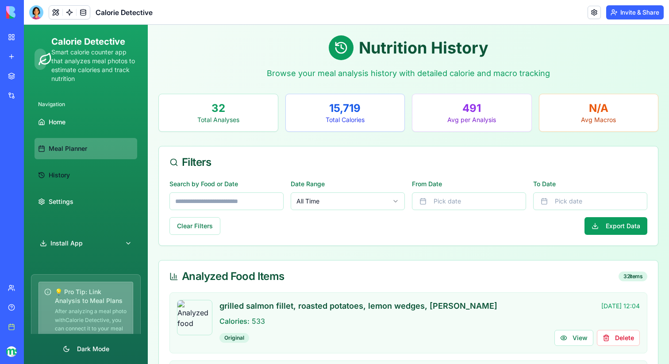
click at [60, 151] on span "Meal Planner" at bounding box center [68, 148] width 39 height 9
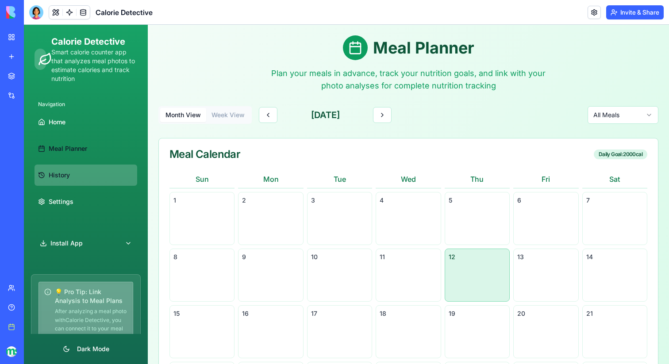
click at [58, 171] on span "History" at bounding box center [59, 175] width 21 height 9
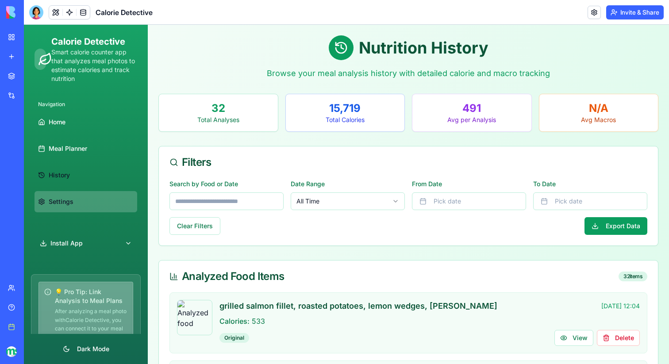
click at [57, 200] on span "Settings" at bounding box center [61, 201] width 25 height 9
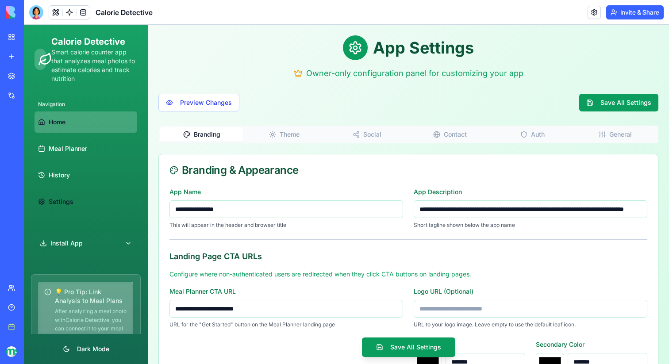
click at [59, 120] on span "Home" at bounding box center [57, 122] width 17 height 9
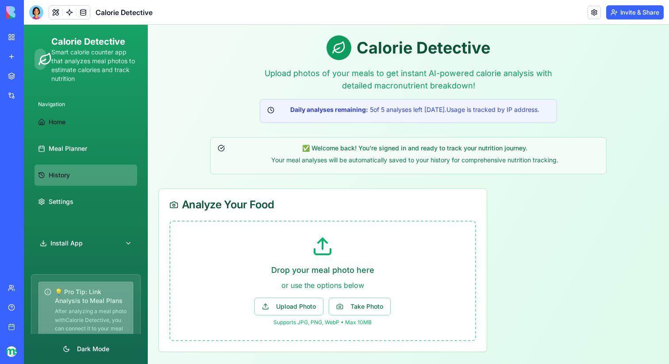
click at [77, 181] on link "History" at bounding box center [86, 175] width 103 height 21
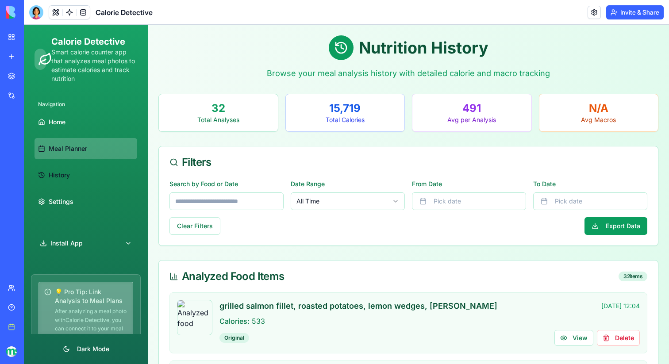
click at [75, 152] on span "Meal Planner" at bounding box center [68, 148] width 39 height 9
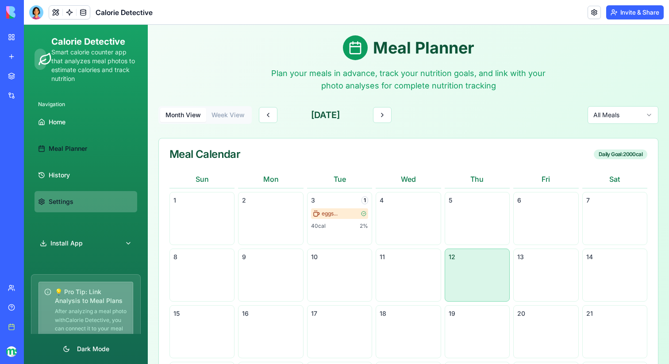
click at [71, 203] on span "Settings" at bounding box center [61, 201] width 25 height 9
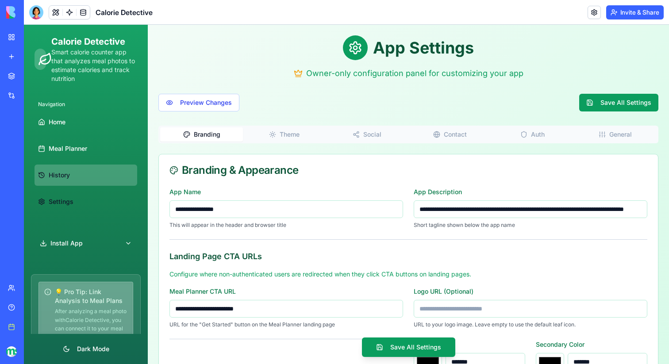
click at [64, 182] on link "History" at bounding box center [86, 175] width 103 height 21
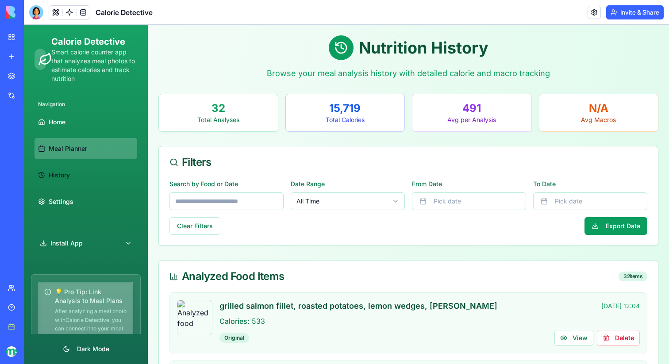
click at [57, 142] on link "Meal Planner" at bounding box center [86, 148] width 103 height 21
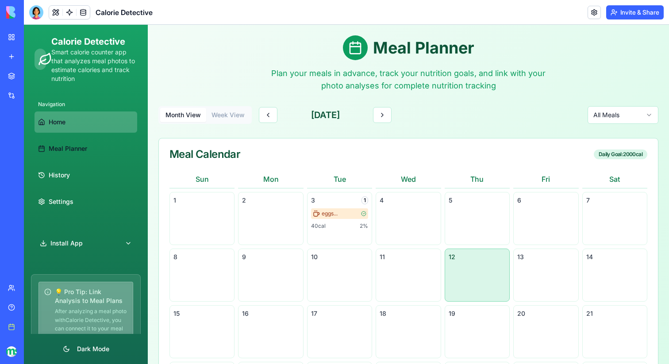
click at [57, 127] on link "Home" at bounding box center [86, 122] width 103 height 21
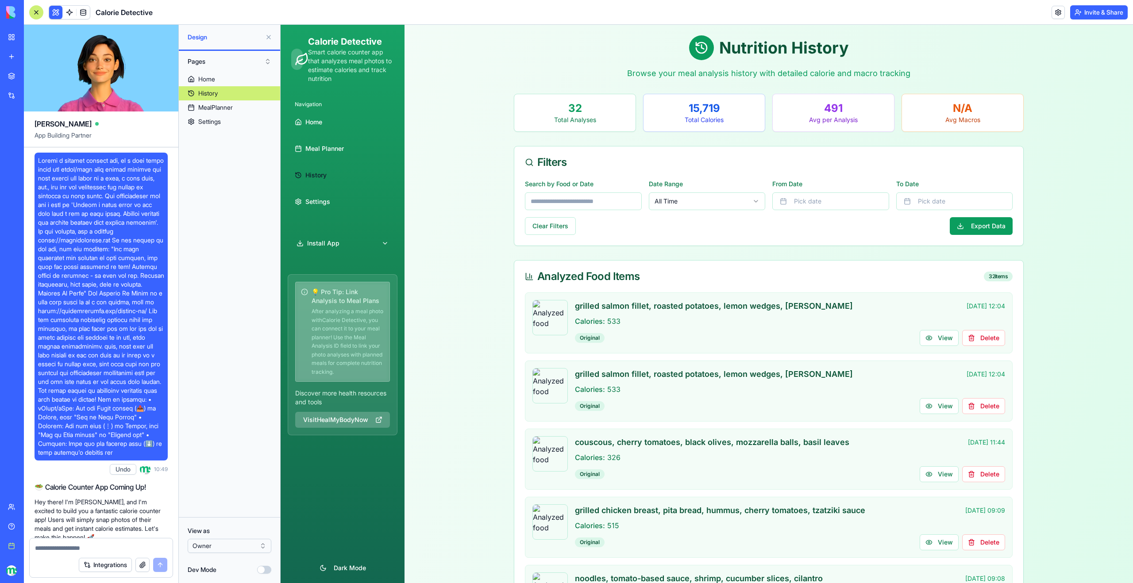
scroll to position [2153, 0]
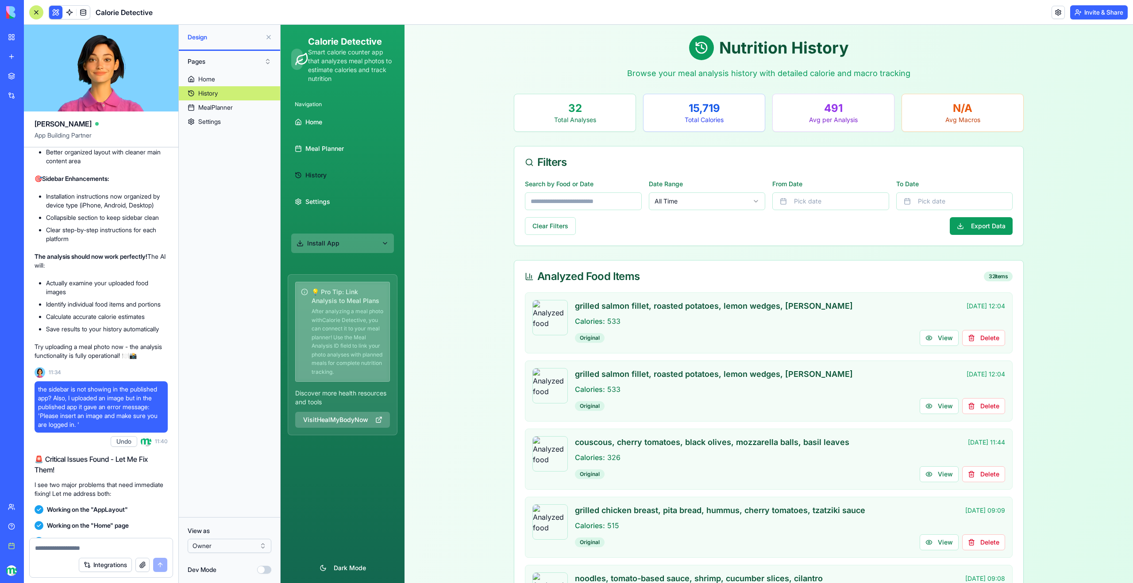
click at [390, 247] on button "Install App" at bounding box center [342, 243] width 103 height 19
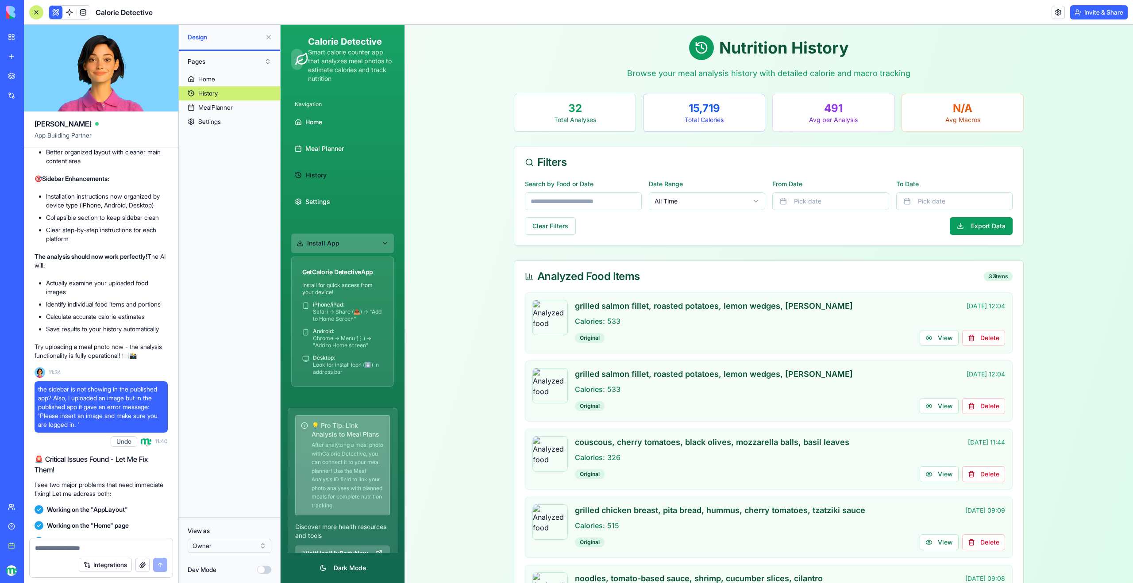
click at [384, 246] on button "Install App" at bounding box center [342, 243] width 103 height 19
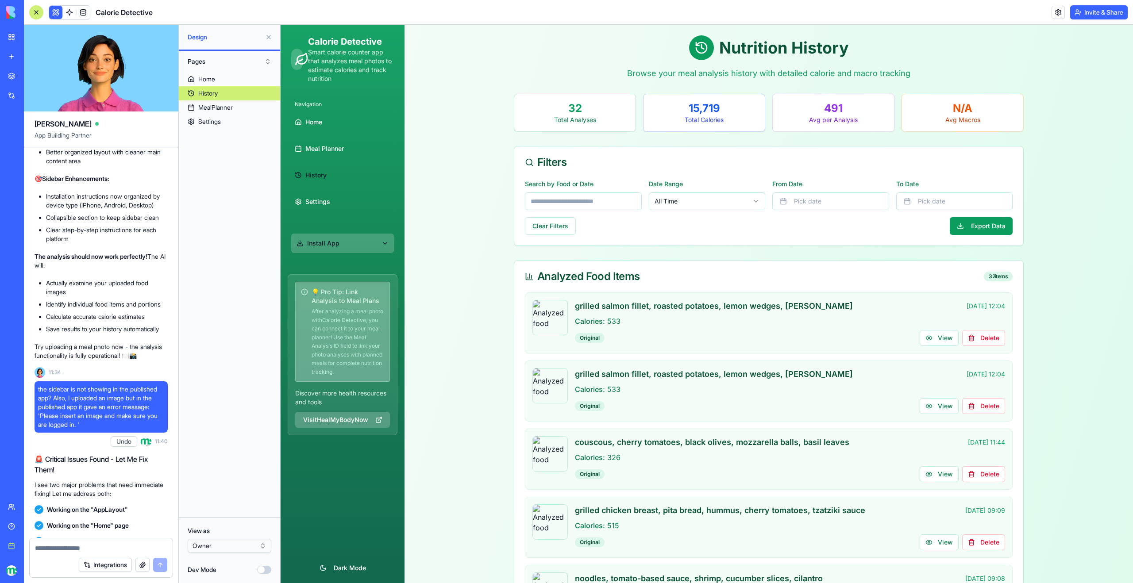
click at [386, 245] on button "Install App" at bounding box center [342, 243] width 103 height 19
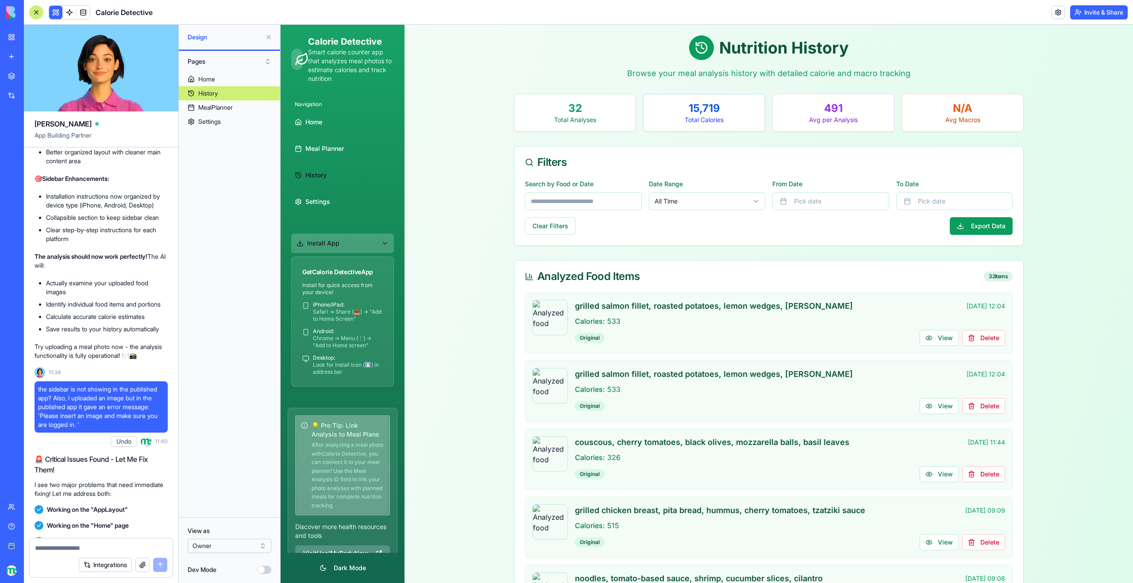
click at [344, 245] on button "Install App" at bounding box center [342, 243] width 103 height 19
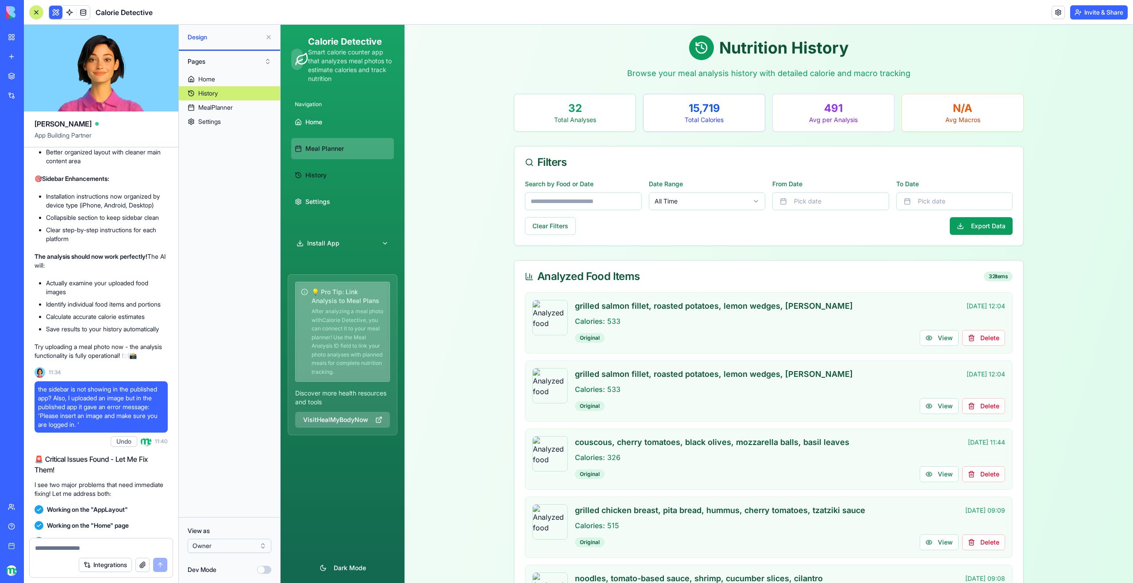
click at [334, 151] on span "Meal Planner" at bounding box center [324, 148] width 39 height 9
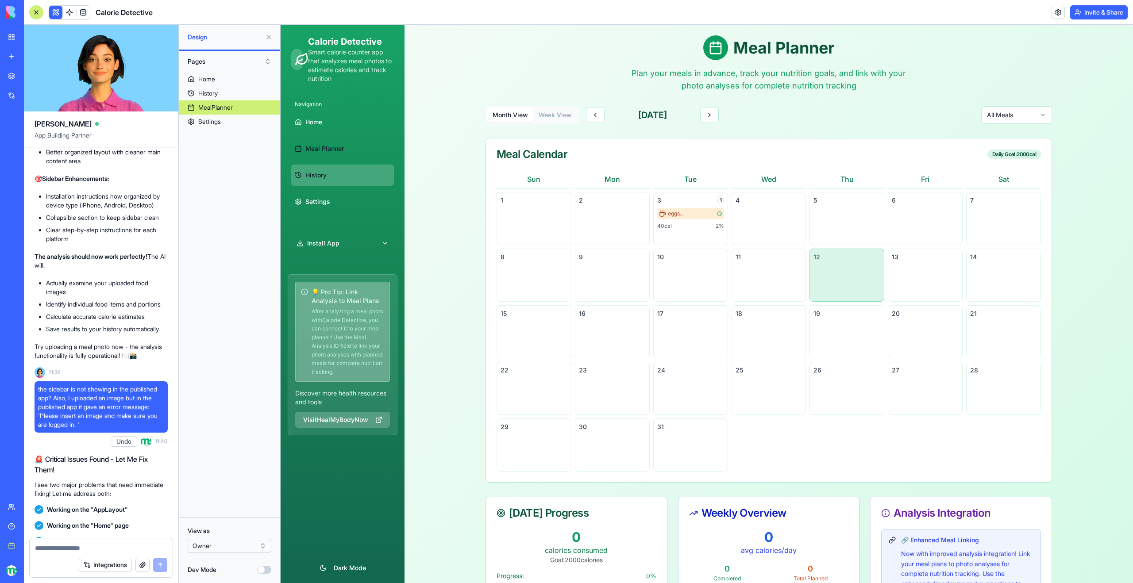
click at [326, 175] on span "History" at bounding box center [315, 175] width 21 height 9
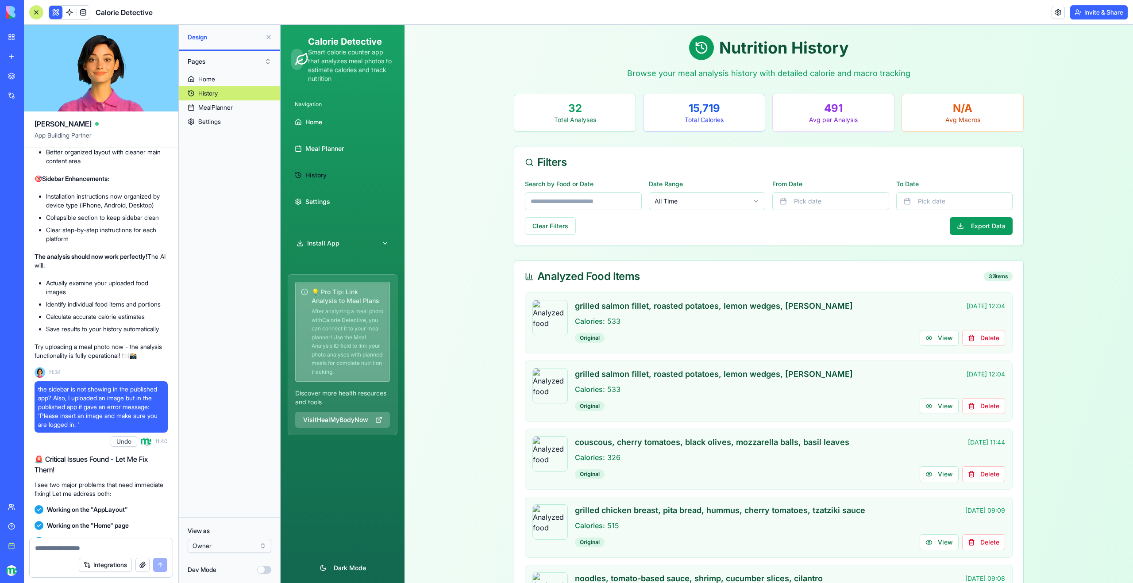
click at [241, 552] on html "BETA My workspace New app Marketplace Integrations Recent QR Code Magic Generat…" at bounding box center [566, 291] width 1133 height 583
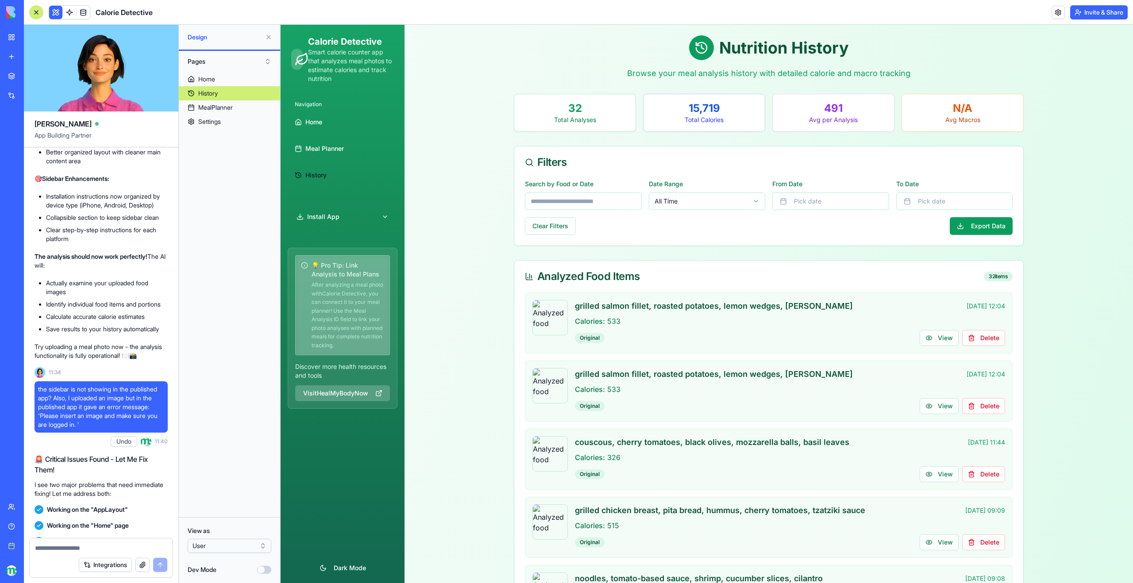
click at [336, 136] on ul "Home Meal Planner History" at bounding box center [342, 149] width 103 height 74
click at [336, 149] on span "Meal Planner" at bounding box center [324, 148] width 39 height 9
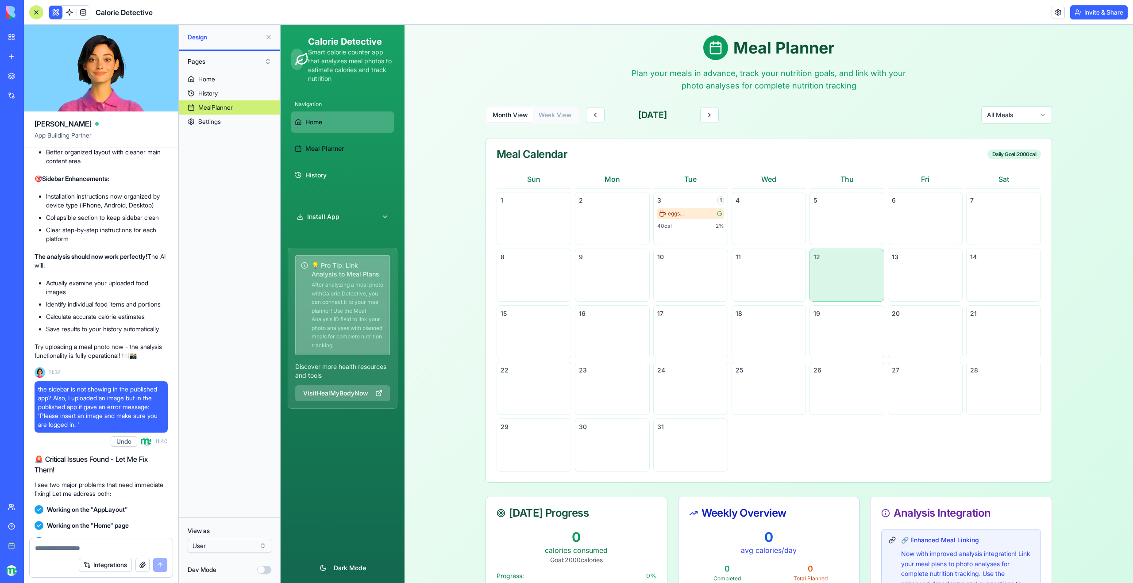
click at [317, 127] on link "Home" at bounding box center [342, 122] width 103 height 21
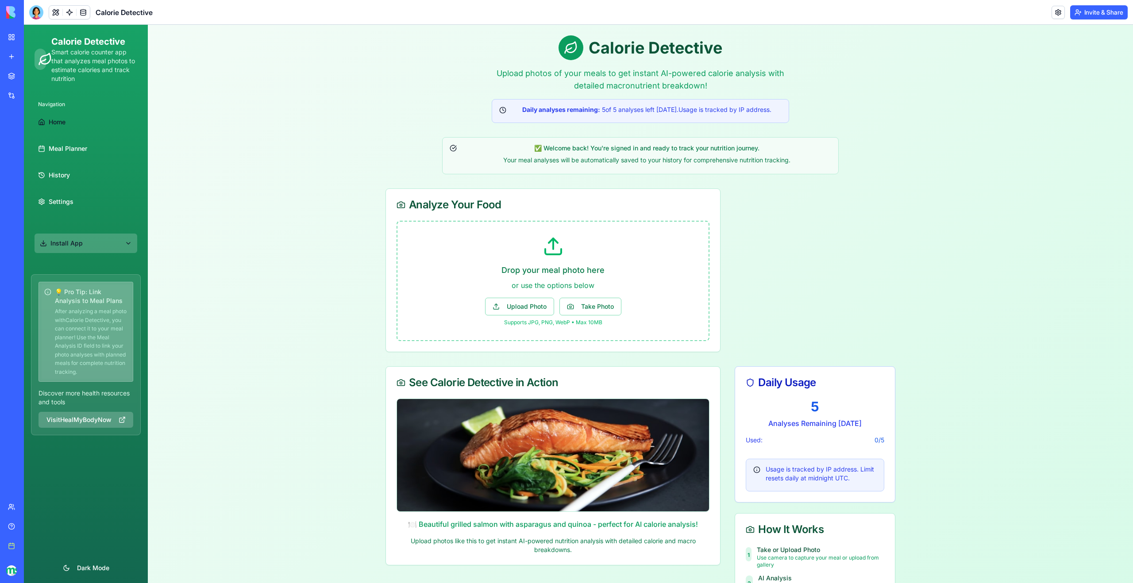
click at [116, 248] on button "Install App" at bounding box center [86, 243] width 103 height 19
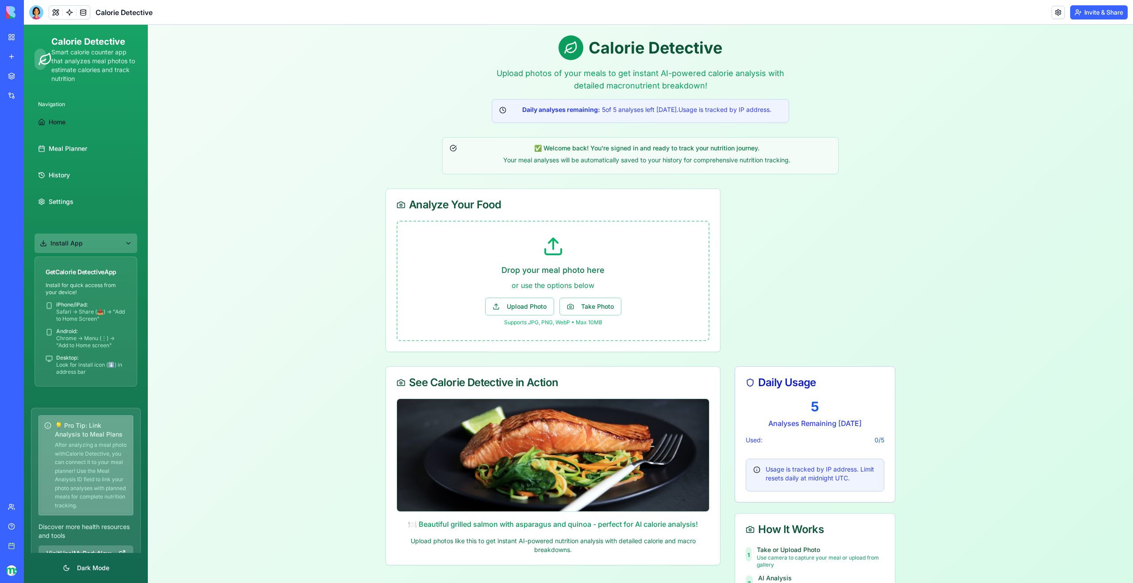
click at [116, 248] on button "Install App" at bounding box center [86, 243] width 103 height 19
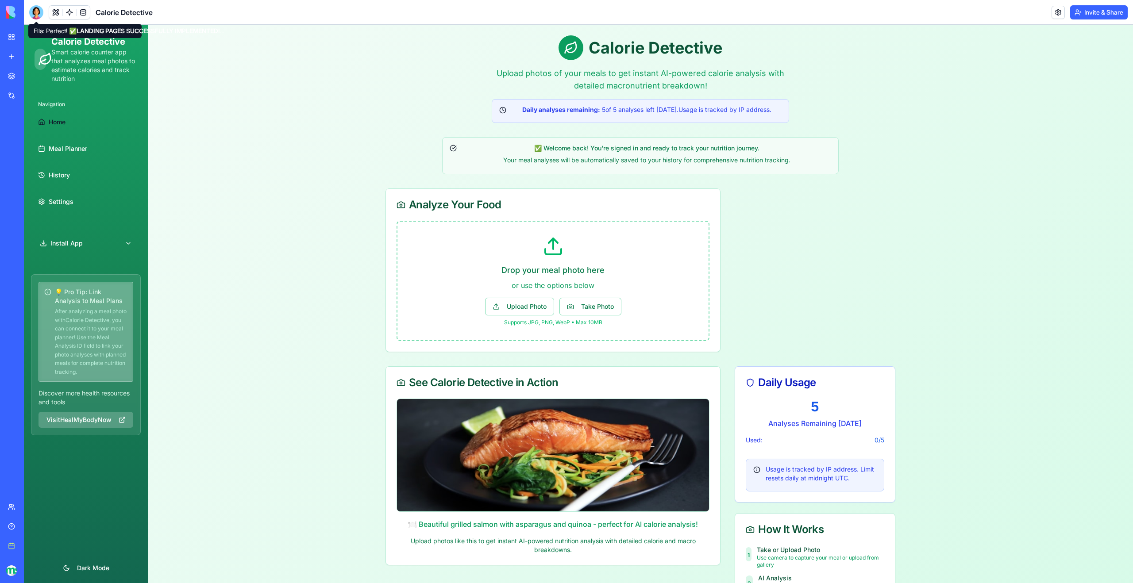
click at [36, 11] on div at bounding box center [36, 12] width 14 height 14
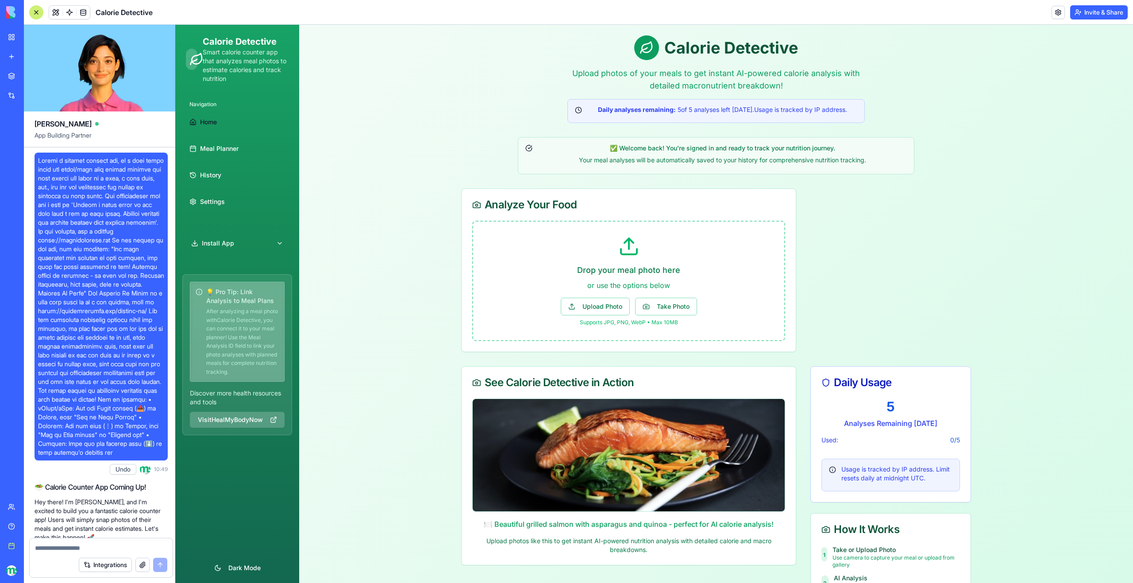
scroll to position [52483, 0]
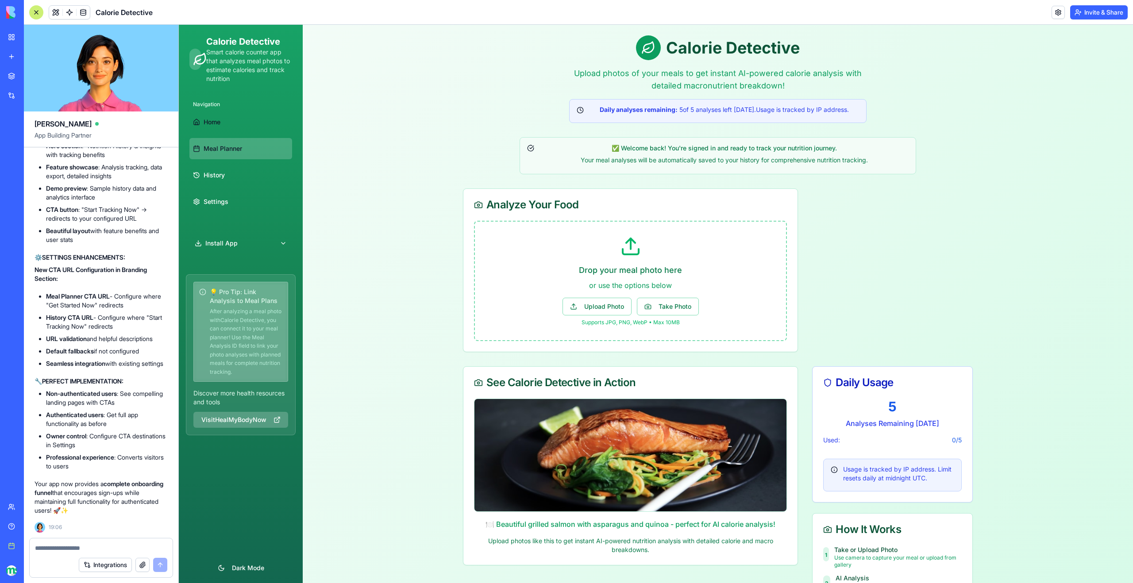
click at [236, 146] on span "Meal Planner" at bounding box center [223, 148] width 39 height 9
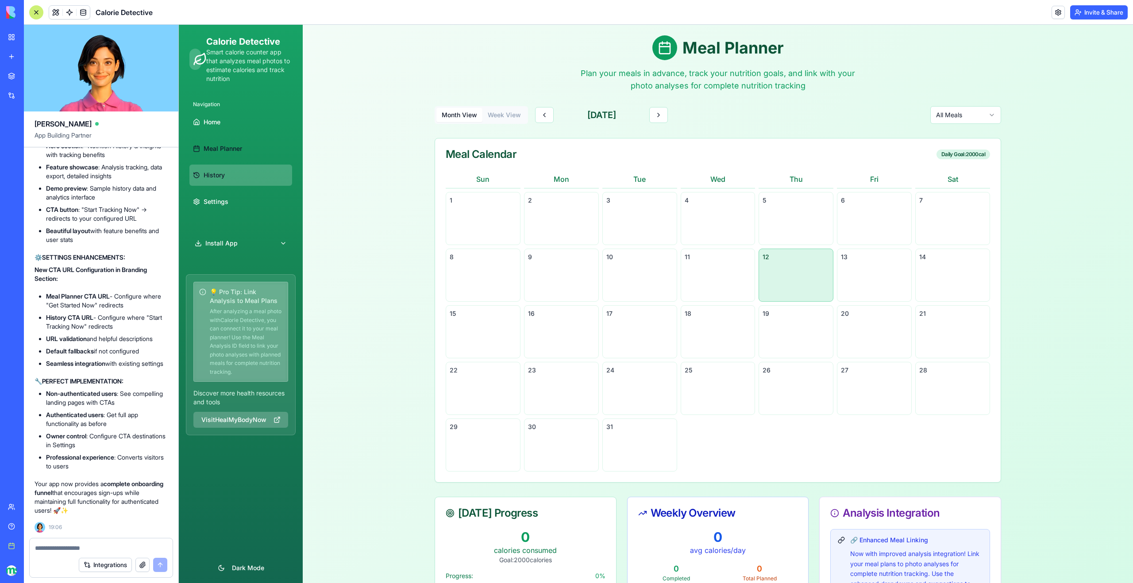
click at [228, 175] on link "History" at bounding box center [240, 175] width 103 height 21
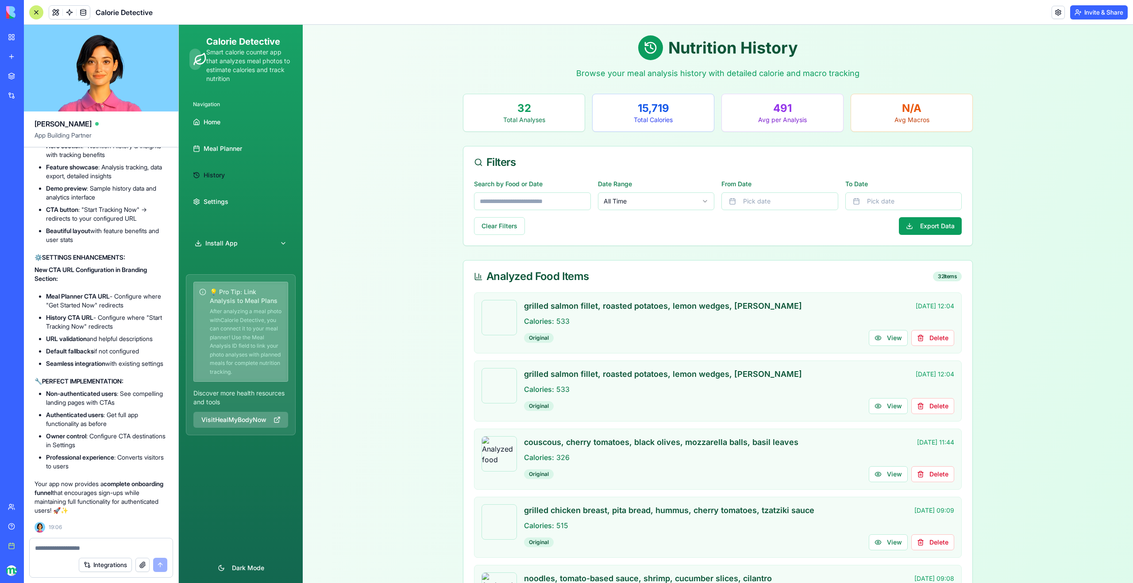
scroll to position [52382, 0]
